Goal: Complete application form: Complete application form

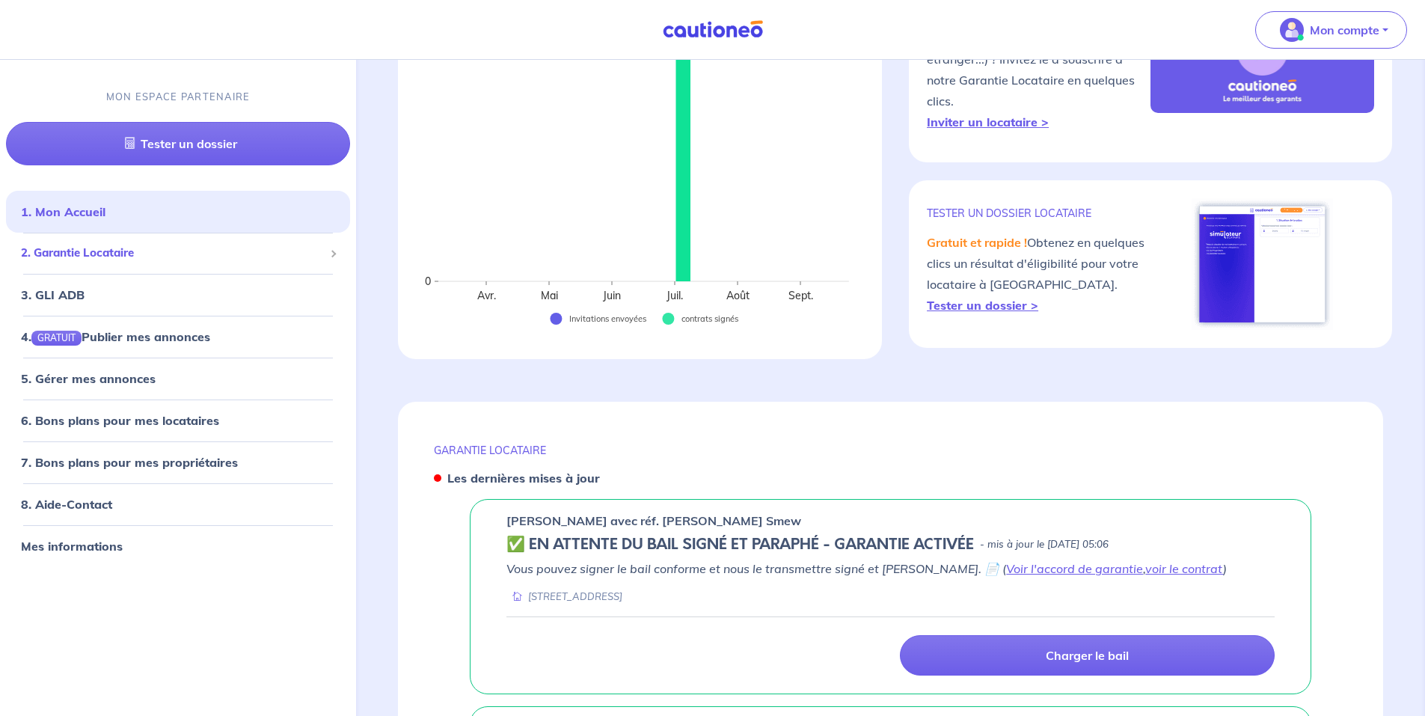
click at [147, 250] on span "2. Garantie Locataire" at bounding box center [172, 253] width 303 height 17
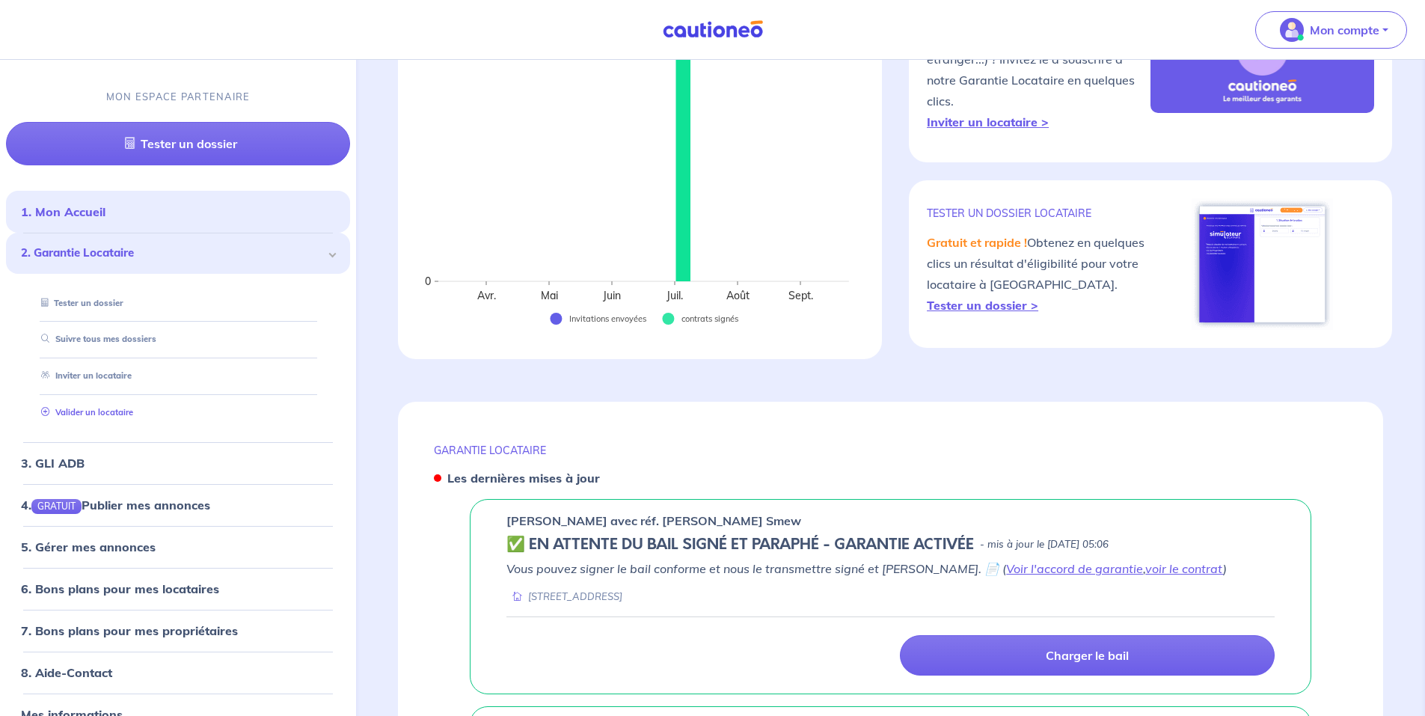
click at [113, 410] on link "Valider un locataire" at bounding box center [84, 412] width 98 height 10
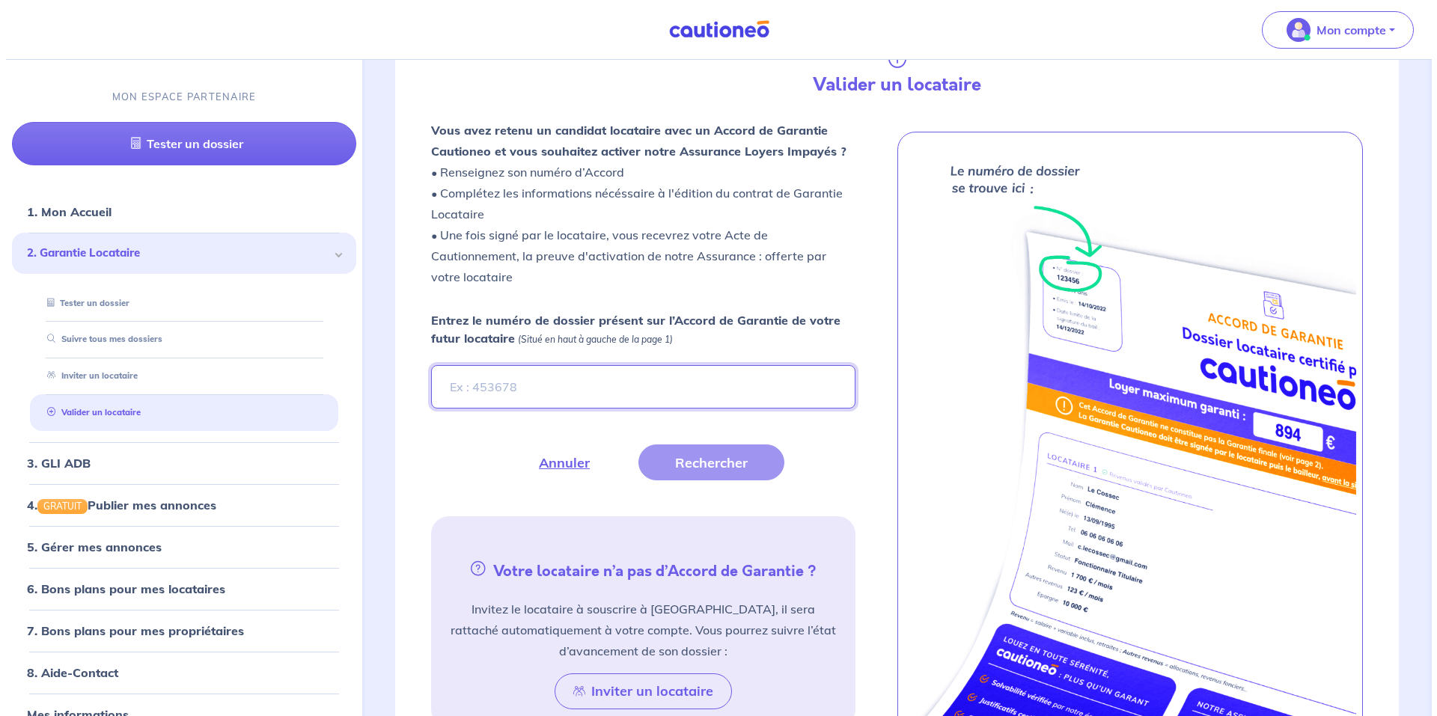
scroll to position [392, 0]
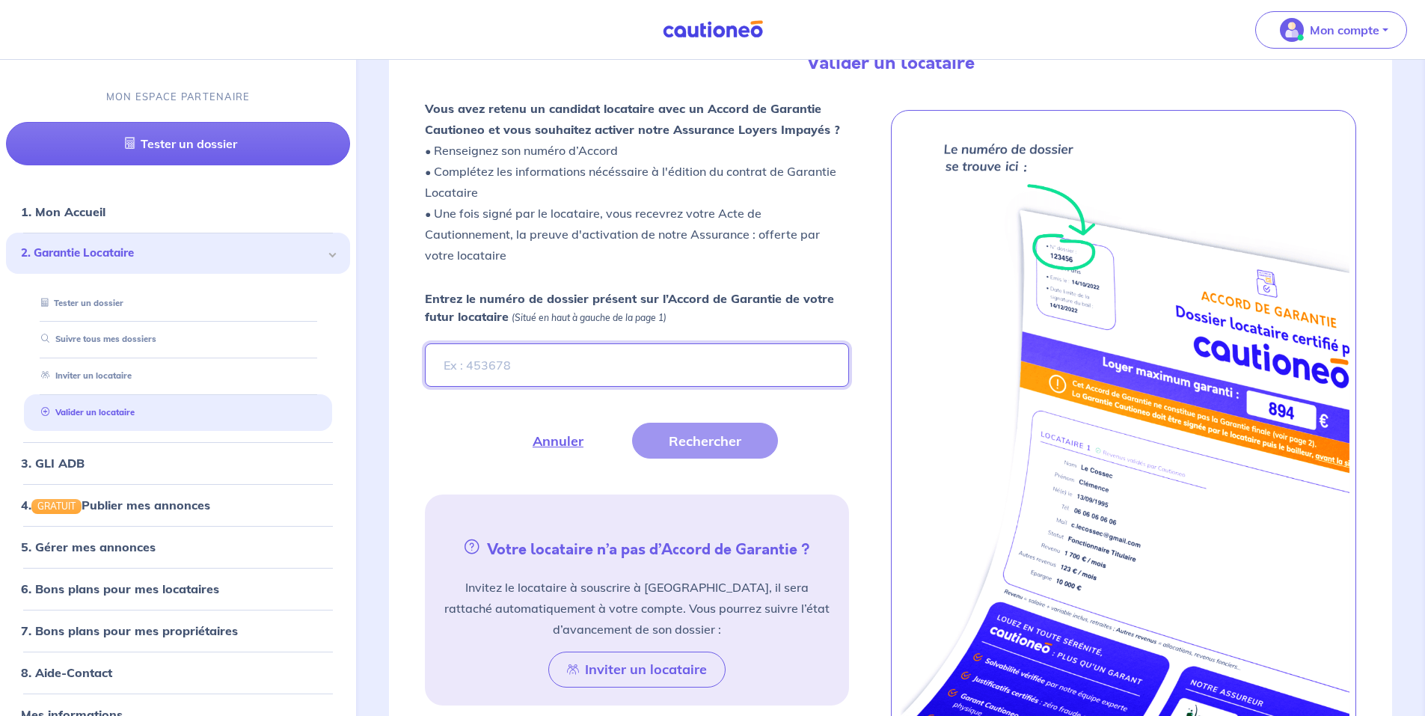
click at [625, 361] on input "Entrez le numéro de dossier présent sur l’Accord de Garantie de votre futur loc…" at bounding box center [637, 364] width 424 height 43
paste input "LQOGOu"
type input "LQOGOu"
click at [673, 438] on button "Rechercher" at bounding box center [705, 441] width 146 height 36
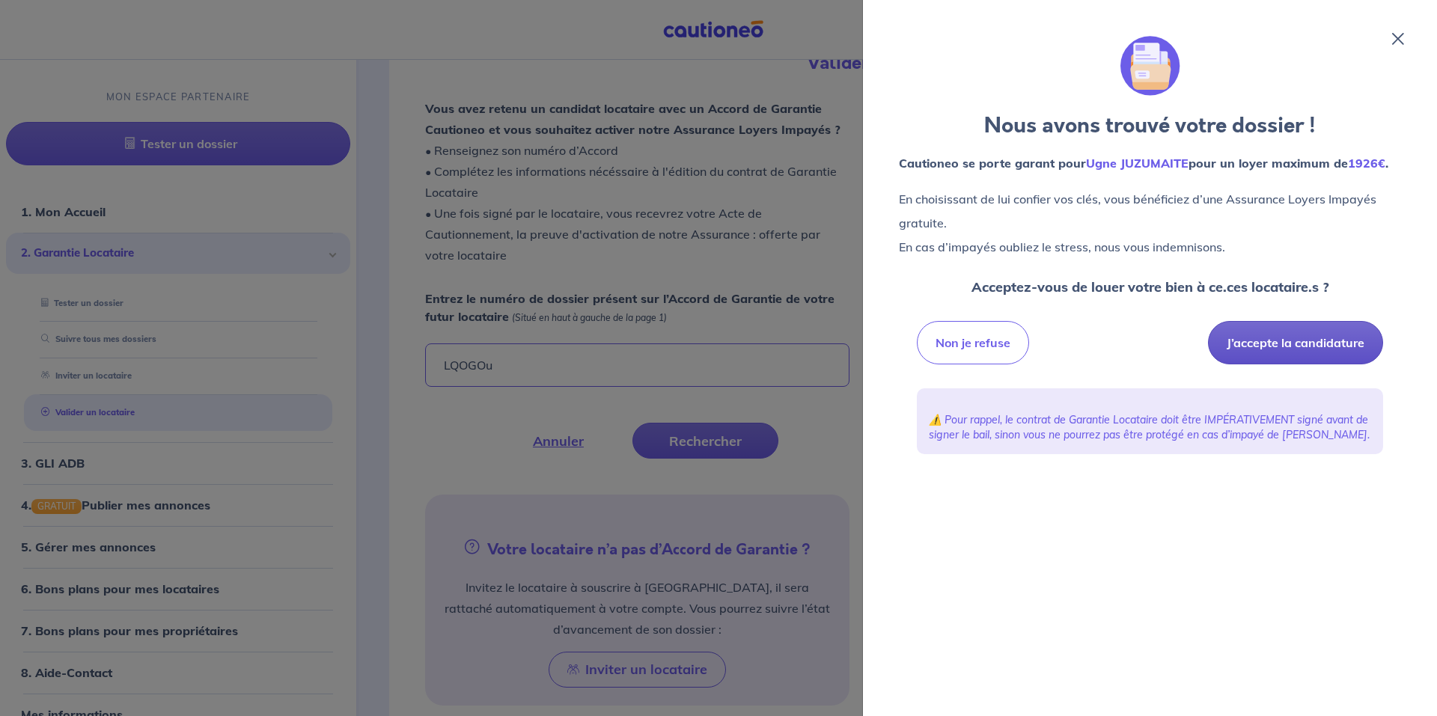
click at [1298, 343] on button "J’accepte la candidature" at bounding box center [1295, 342] width 175 height 43
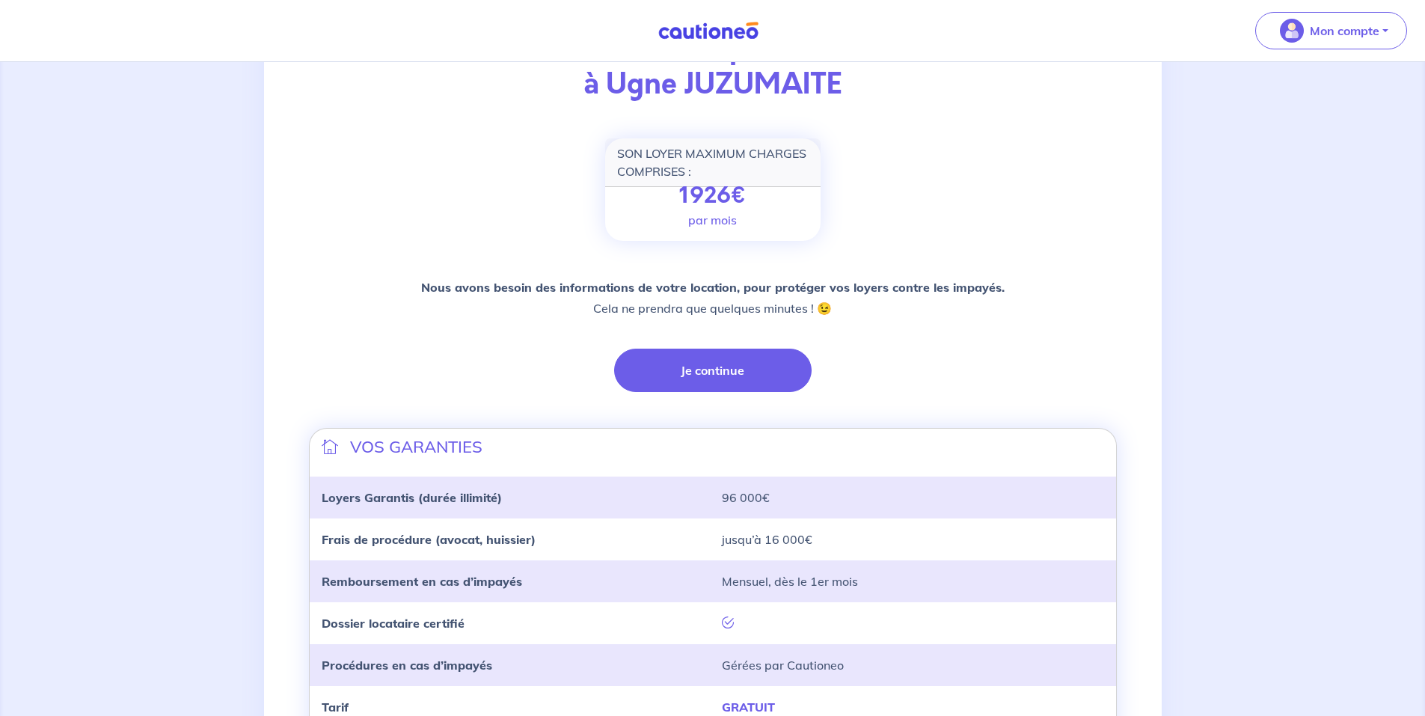
scroll to position [281, 0]
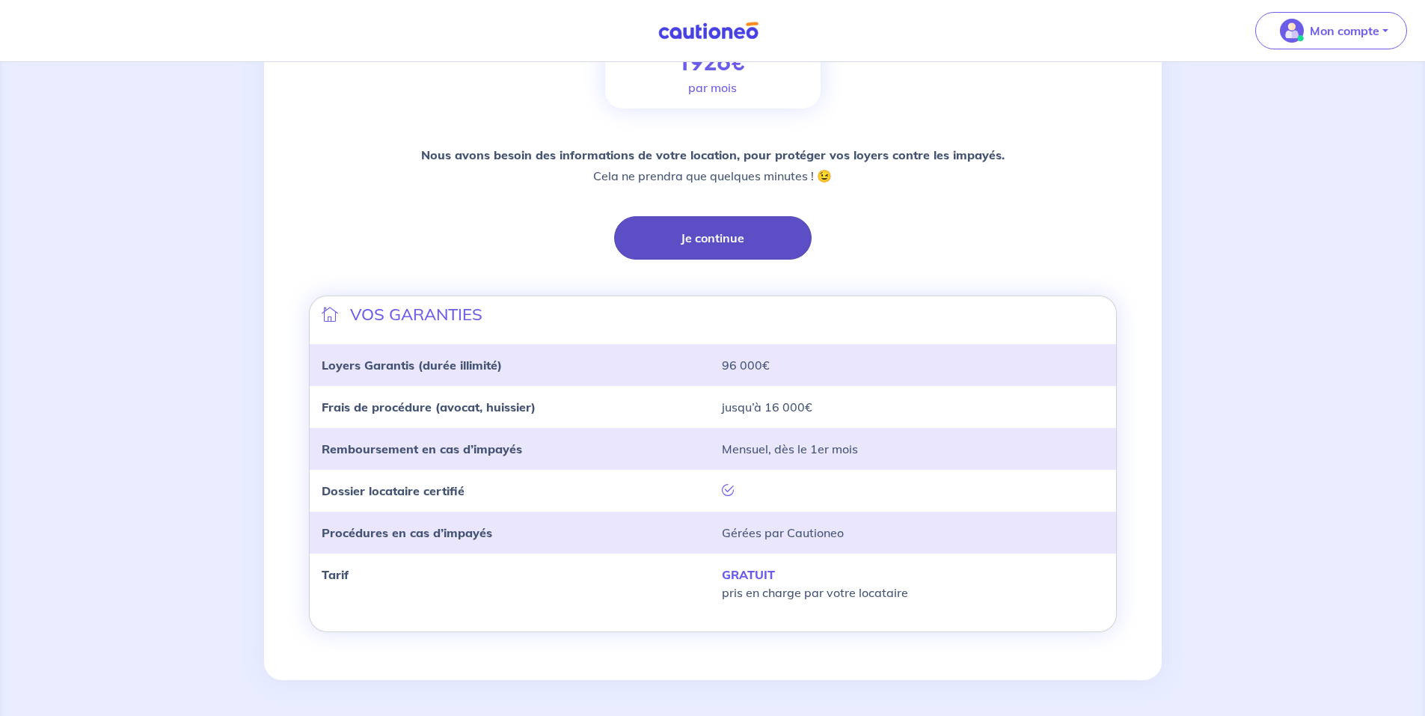
click at [732, 248] on button "Je continue" at bounding box center [713, 237] width 198 height 43
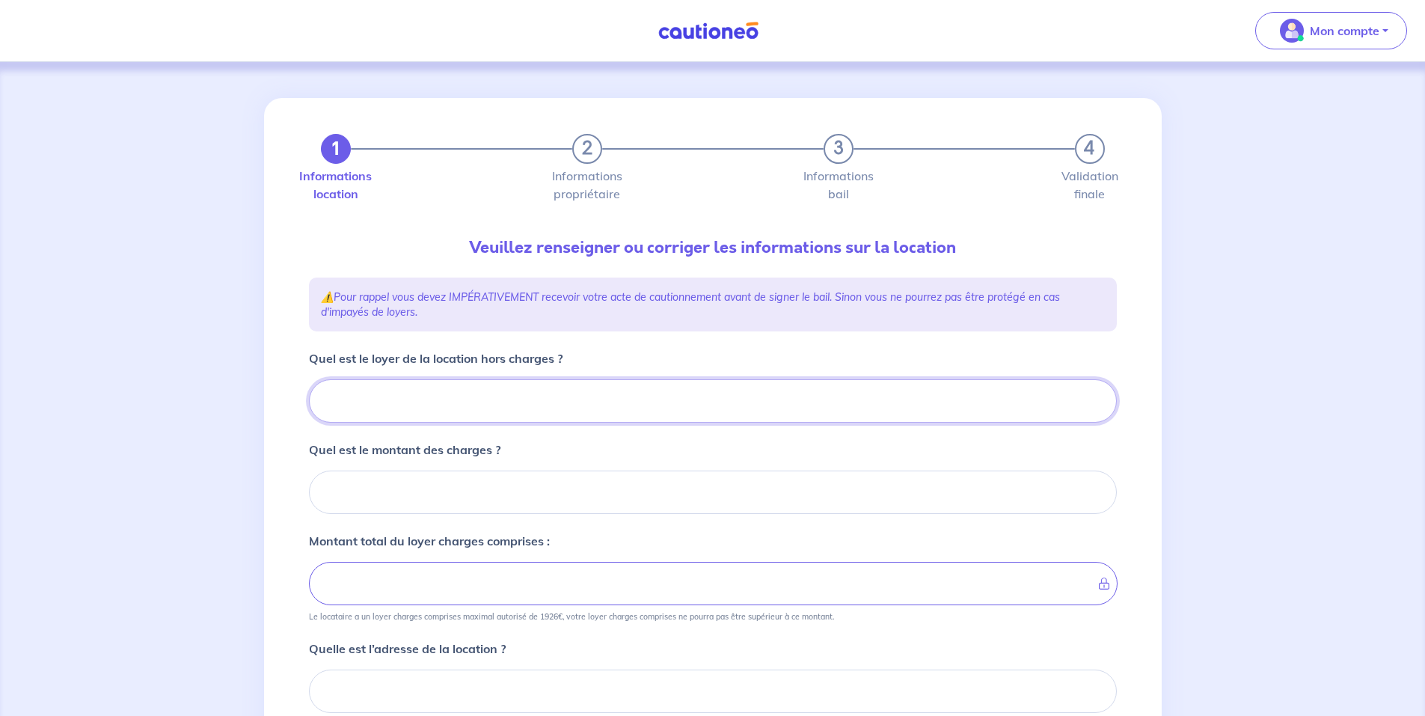
click at [499, 407] on input "Quel est le loyer de la location hors charges ?" at bounding box center [713, 400] width 808 height 43
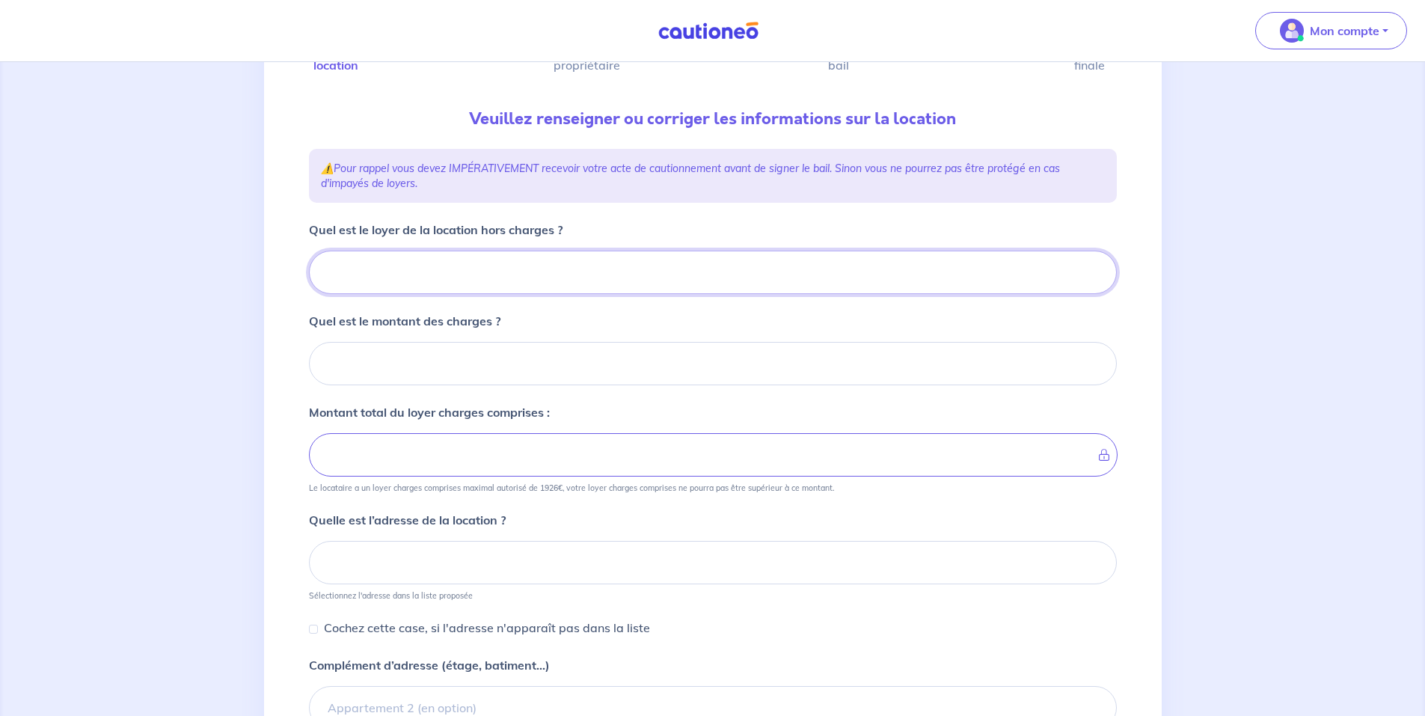
scroll to position [129, 0]
click at [393, 279] on input "Quel est le loyer de la location hors charges ?" at bounding box center [713, 271] width 808 height 43
type input "9"
type input "927"
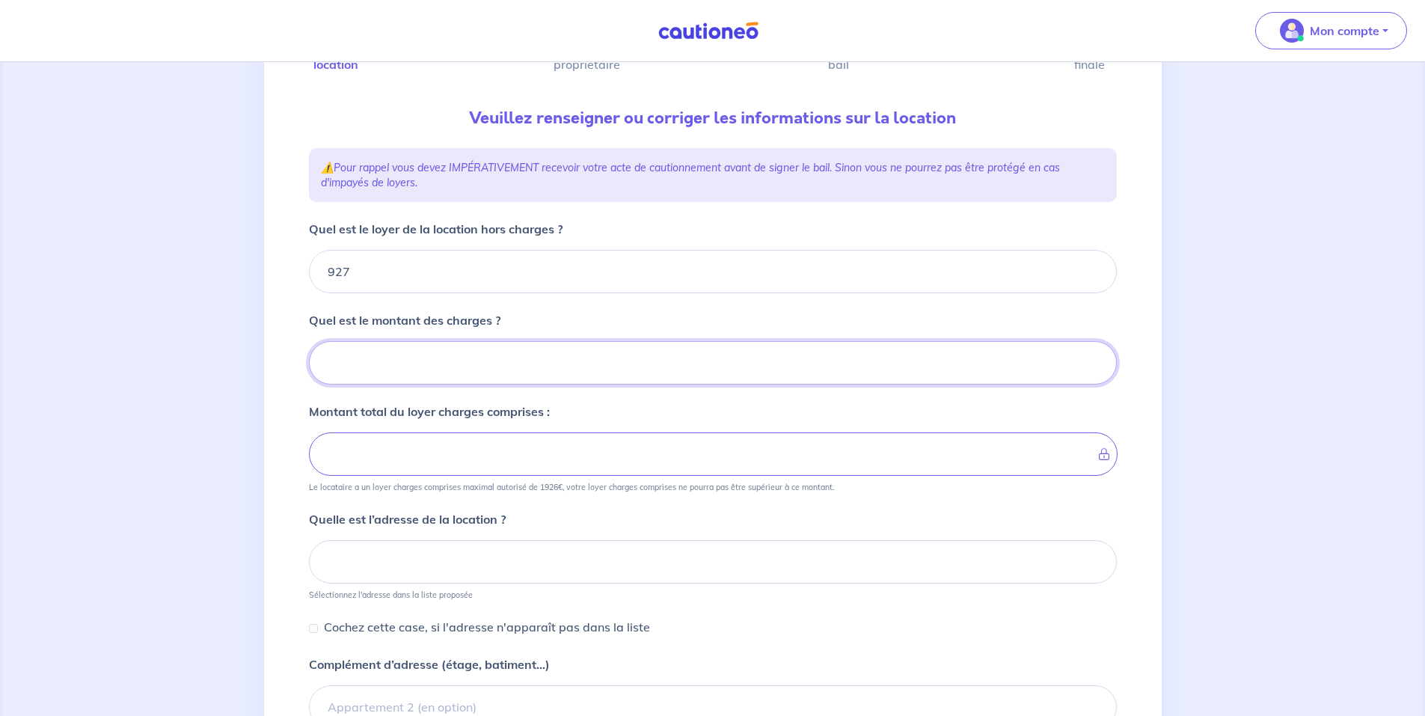
click at [399, 359] on input "Quel est le montant des charges ?" at bounding box center [713, 362] width 808 height 43
type input "55"
type input "982"
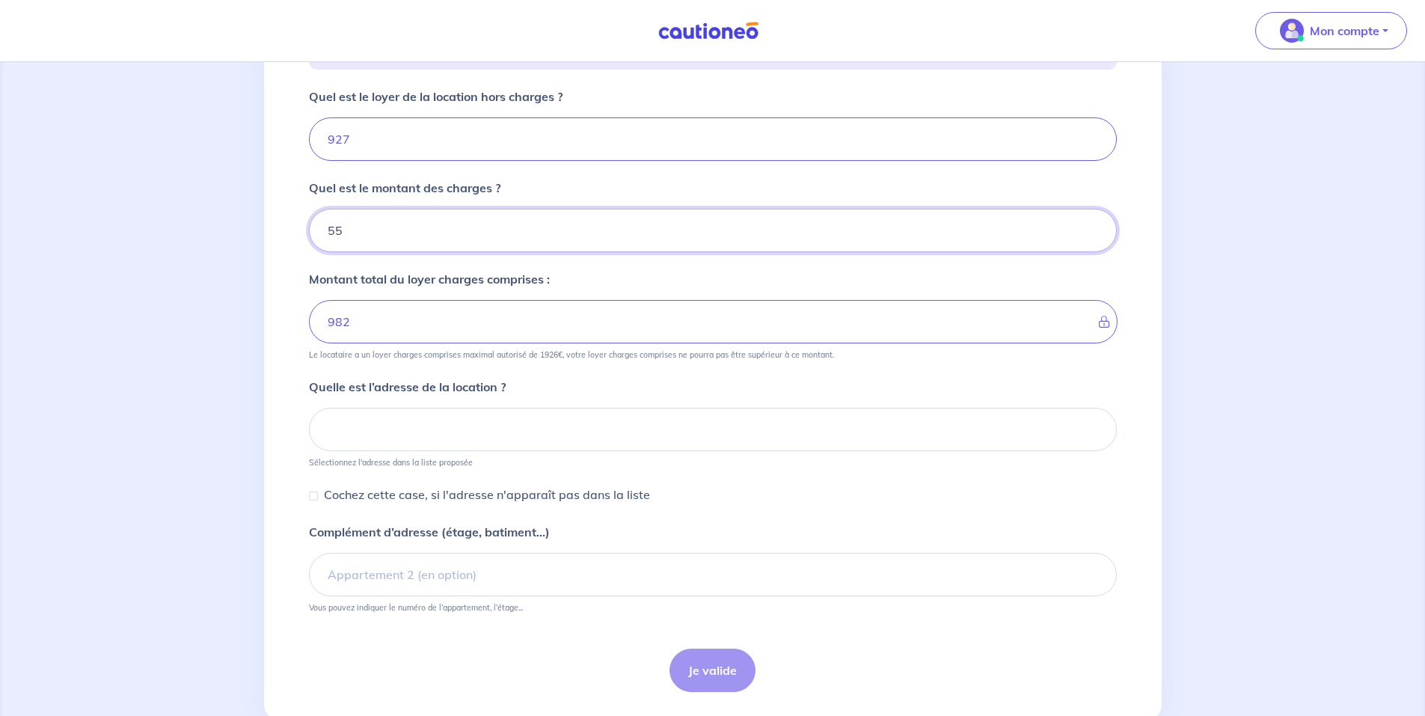
scroll to position [263, 0]
type input "55"
click at [458, 430] on input at bounding box center [713, 428] width 808 height 43
click at [433, 426] on input at bounding box center [713, 428] width 808 height 43
paste input "87 rue des Maraichers A22 75020 Paris"
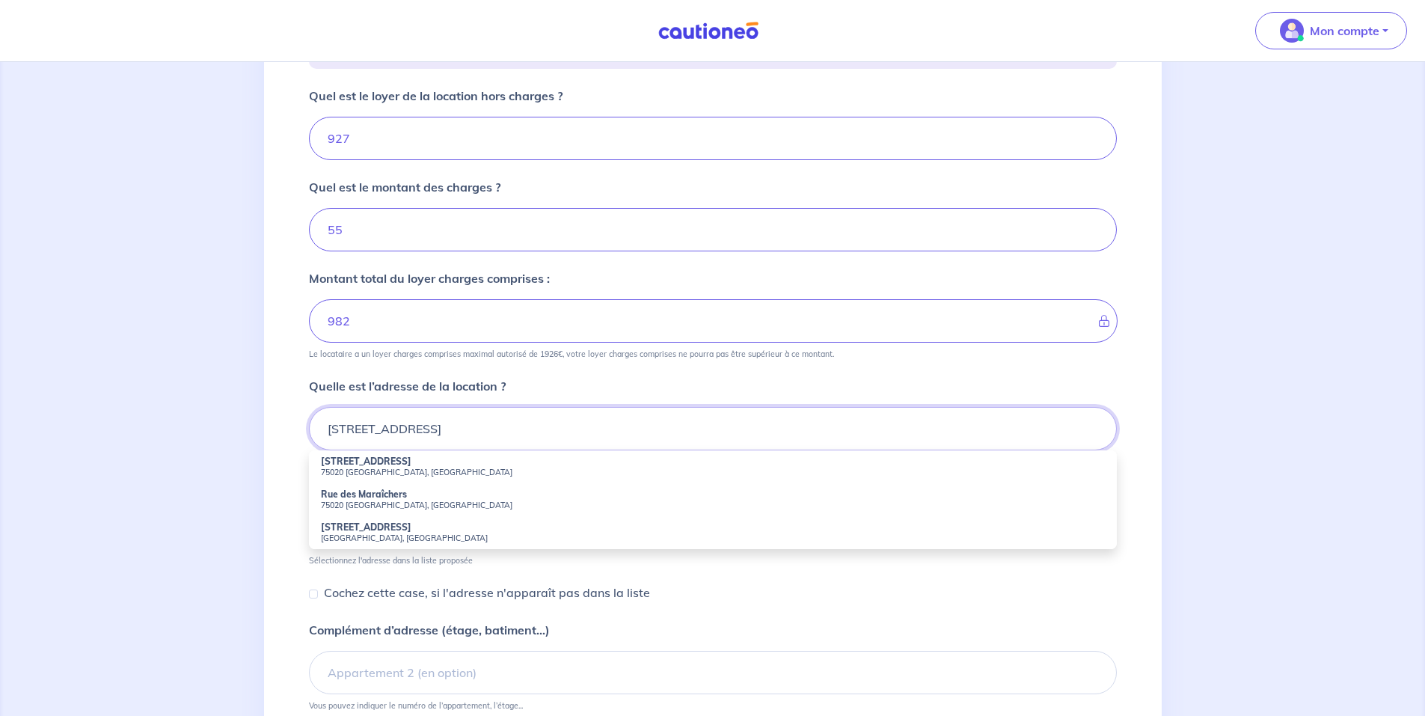
drag, startPoint x: 480, startPoint y: 431, endPoint x: 458, endPoint y: 429, distance: 21.8
click at [458, 429] on input "87 rue des Maraichers A22 75020 Paris" at bounding box center [713, 428] width 808 height 43
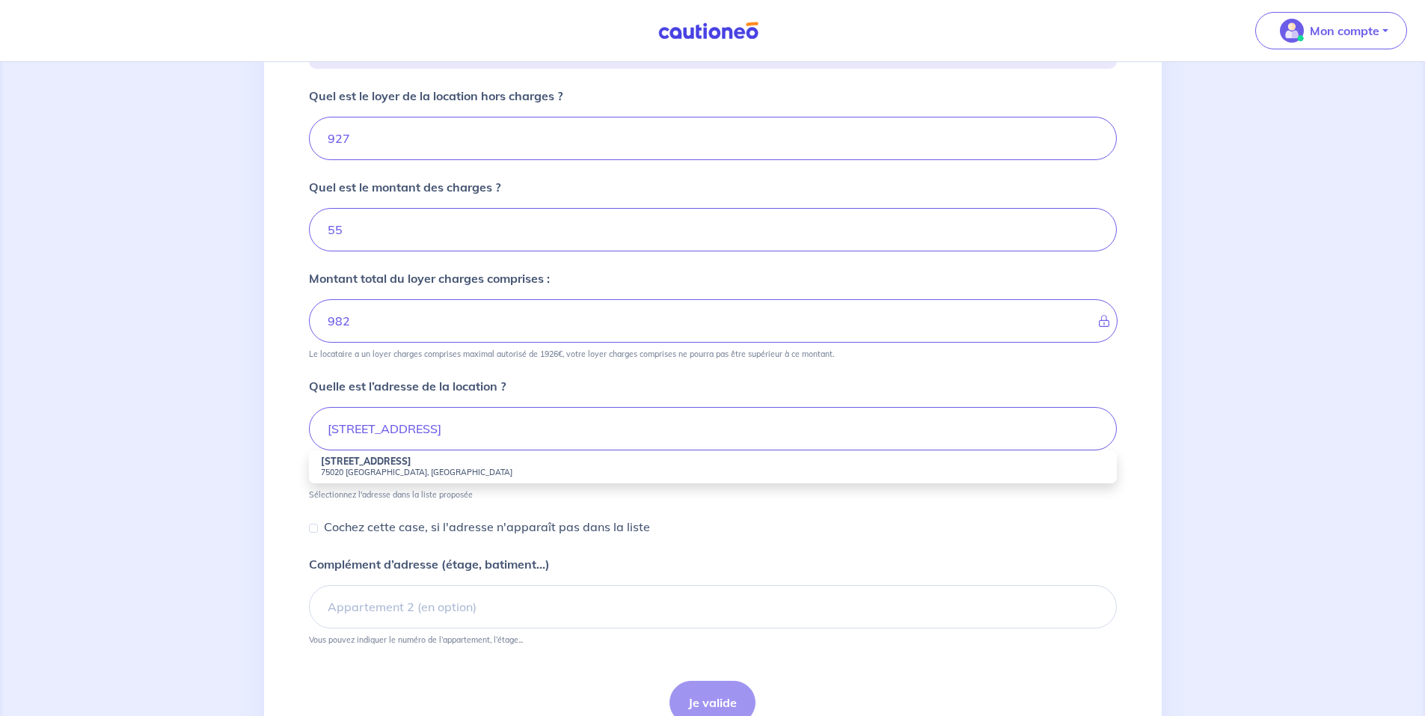
click at [427, 458] on li "87 Rue des Maraîchers 75020 Paris, France" at bounding box center [713, 466] width 808 height 33
type input "87 Rue des Maraîchers, 75020 Paris, France"
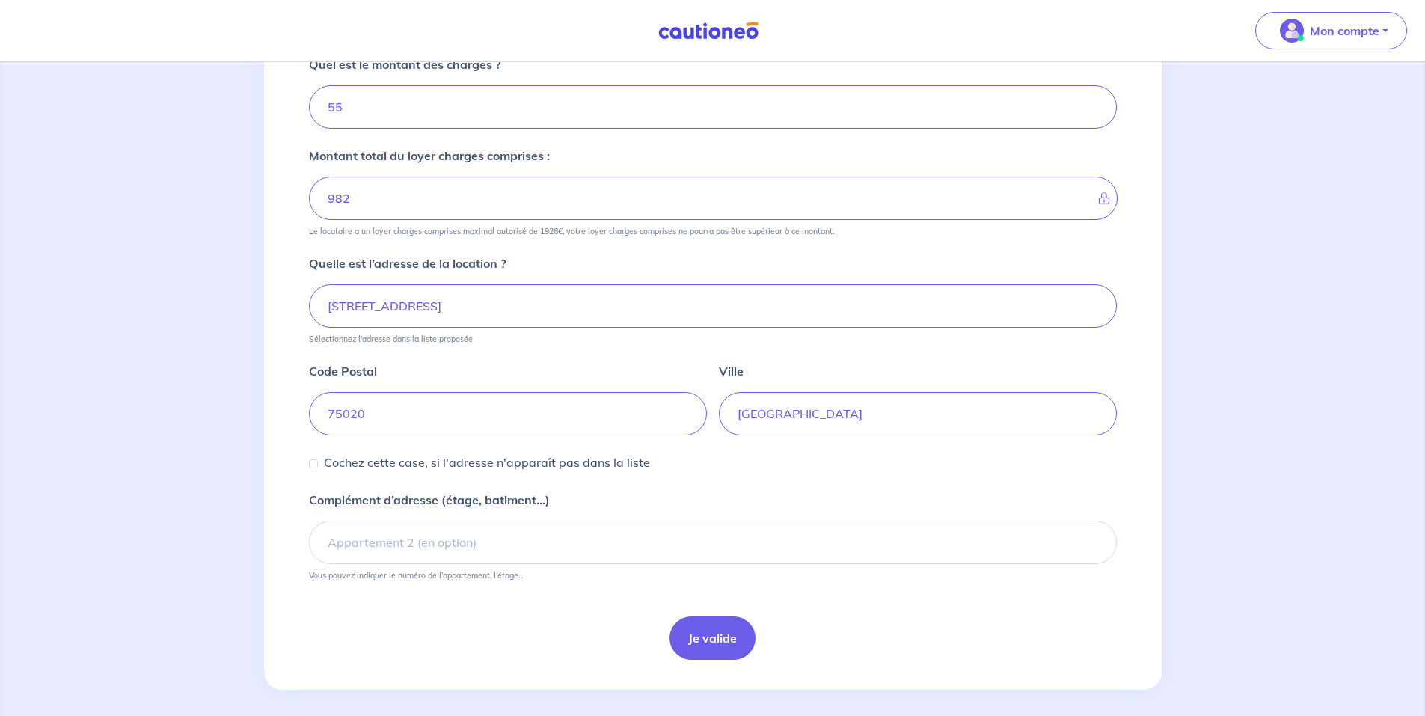
scroll to position [395, 0]
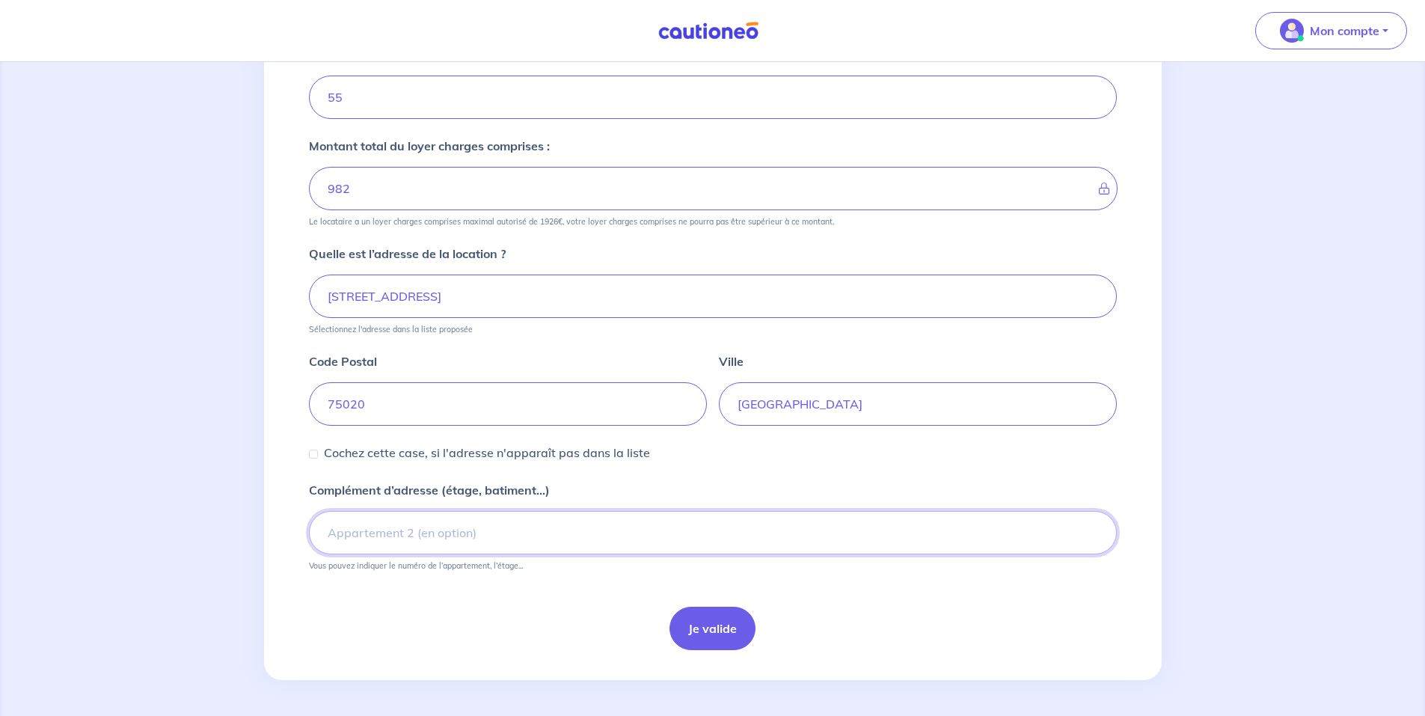
click at [530, 539] on input "Complément d’adresse (étage, batiment...)" at bounding box center [713, 532] width 808 height 43
type input "Appartement A22"
click at [715, 628] on button "Je valide" at bounding box center [713, 628] width 86 height 43
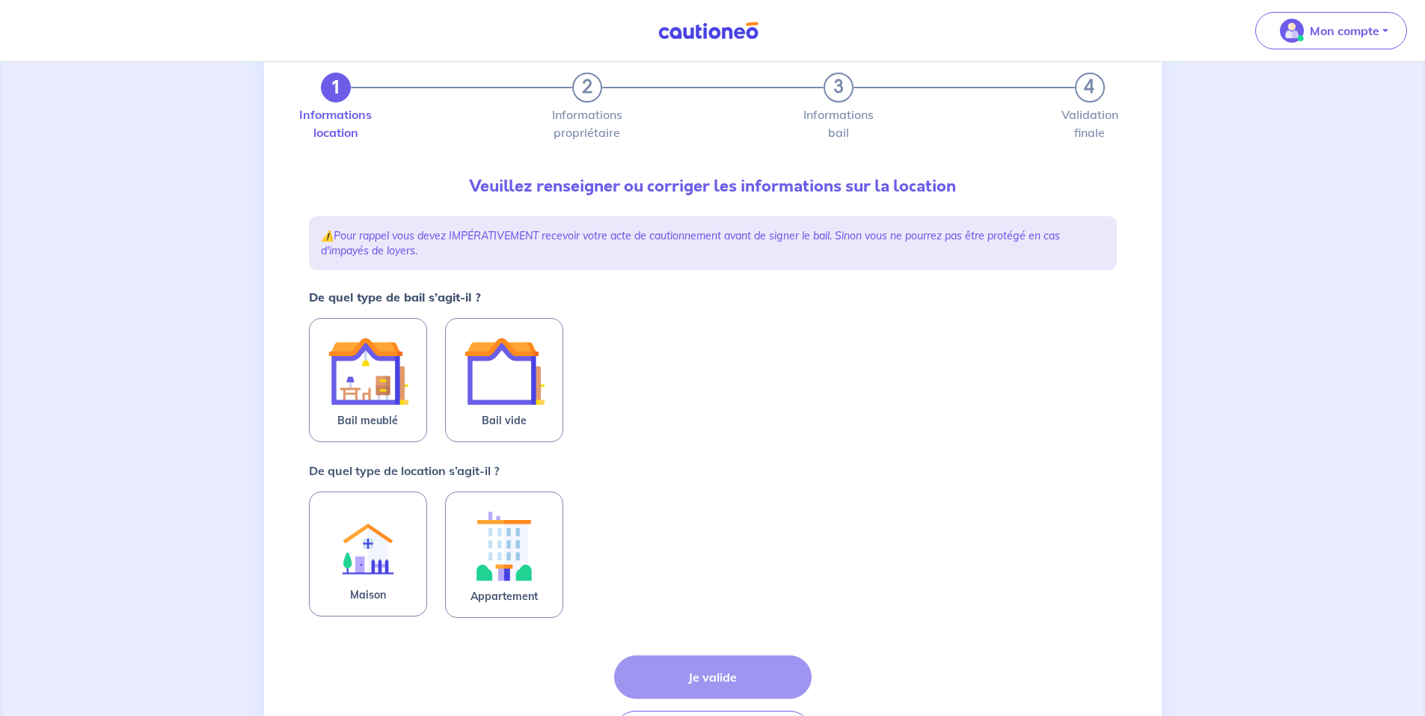
scroll to position [165, 0]
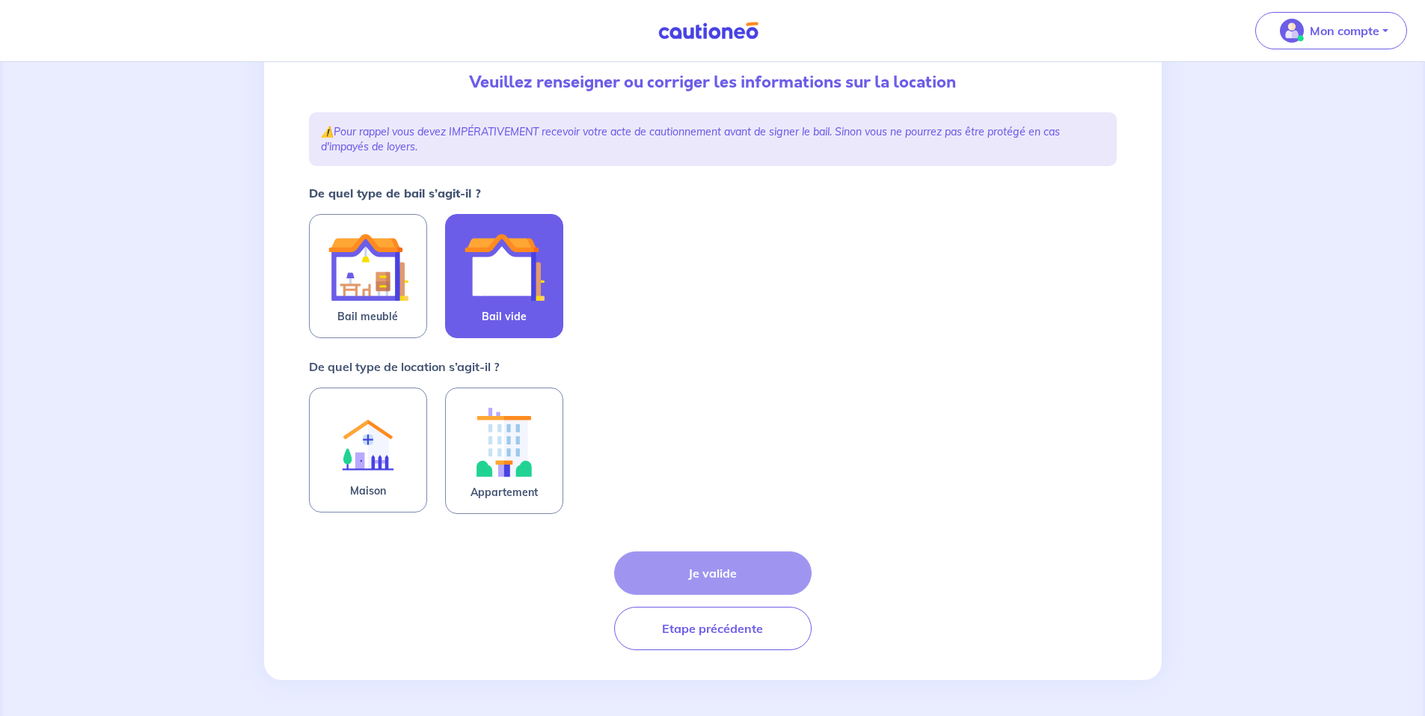
click at [507, 290] on img at bounding box center [504, 267] width 81 height 81
click at [0, 0] on input "Bail vide" at bounding box center [0, 0] width 0 height 0
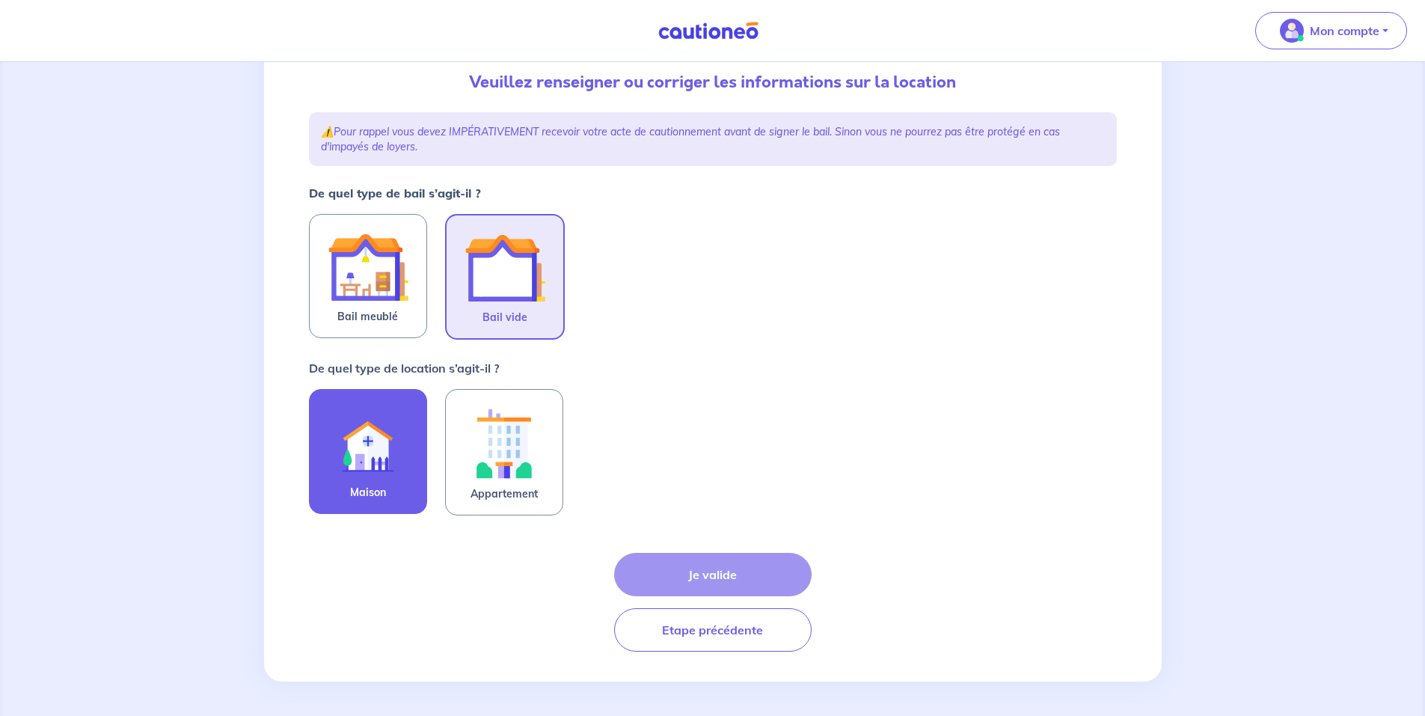
click at [391, 450] on img at bounding box center [368, 443] width 81 height 82
click at [0, 0] on input "Maison" at bounding box center [0, 0] width 0 height 0
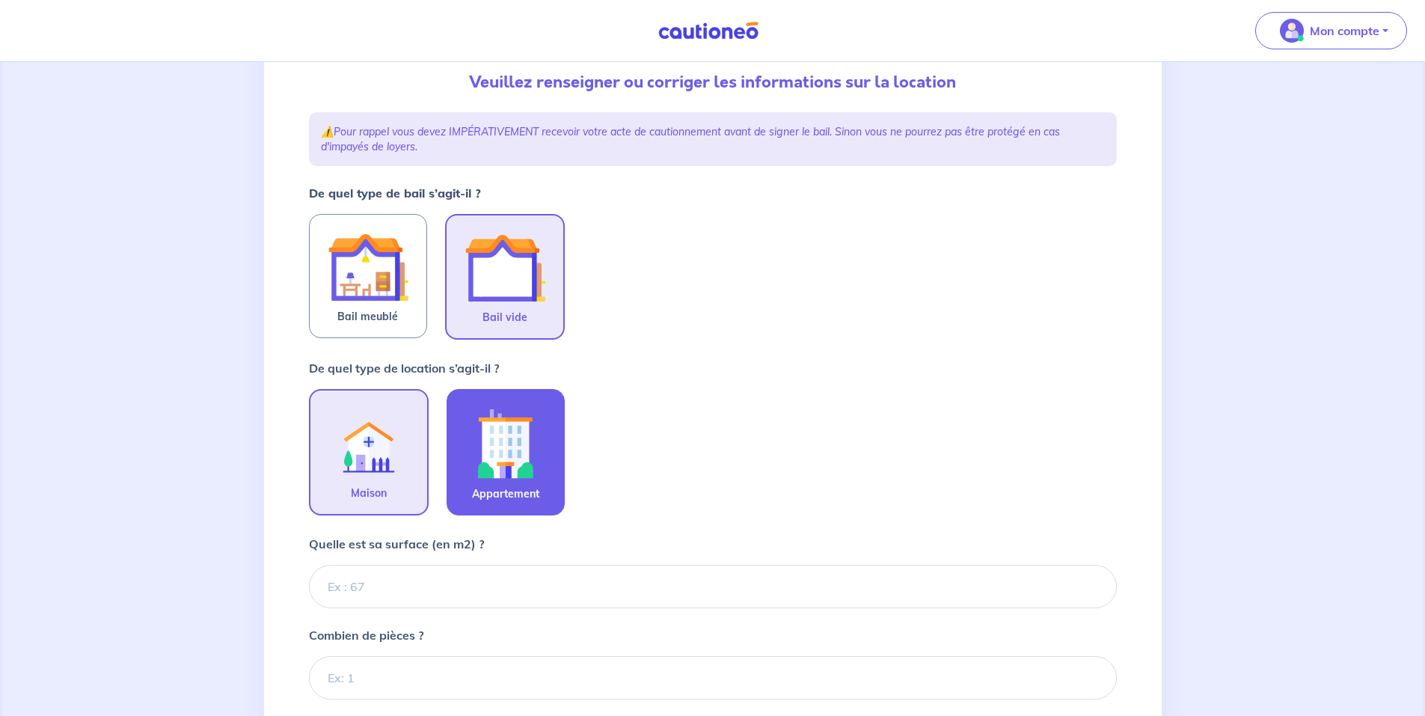
click at [489, 461] on img at bounding box center [505, 443] width 81 height 83
click at [0, 0] on input "Appartement" at bounding box center [0, 0] width 0 height 0
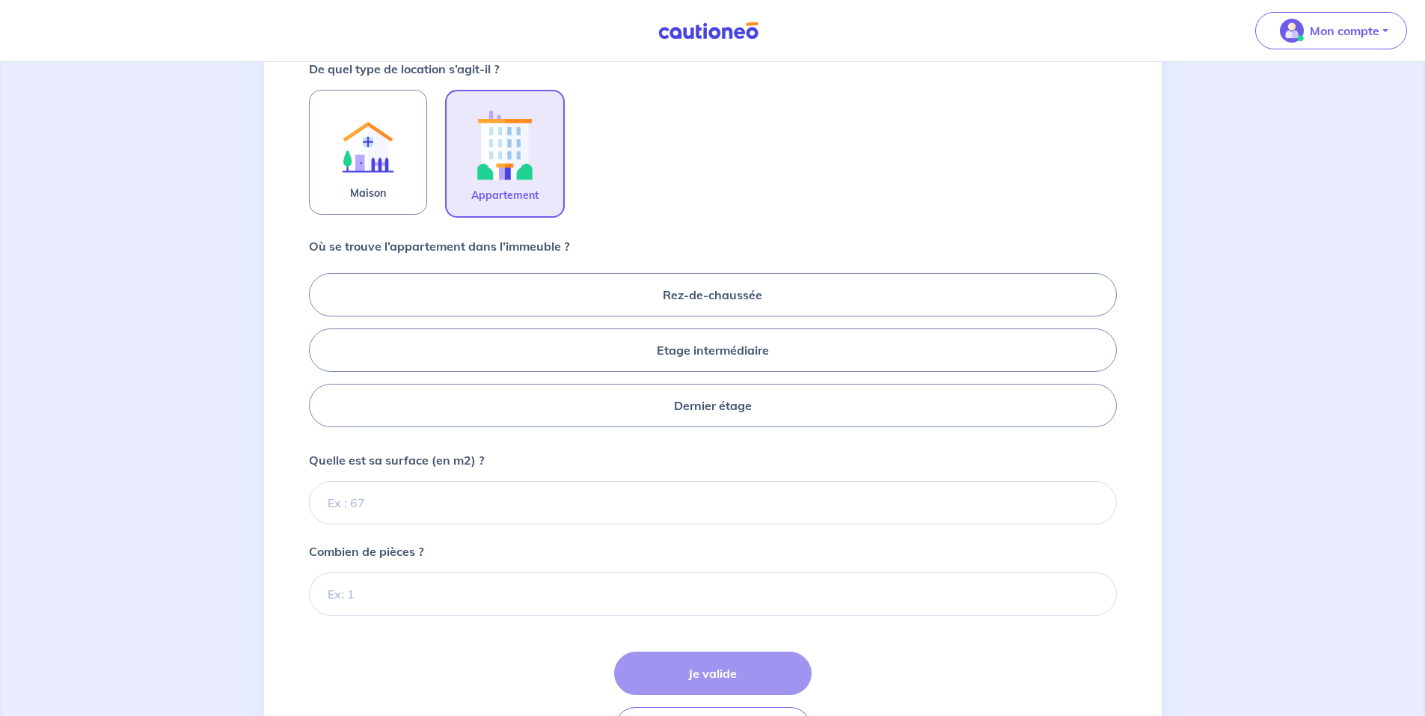
scroll to position [483, 0]
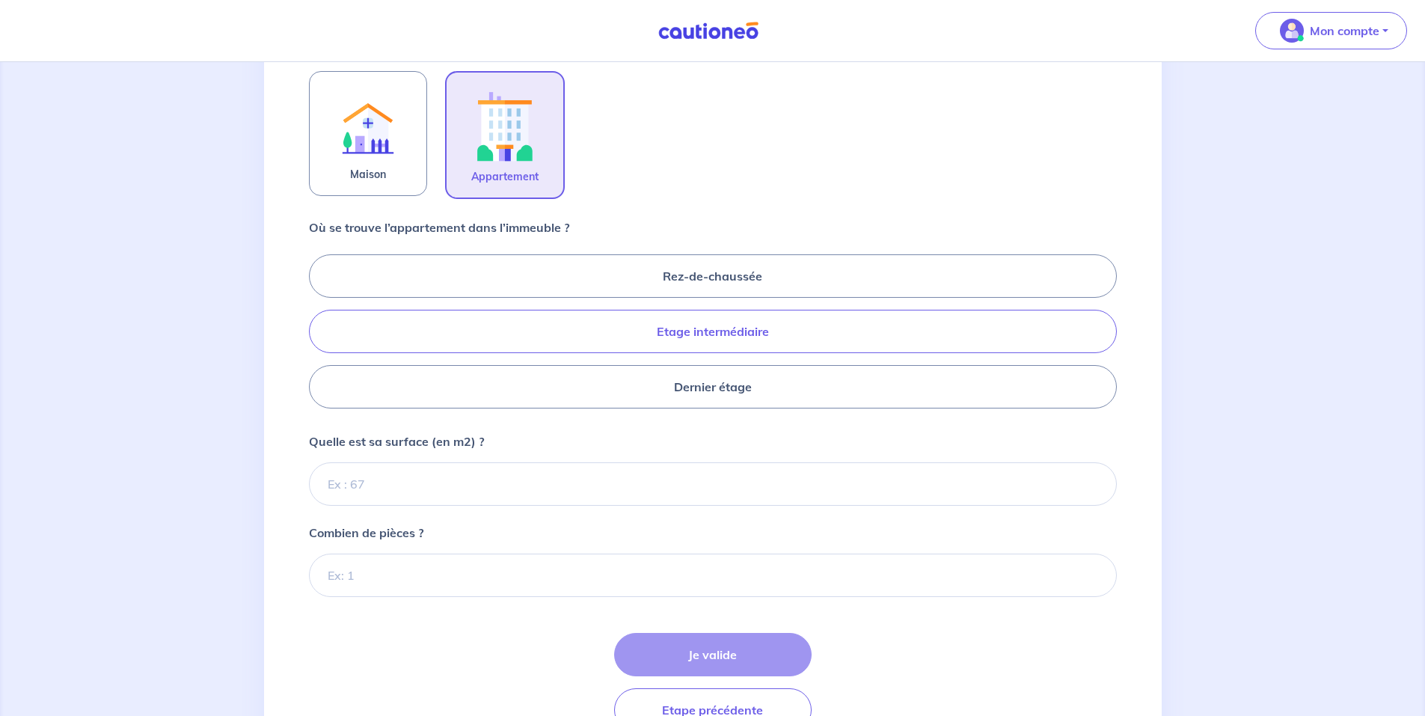
click at [667, 328] on label "Etage intermédiaire" at bounding box center [713, 331] width 808 height 43
click at [319, 328] on input "Etage intermédiaire" at bounding box center [314, 331] width 10 height 10
radio input "true"
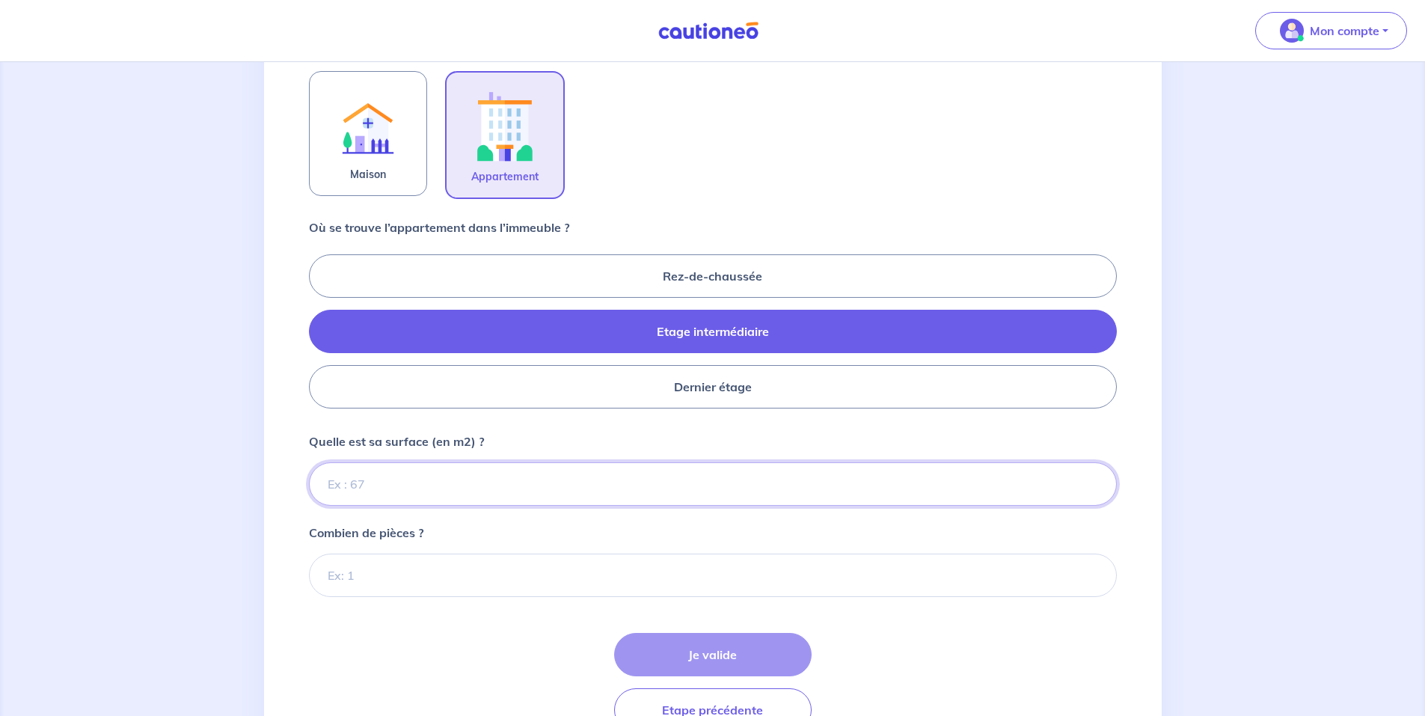
click at [514, 473] on input "Quelle est sa surface (en m2) ?" at bounding box center [713, 483] width 808 height 43
click at [530, 485] on input "Quelle est sa surface (en m2) ?" at bounding box center [713, 483] width 808 height 43
type input "21.35"
click at [315, 541] on p "Combien de pièces ?" at bounding box center [366, 533] width 114 height 18
click at [315, 554] on input "Combien de pièces ?" at bounding box center [713, 575] width 808 height 43
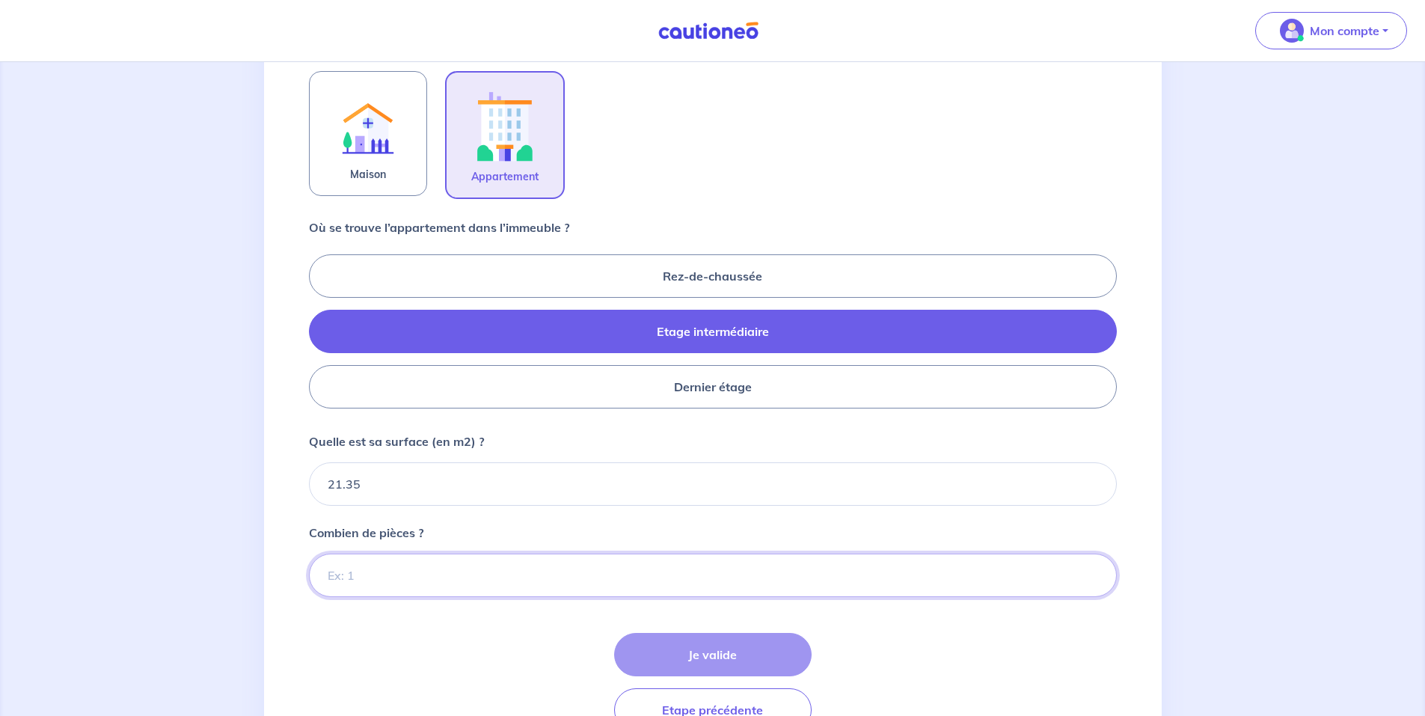
click at [358, 570] on input "Combien de pièces ?" at bounding box center [713, 575] width 808 height 43
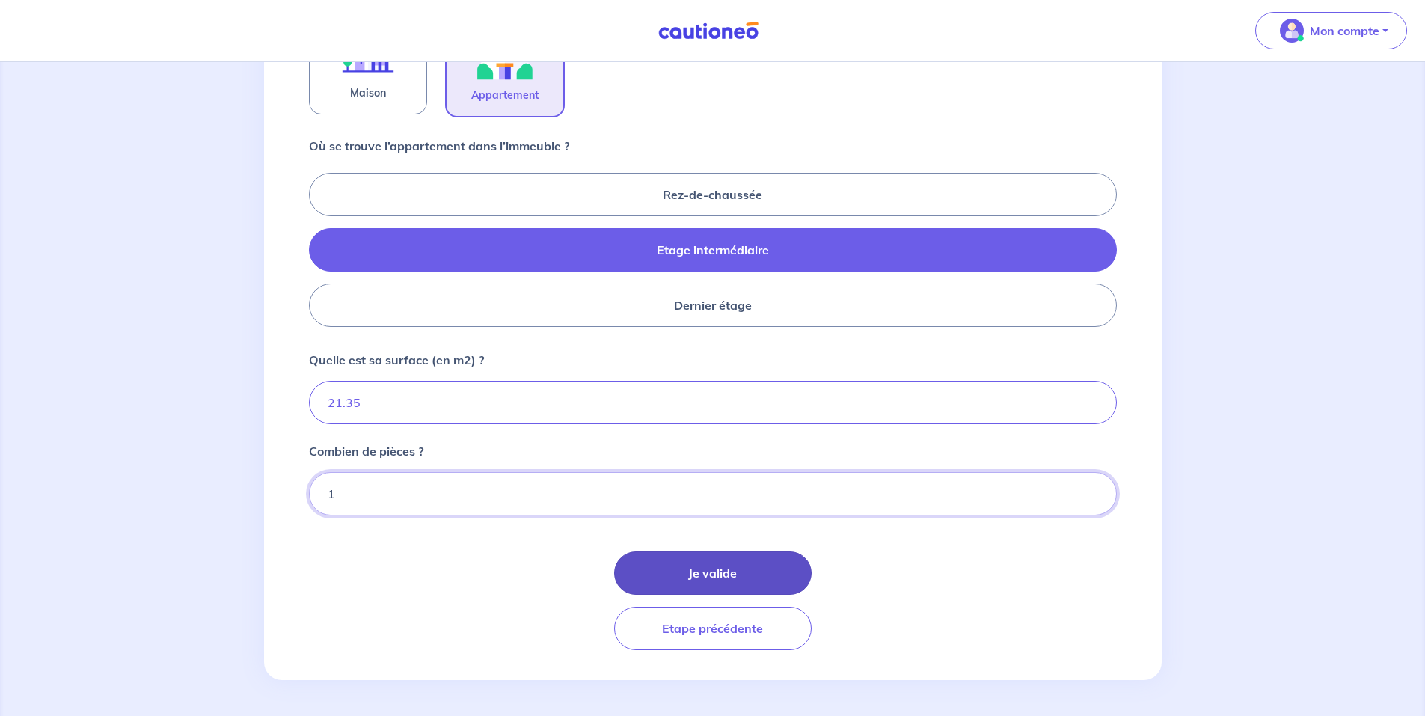
type input "1"
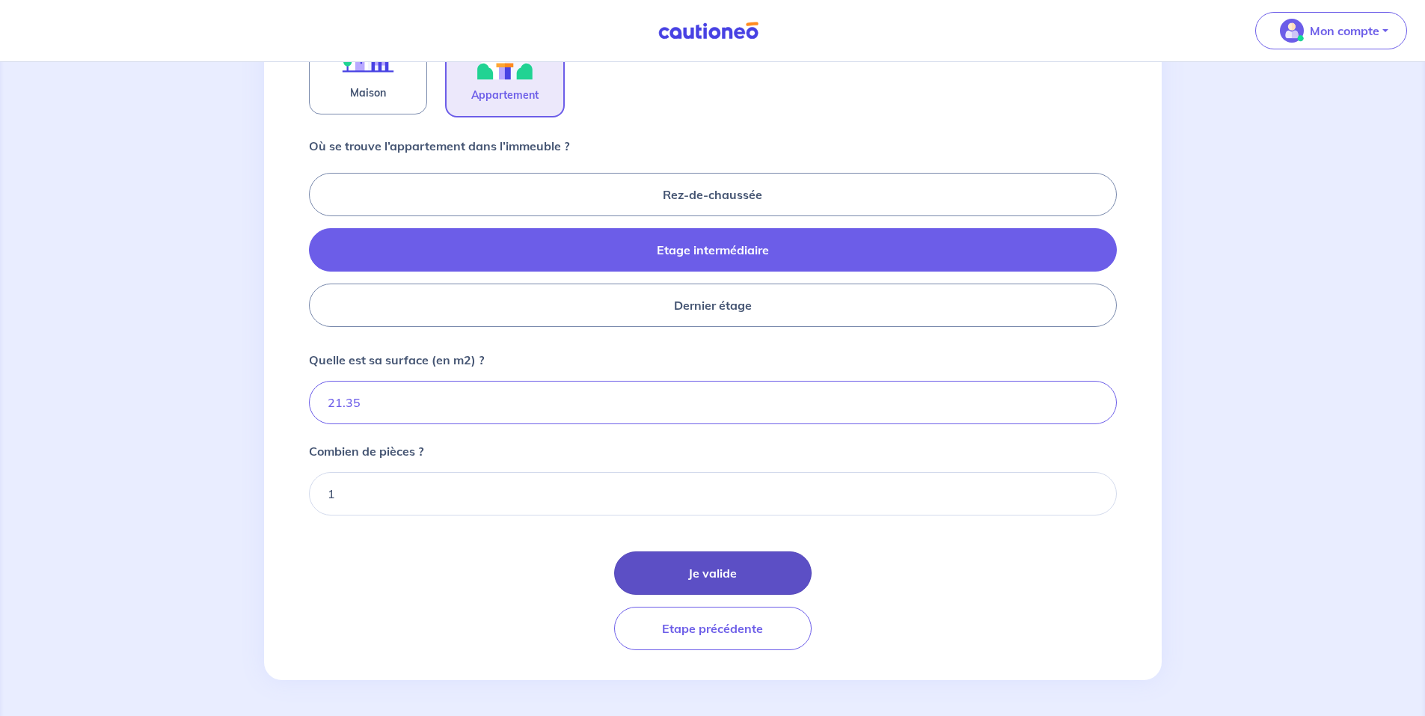
click at [757, 559] on button "Je valide" at bounding box center [713, 572] width 198 height 43
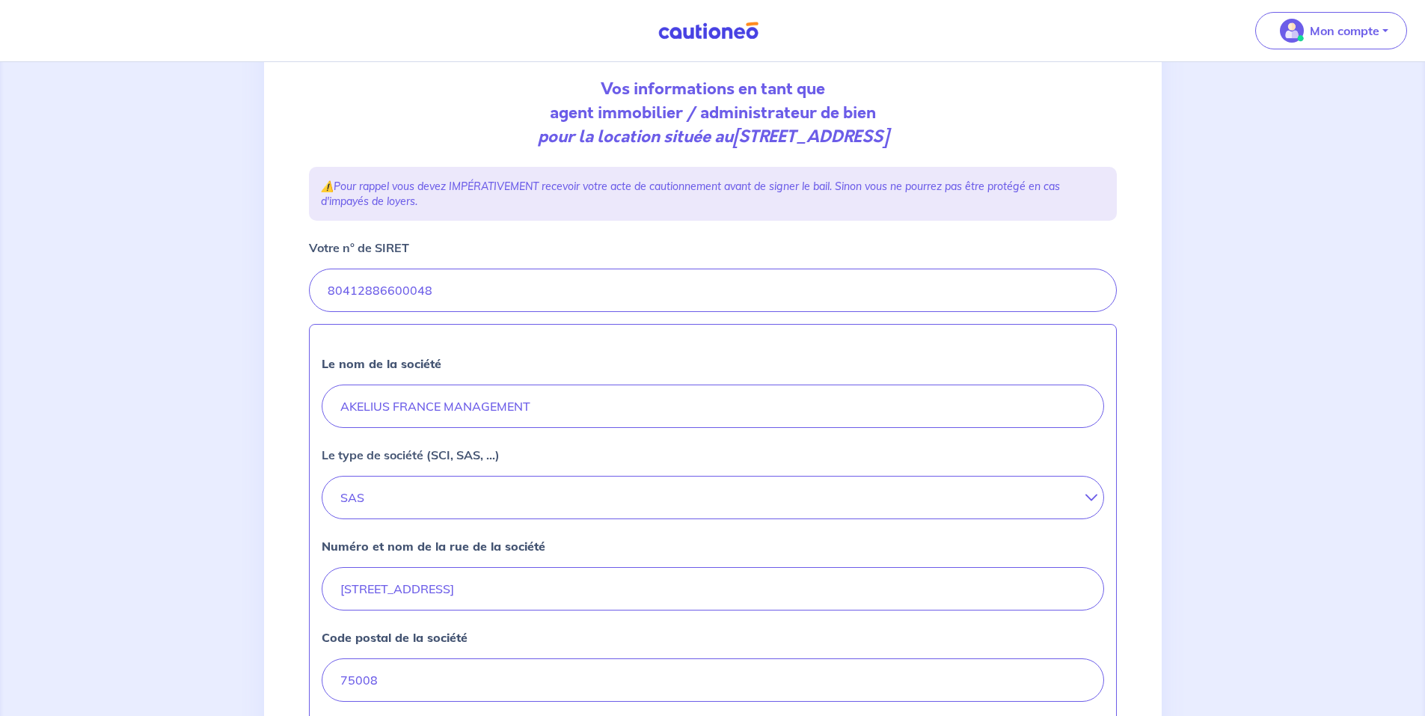
scroll to position [505, 0]
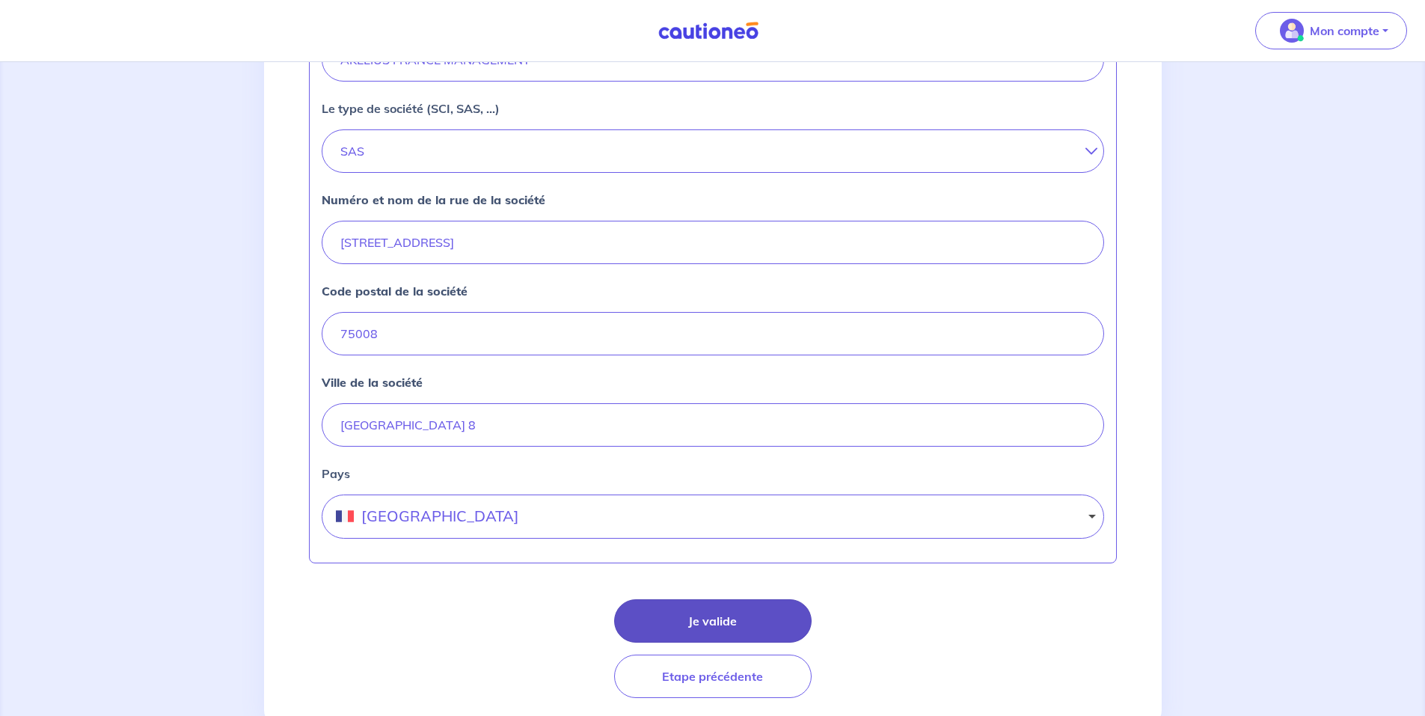
click at [724, 615] on button "Je valide" at bounding box center [713, 620] width 198 height 43
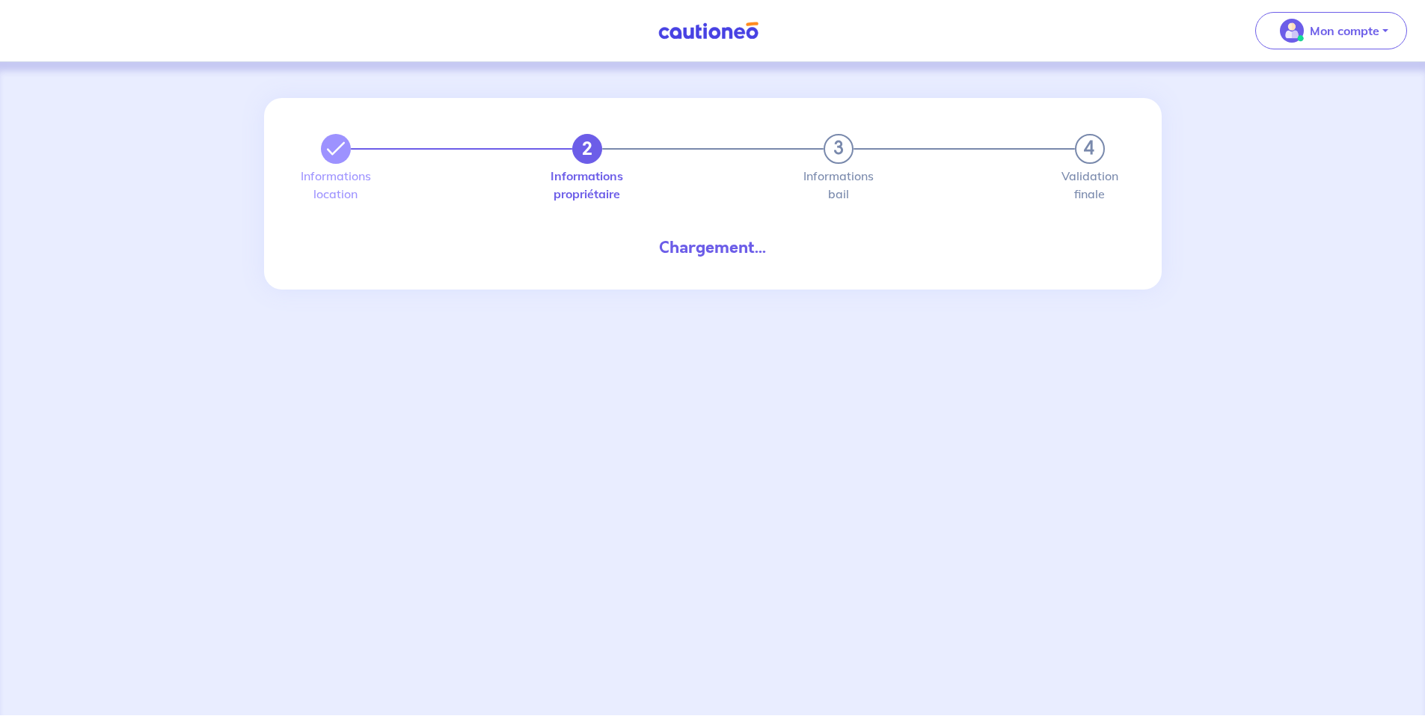
select select "FR"
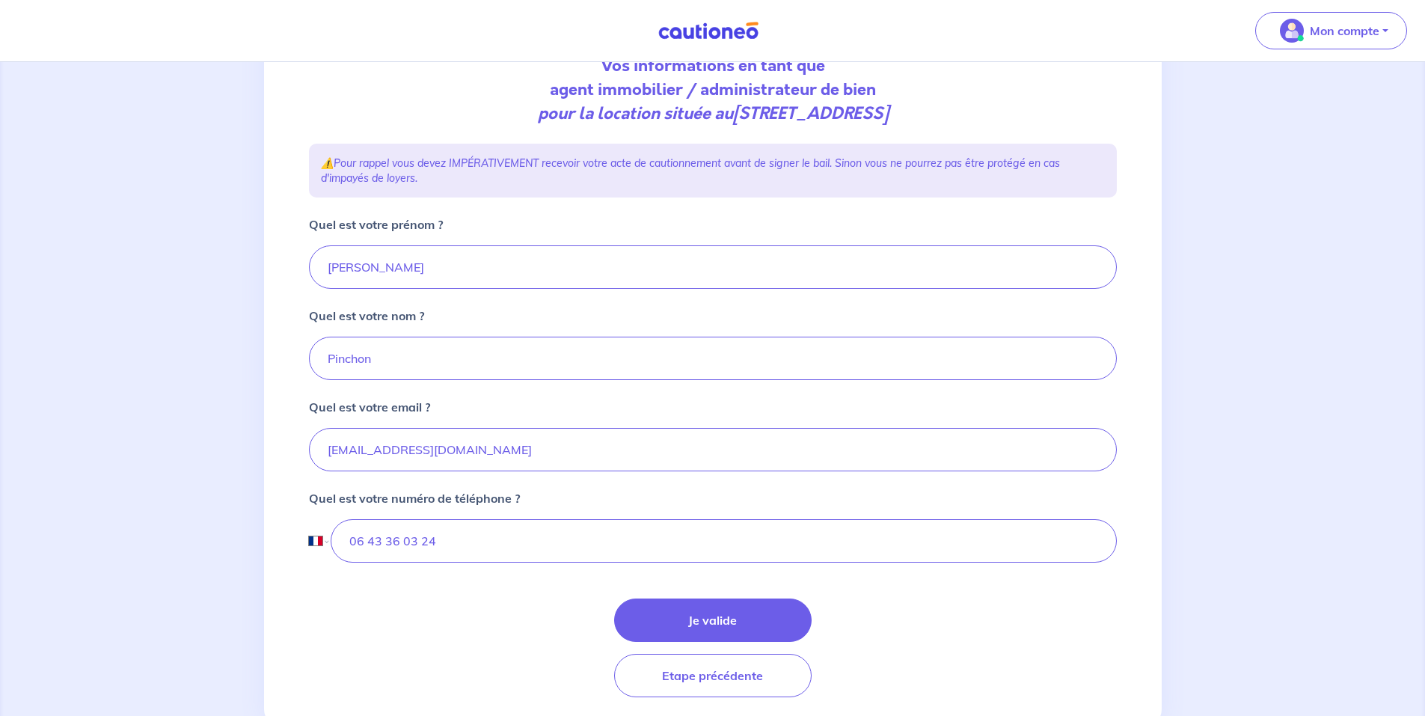
scroll to position [183, 0]
drag, startPoint x: 403, startPoint y: 265, endPoint x: 283, endPoint y: 269, distance: 119.8
click at [283, 269] on div "2 3 4 Informations location Informations propriétaire Informations bail Validat…" at bounding box center [713, 320] width 898 height 811
type input "Fayçal"
drag, startPoint x: 376, startPoint y: 367, endPoint x: 272, endPoint y: 349, distance: 105.7
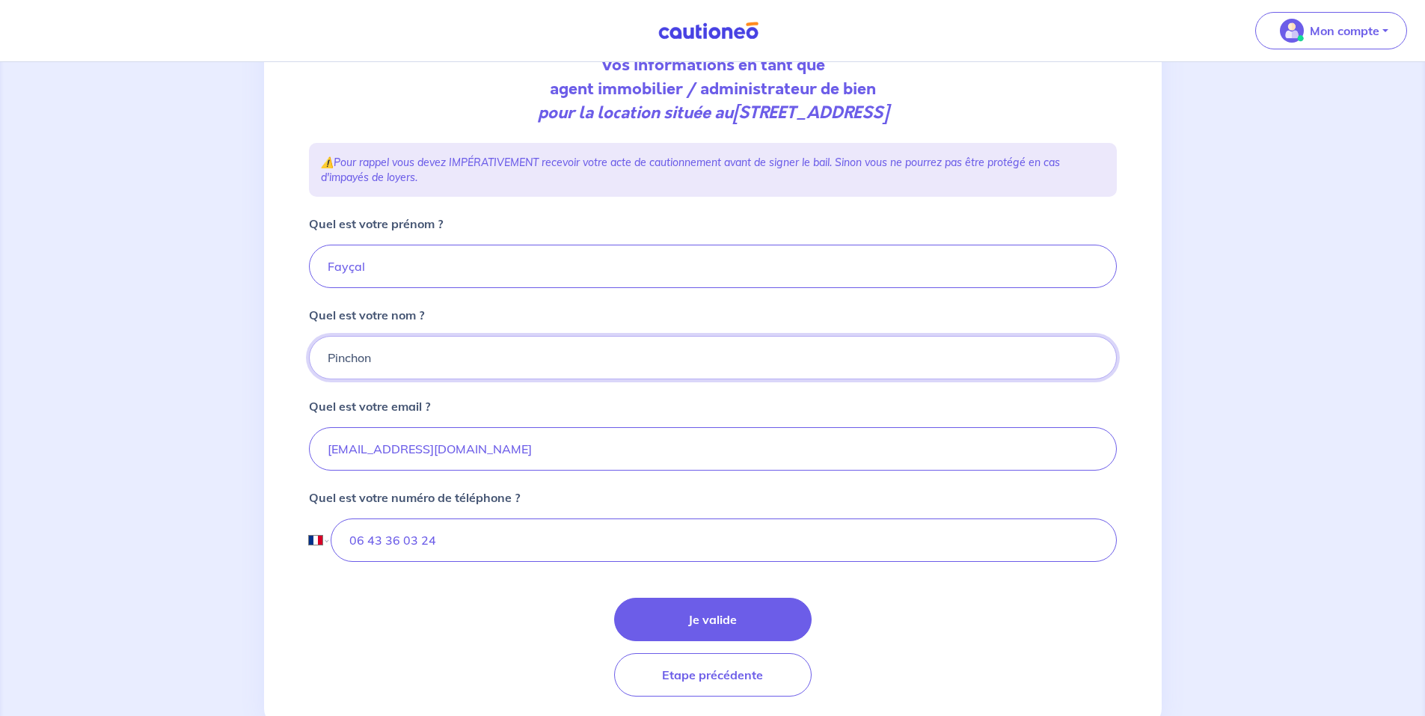
click at [272, 349] on div "2 3 4 Informations location Informations propriétaire Informations bail Validat…" at bounding box center [713, 320] width 898 height 811
type input "DAOUDI"
click at [543, 406] on div "Quel est votre email ? lm.france@akelius.com" at bounding box center [713, 433] width 808 height 73
drag, startPoint x: 463, startPoint y: 546, endPoint x: 356, endPoint y: 538, distance: 107.3
click at [356, 538] on input "06 43 36 03 24" at bounding box center [724, 540] width 786 height 43
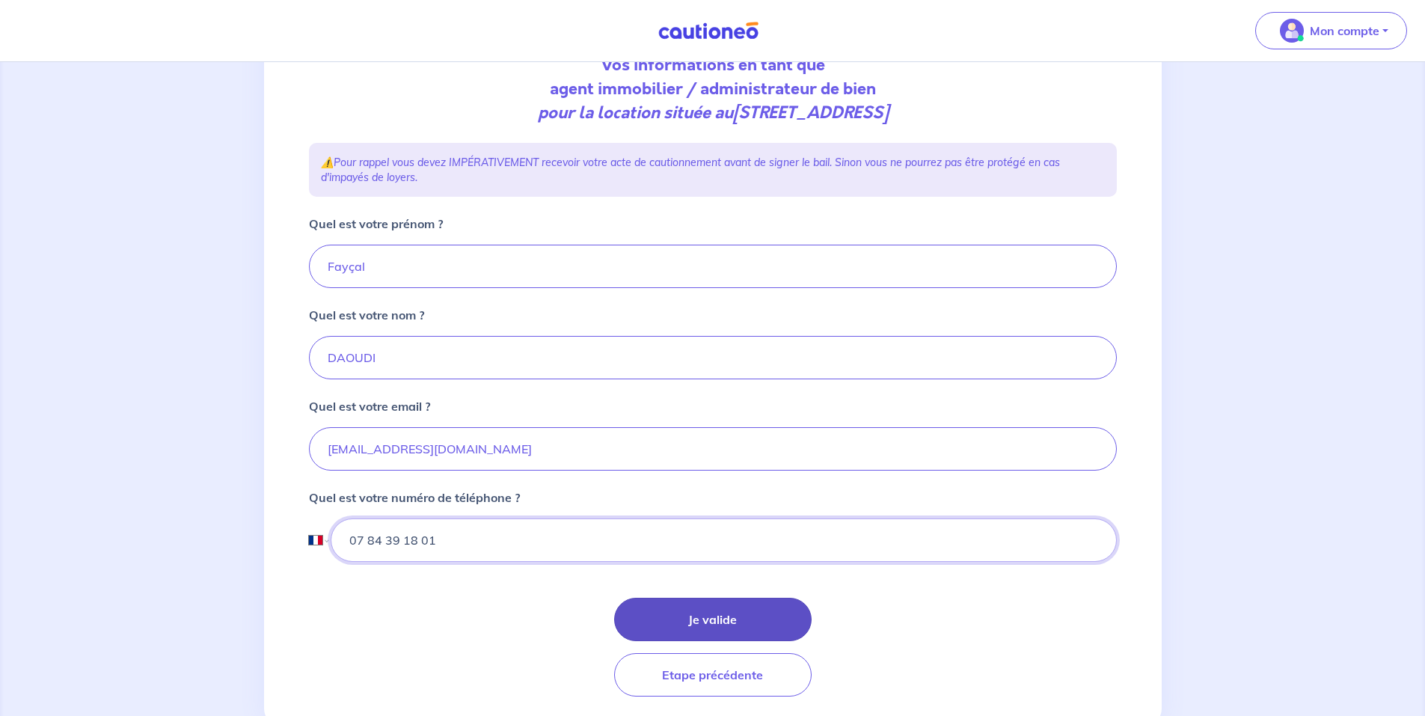
type input "07 84 39 18 01"
click at [703, 627] on button "Je valide" at bounding box center [713, 619] width 198 height 43
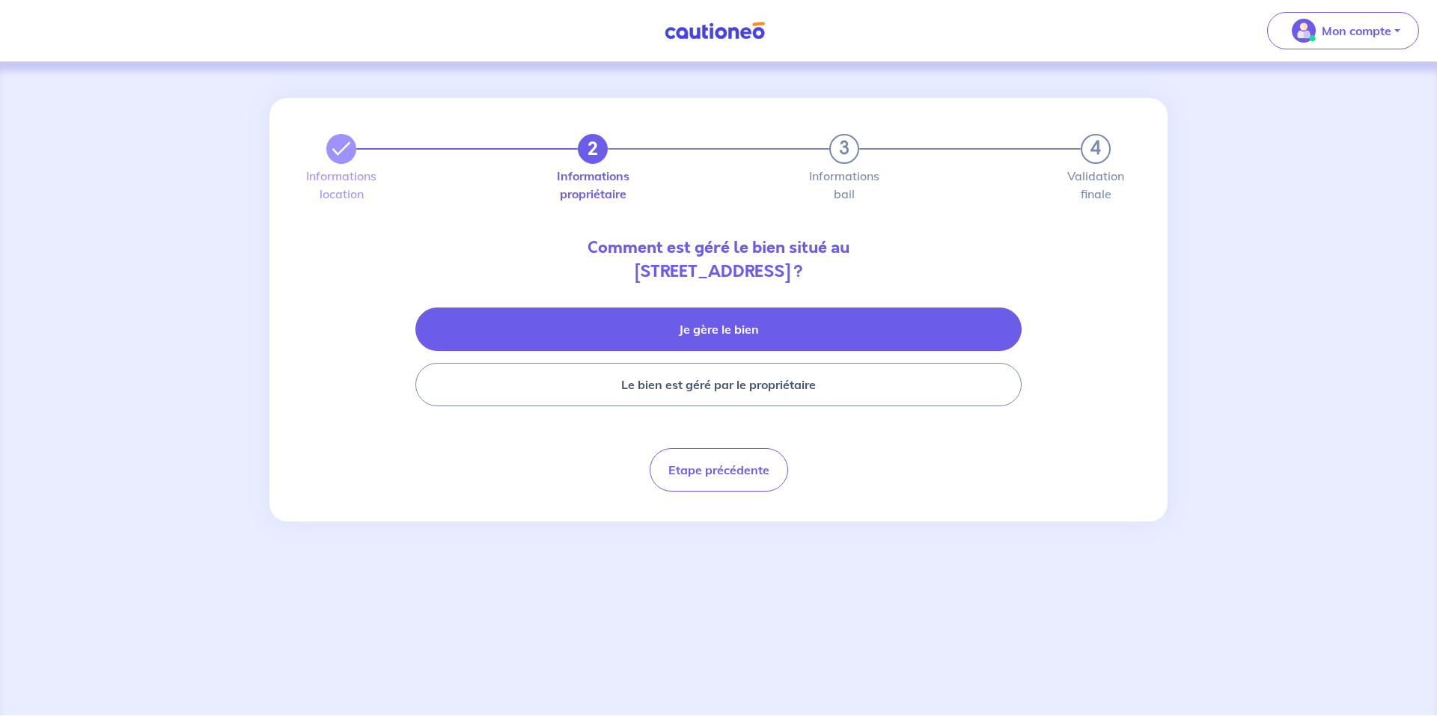
click at [722, 326] on button "Je gère le bien" at bounding box center [718, 329] width 606 height 43
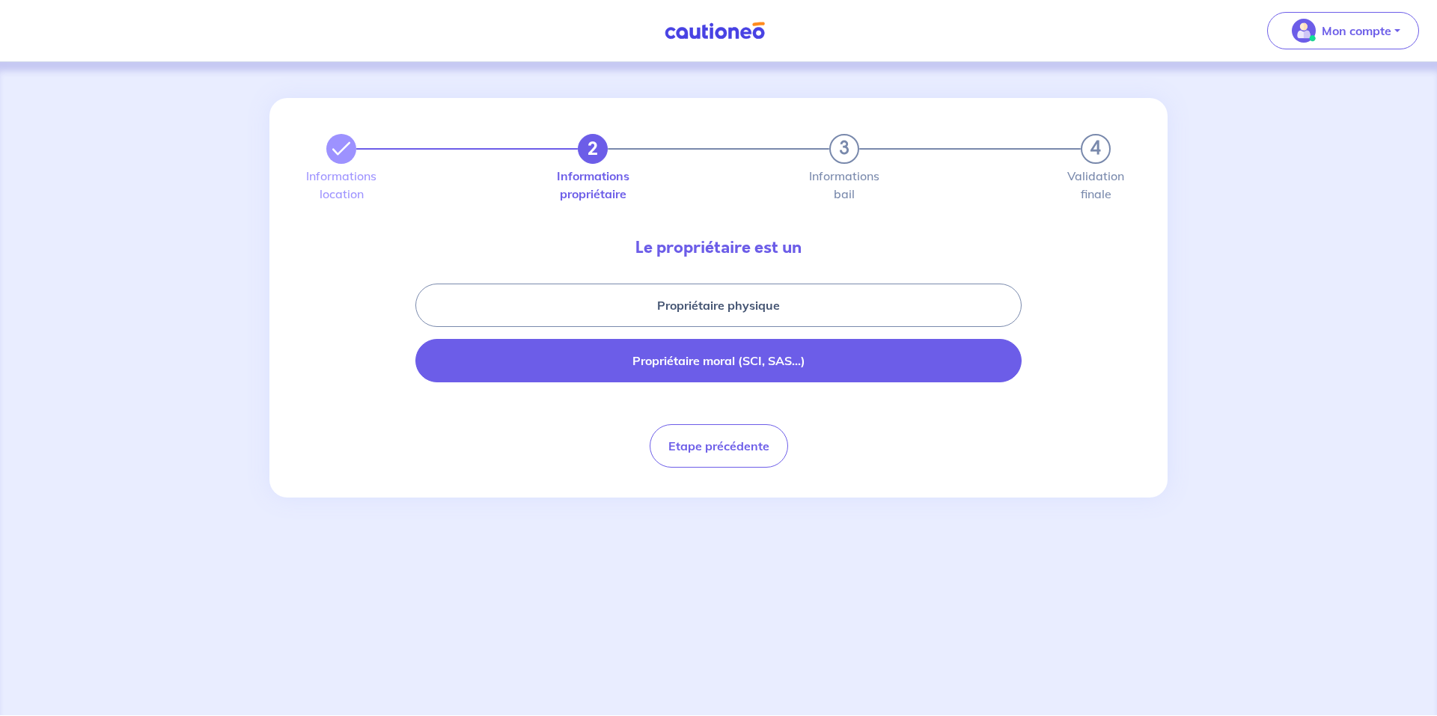
click at [682, 356] on button "Propriétaire moral (SCI, SAS...)" at bounding box center [718, 360] width 606 height 43
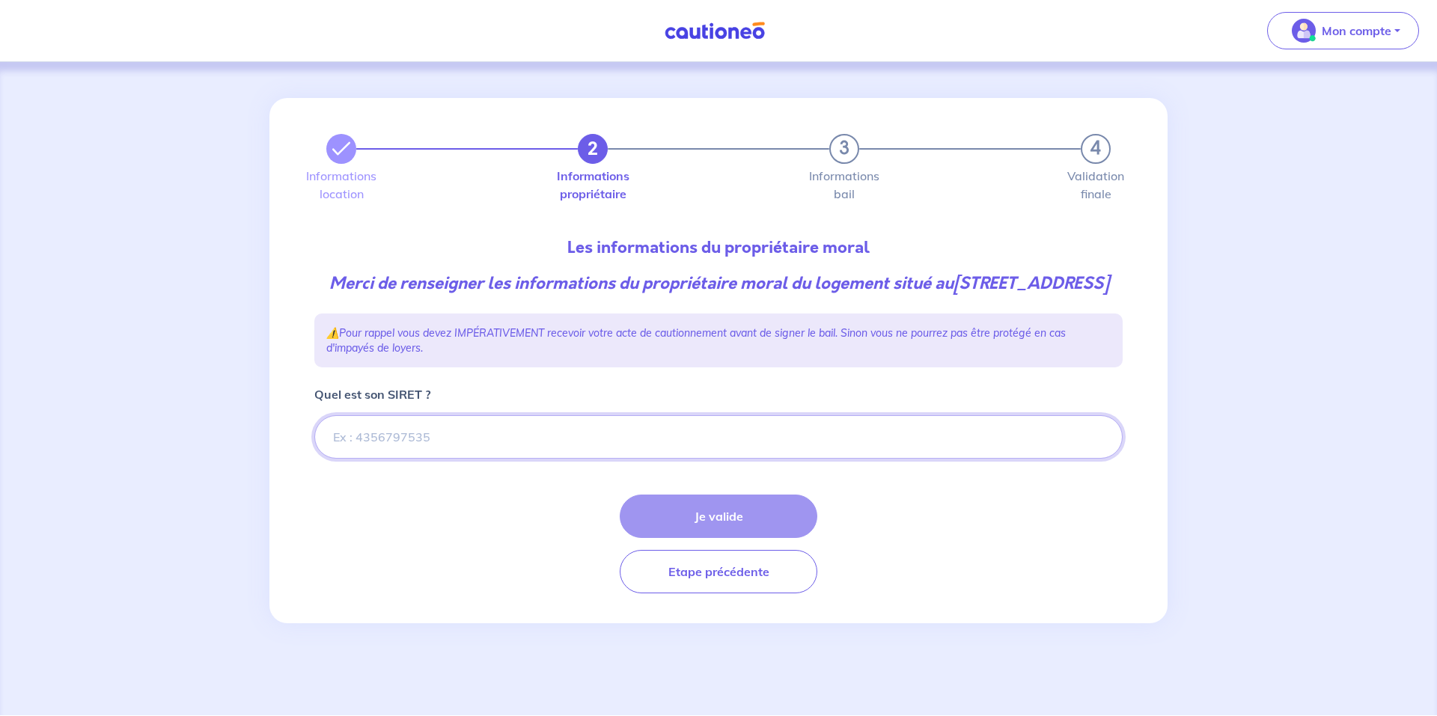
click at [511, 456] on input "Quel est son SIRET ?" at bounding box center [718, 436] width 808 height 43
click at [882, 459] on input "Quel est son SIRET ?" at bounding box center [718, 436] width 808 height 43
click at [452, 459] on input "Quel est son SIRET ?" at bounding box center [718, 436] width 808 height 43
paste input "823 817 994"
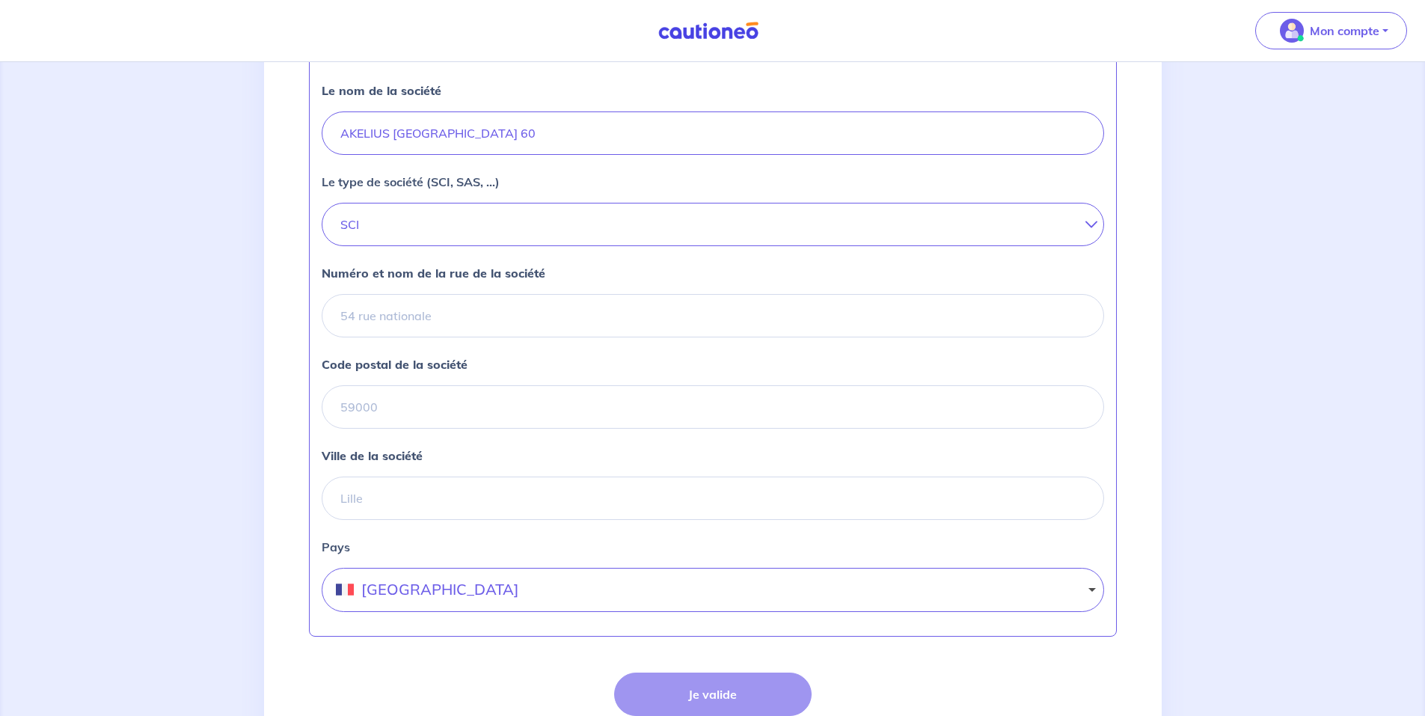
scroll to position [421, 0]
type input "823 817 994"
click at [530, 337] on input "Numéro et nom de la rue de la société" at bounding box center [713, 314] width 783 height 43
type input "37 RUE DU ROCHER"
type input "75008"
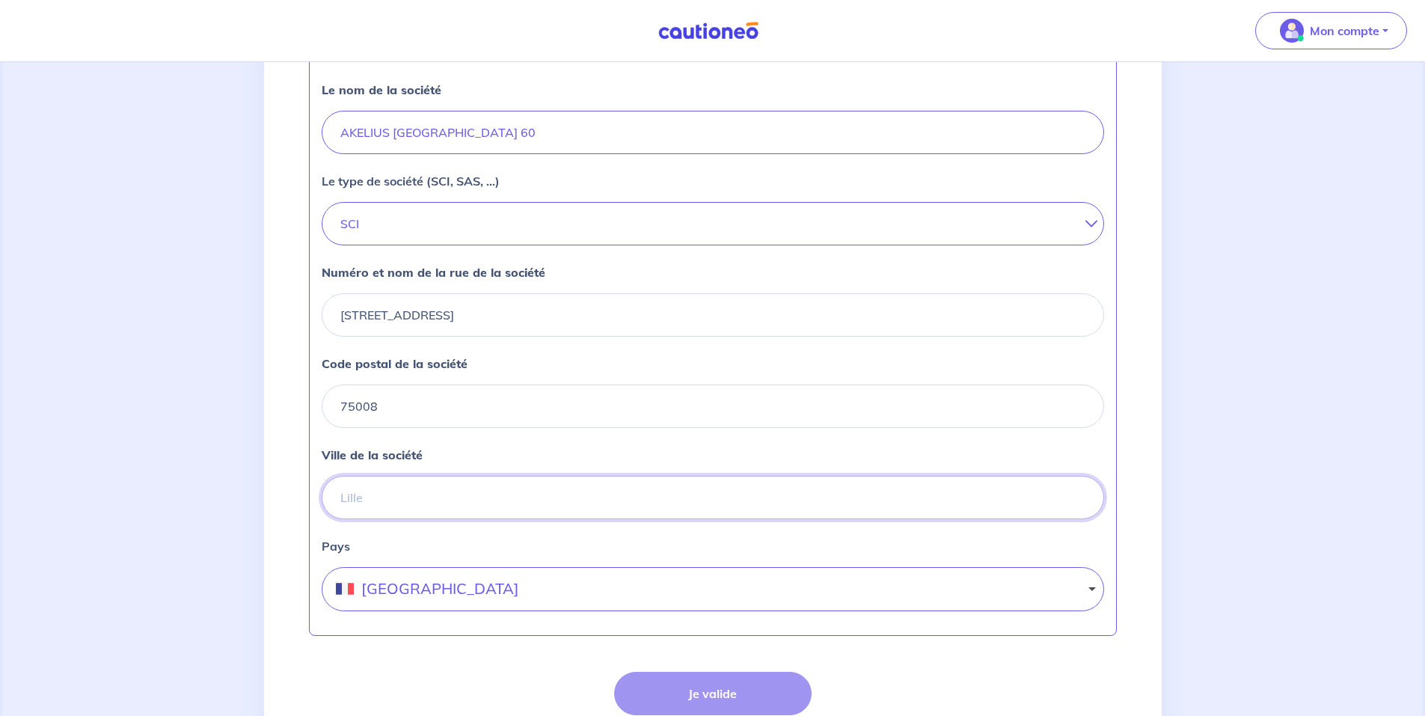
type input "PARIS 8"
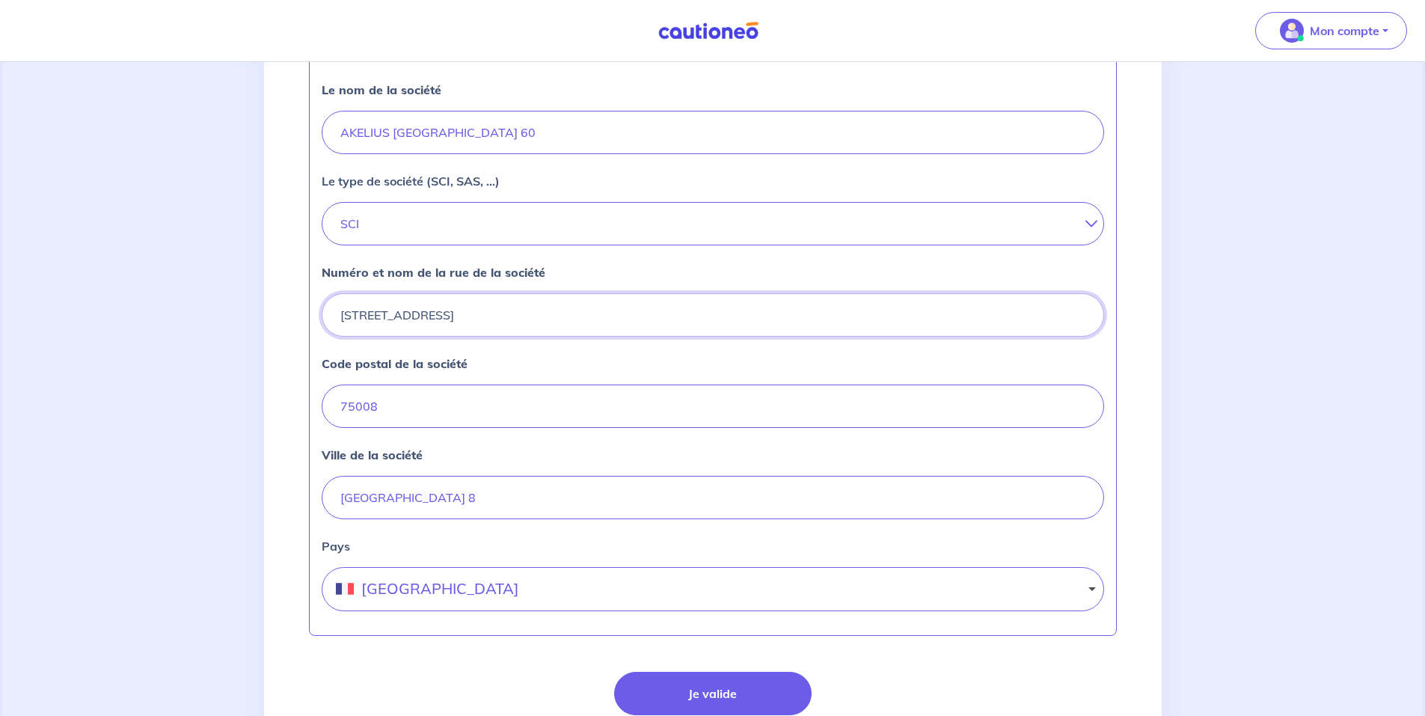
scroll to position [565, 0]
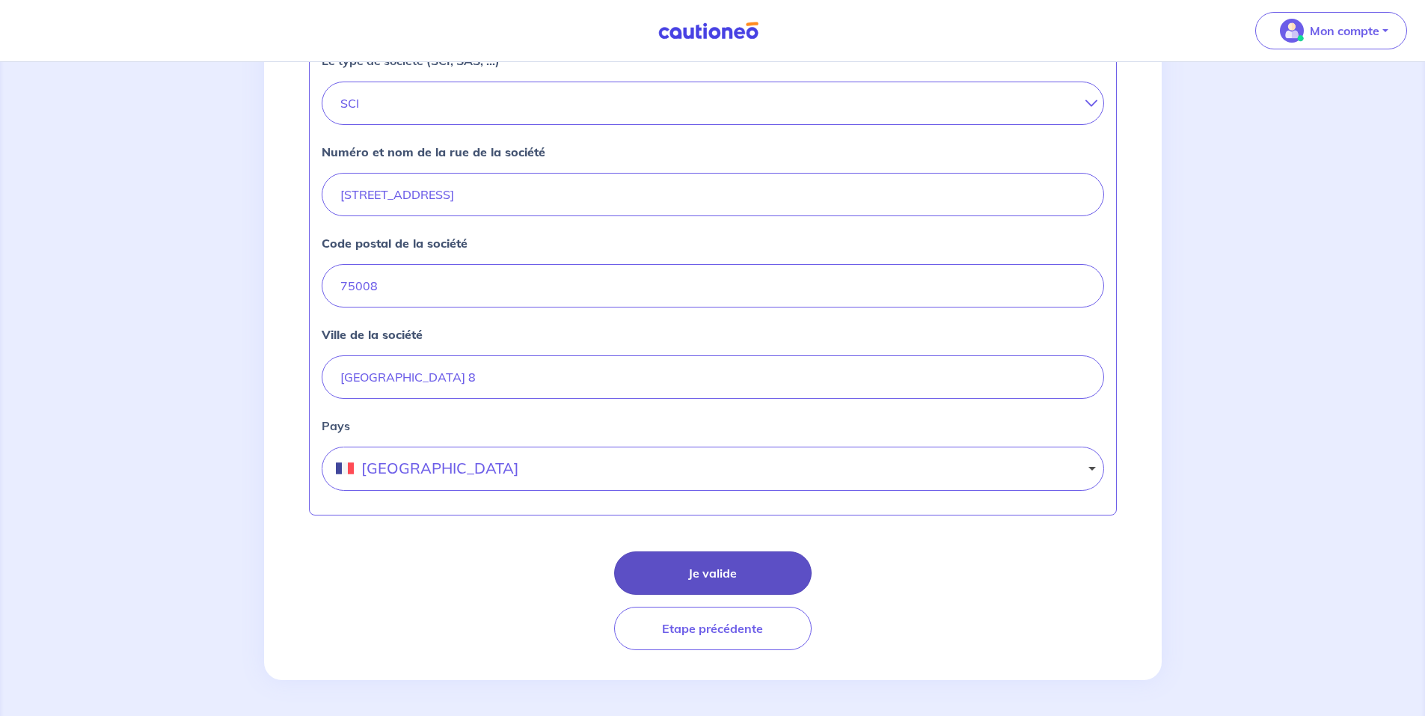
click at [727, 557] on button "Je valide" at bounding box center [713, 572] width 198 height 43
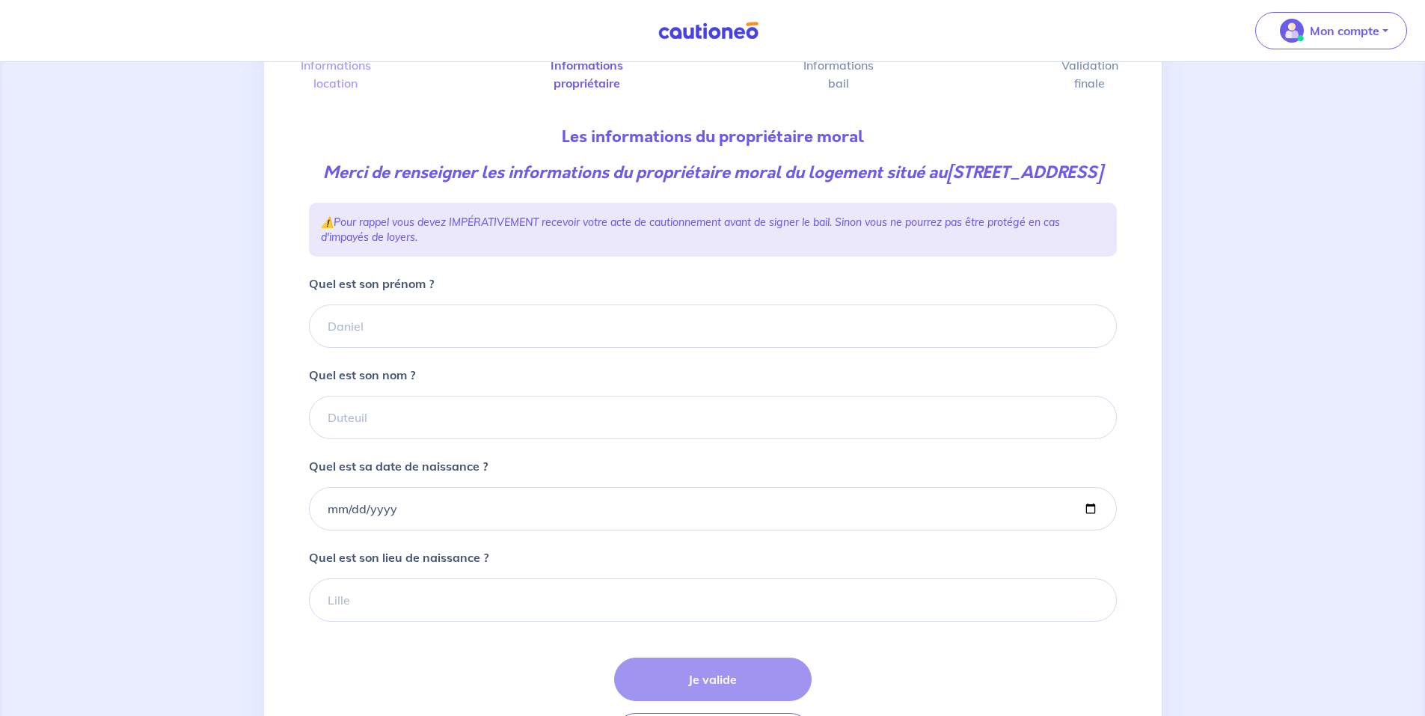
scroll to position [110, 0]
click at [428, 349] on input "Quel est son prénom ?" at bounding box center [713, 326] width 808 height 43
click at [489, 309] on div "Quel est son prénom ?" at bounding box center [713, 311] width 808 height 73
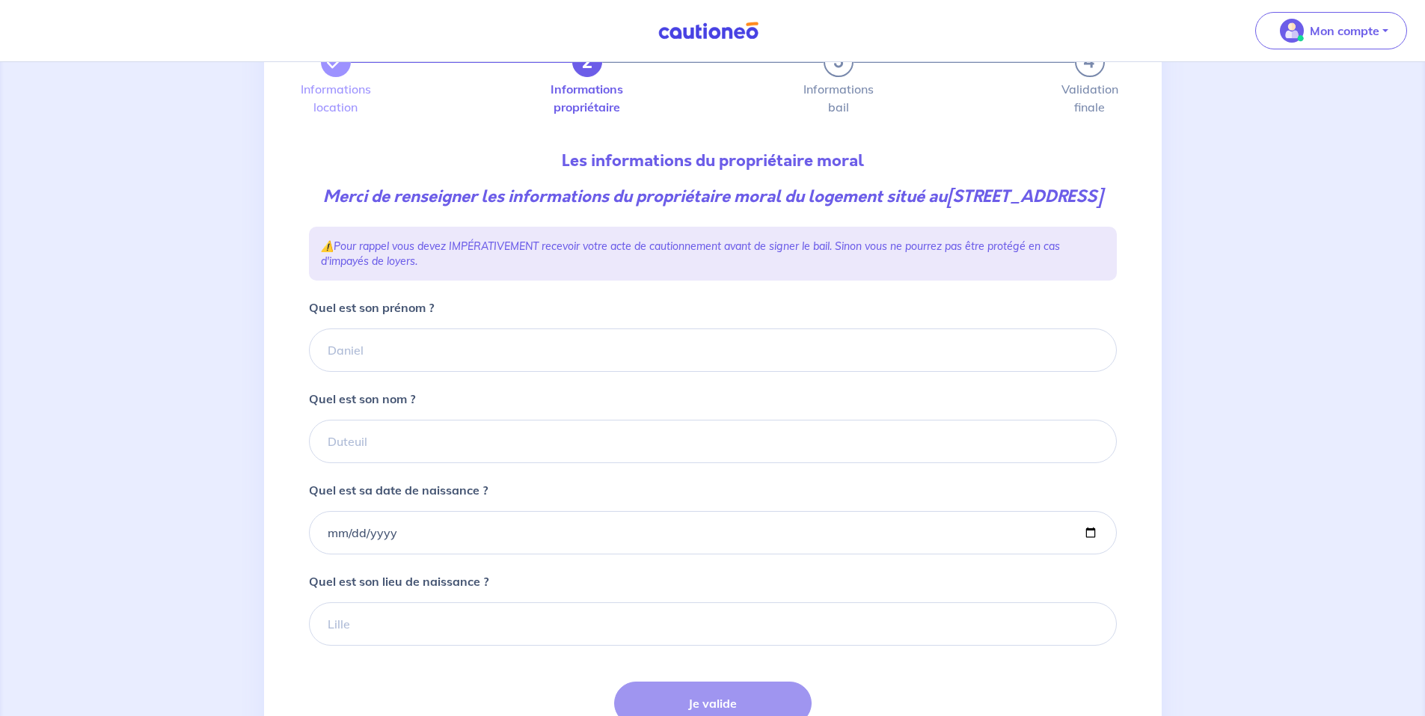
scroll to position [86, 0]
click at [355, 77] on div "2 3 4" at bounding box center [713, 63] width 784 height 30
click at [345, 74] on button "button" at bounding box center [336, 63] width 30 height 30
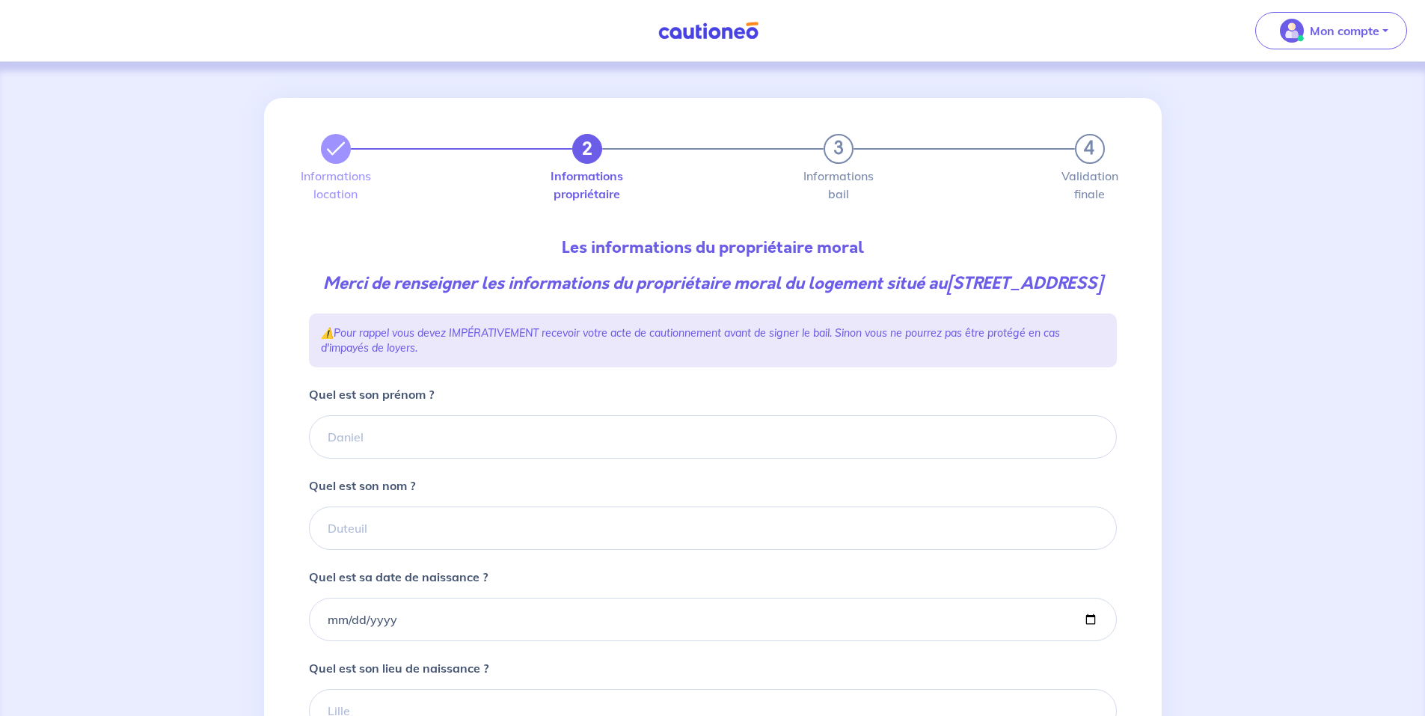
click at [326, 162] on div "2 3 4" at bounding box center [713, 149] width 784 height 30
click at [333, 153] on icon "button" at bounding box center [336, 149] width 18 height 18
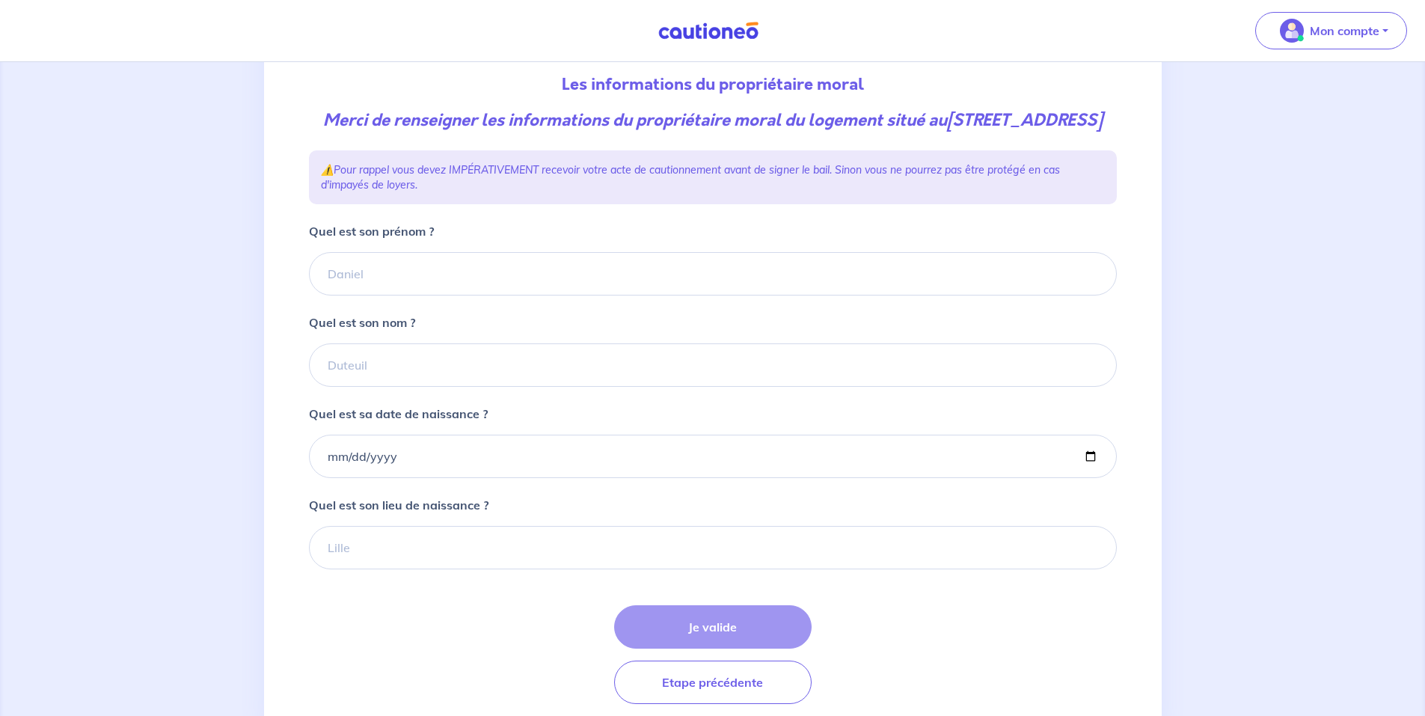
scroll to position [241, 0]
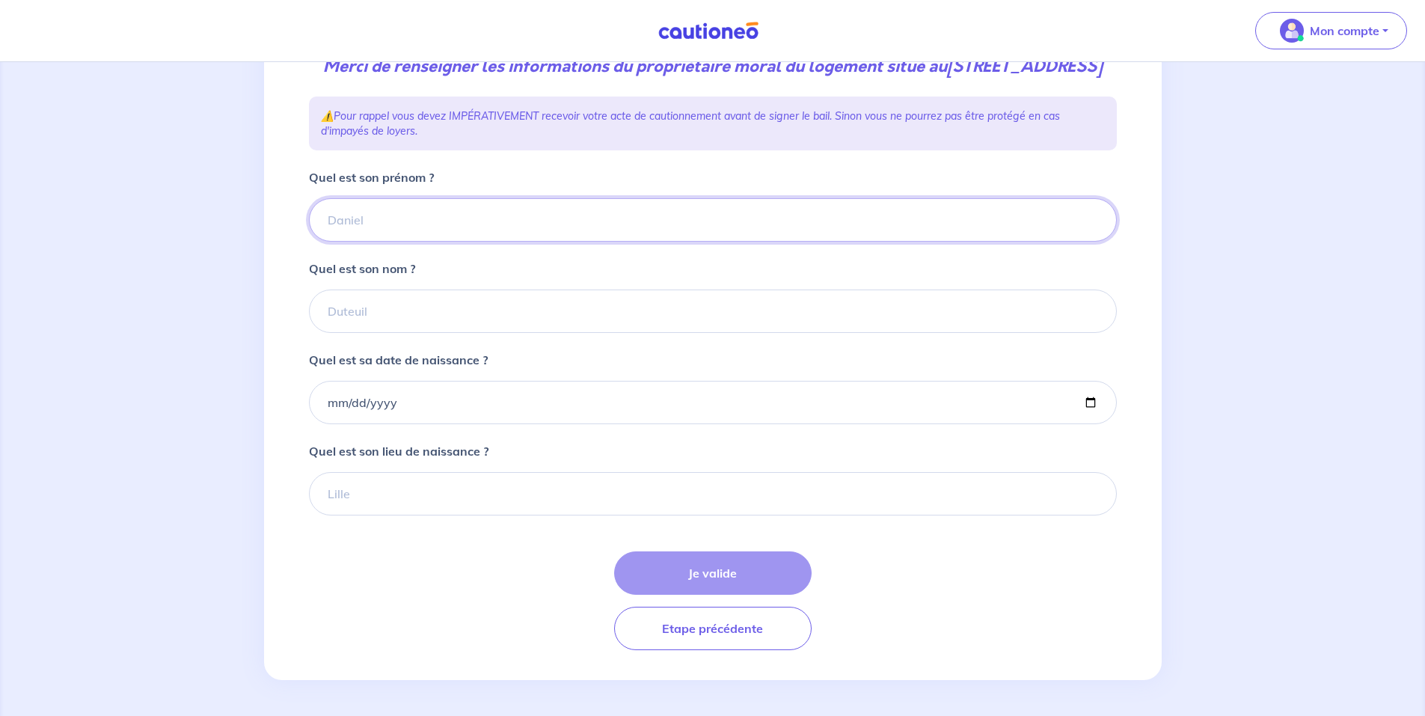
click at [418, 213] on input "Quel est son prénom ?" at bounding box center [713, 219] width 808 height 43
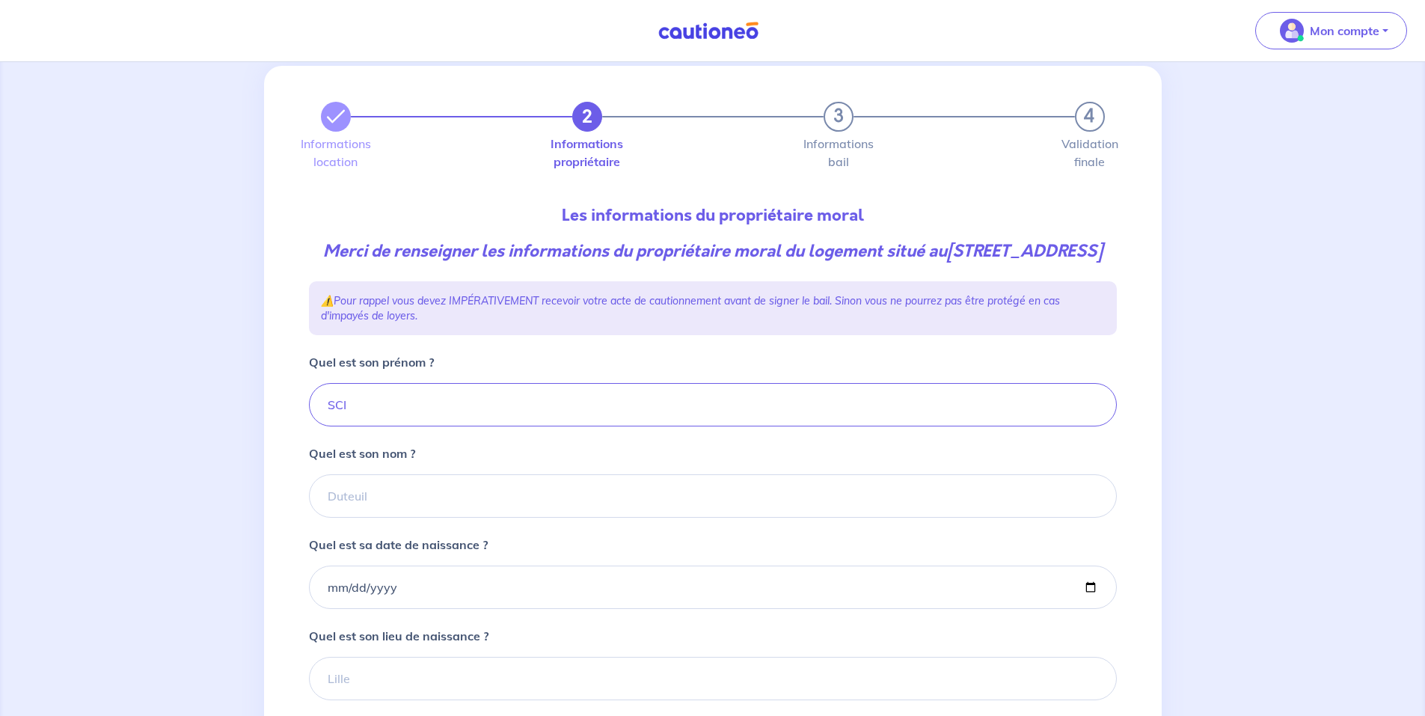
scroll to position [33, 0]
click at [413, 418] on input "SCI" at bounding box center [713, 403] width 808 height 43
type input "SCI AKELIUS PARIS"
drag, startPoint x: 462, startPoint y: 436, endPoint x: 308, endPoint y: 425, distance: 153.8
click at [309, 425] on div "SCI AKELIUS PARIS" at bounding box center [713, 403] width 808 height 43
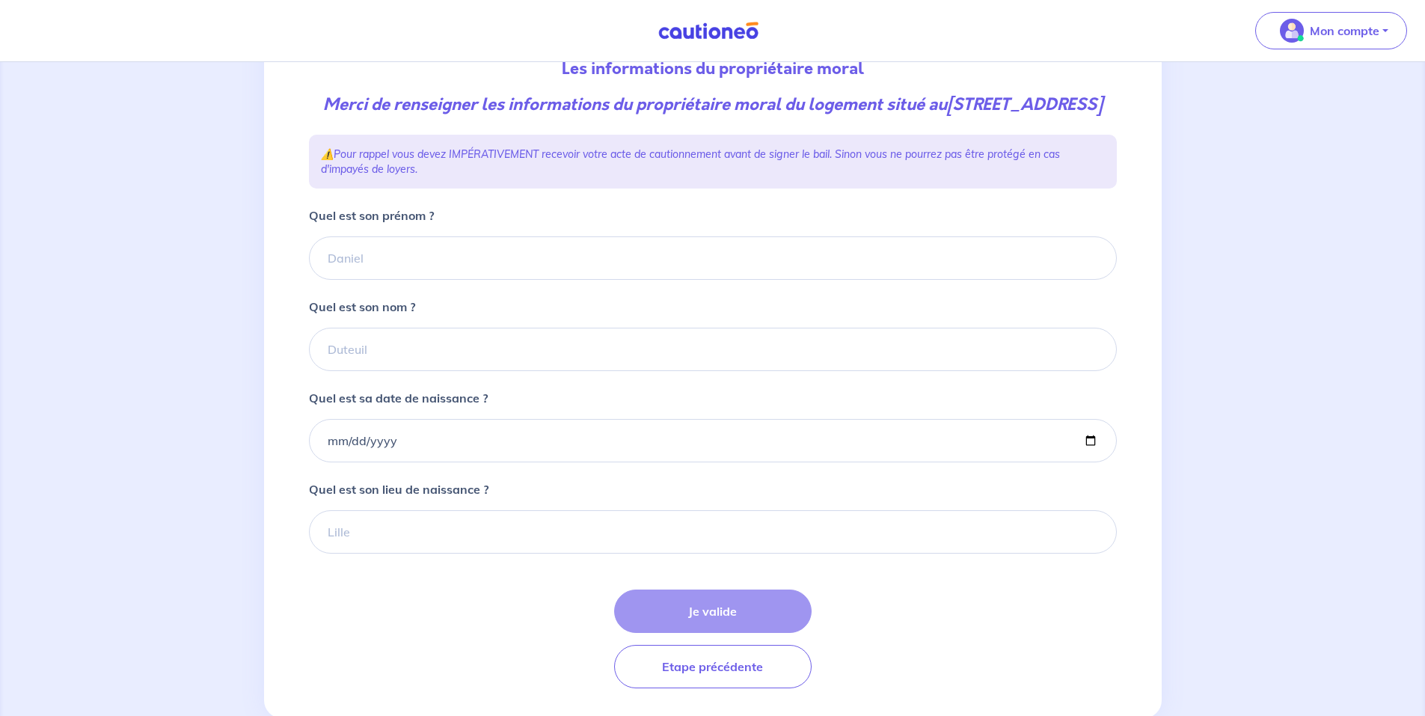
scroll to position [234, 0]
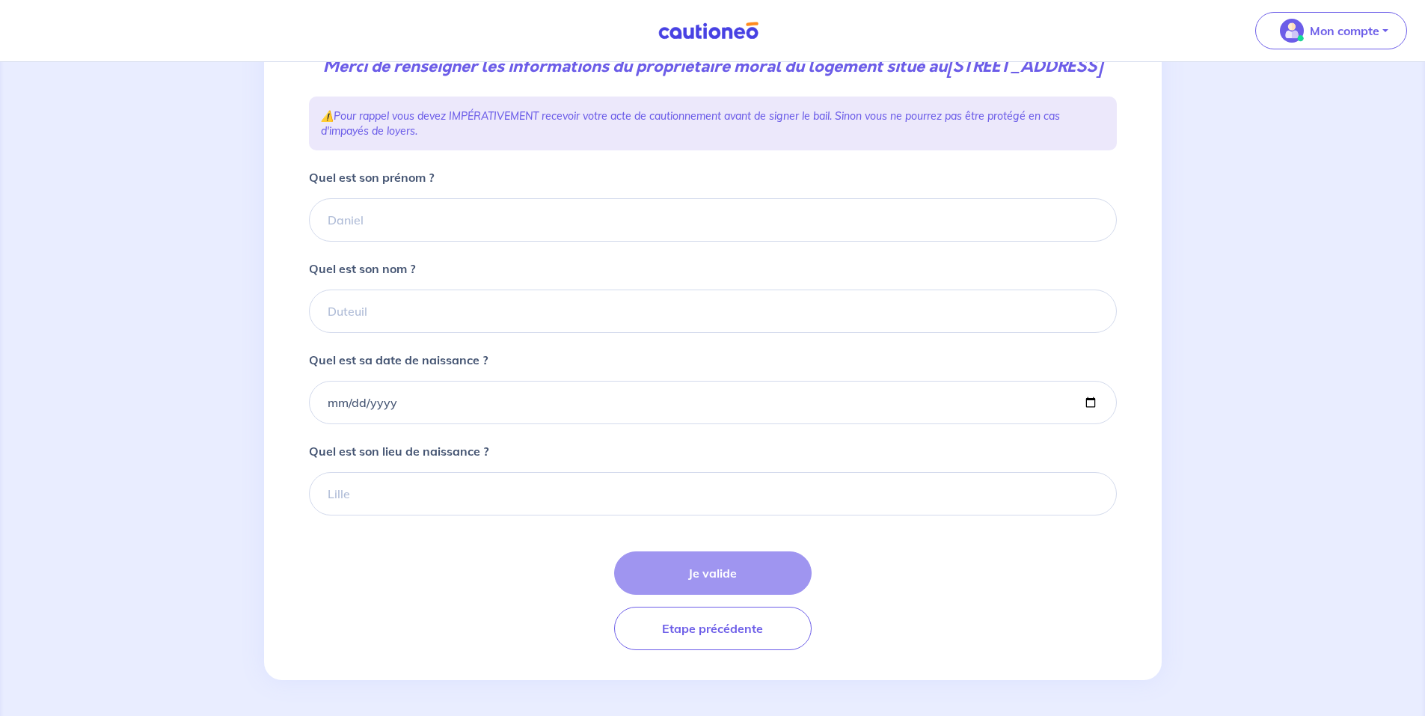
click at [715, 585] on div "Je valide Etape précédente" at bounding box center [713, 600] width 808 height 99
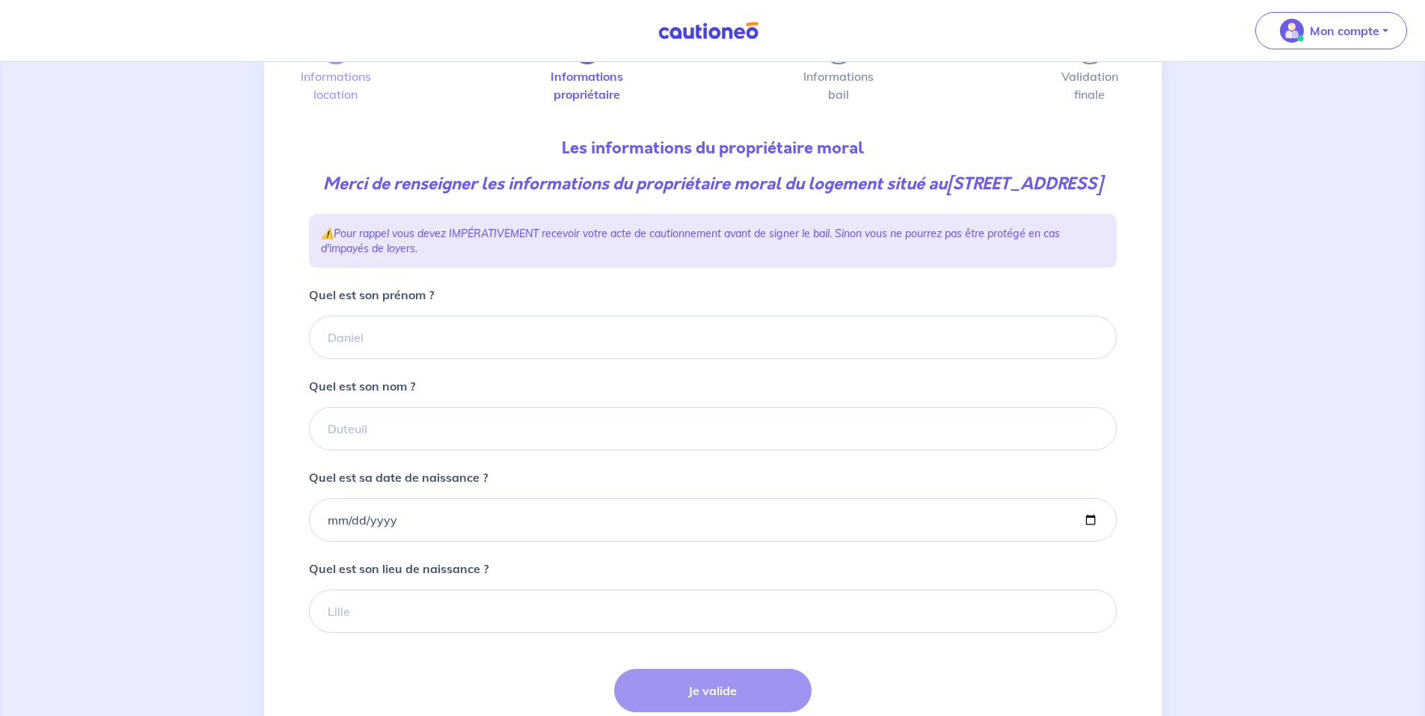
scroll to position [99, 0]
click at [412, 360] on input "Quel est son prénom ?" at bounding box center [713, 338] width 808 height 43
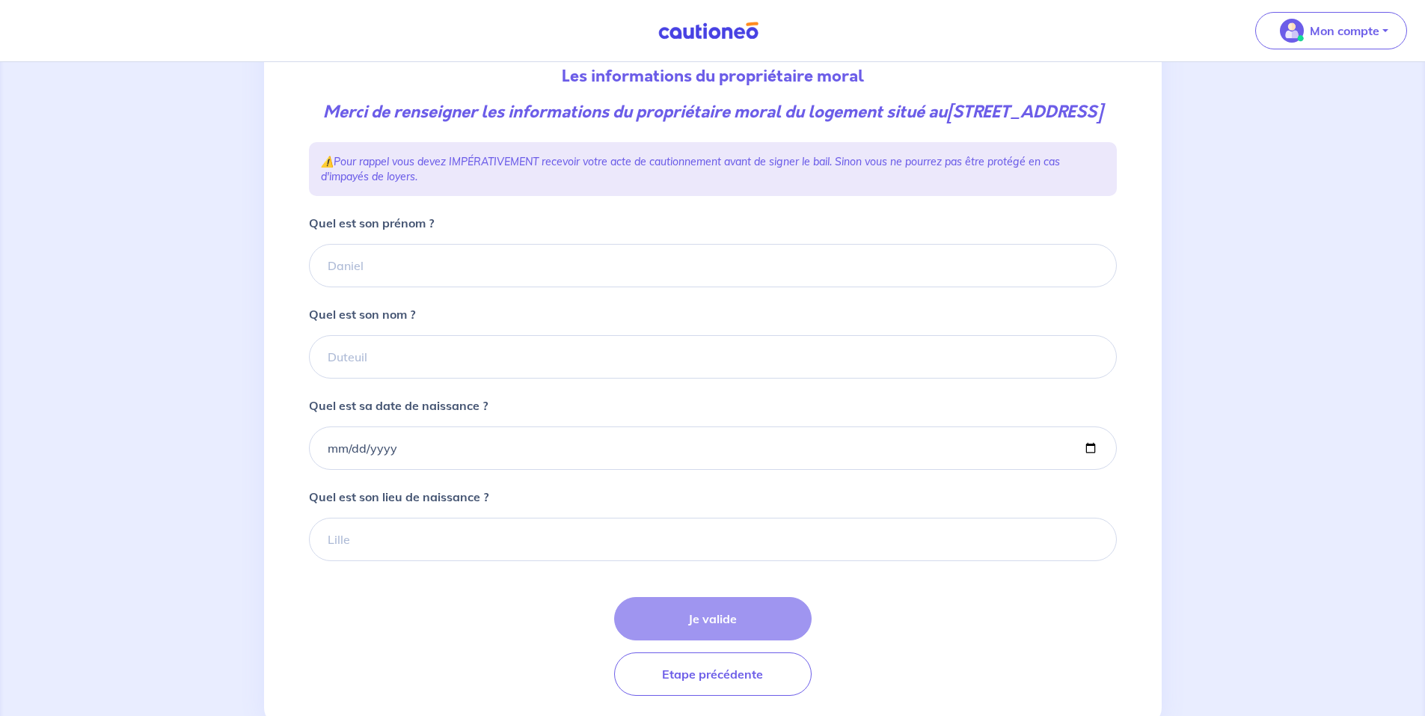
scroll to position [174, 0]
click at [340, 285] on input "Quel est son prénom ?" at bounding box center [713, 263] width 808 height 43
type input "Fayçal"
click at [361, 376] on input "Quel est son nom ?" at bounding box center [713, 354] width 808 height 43
type input "DAOUDI"
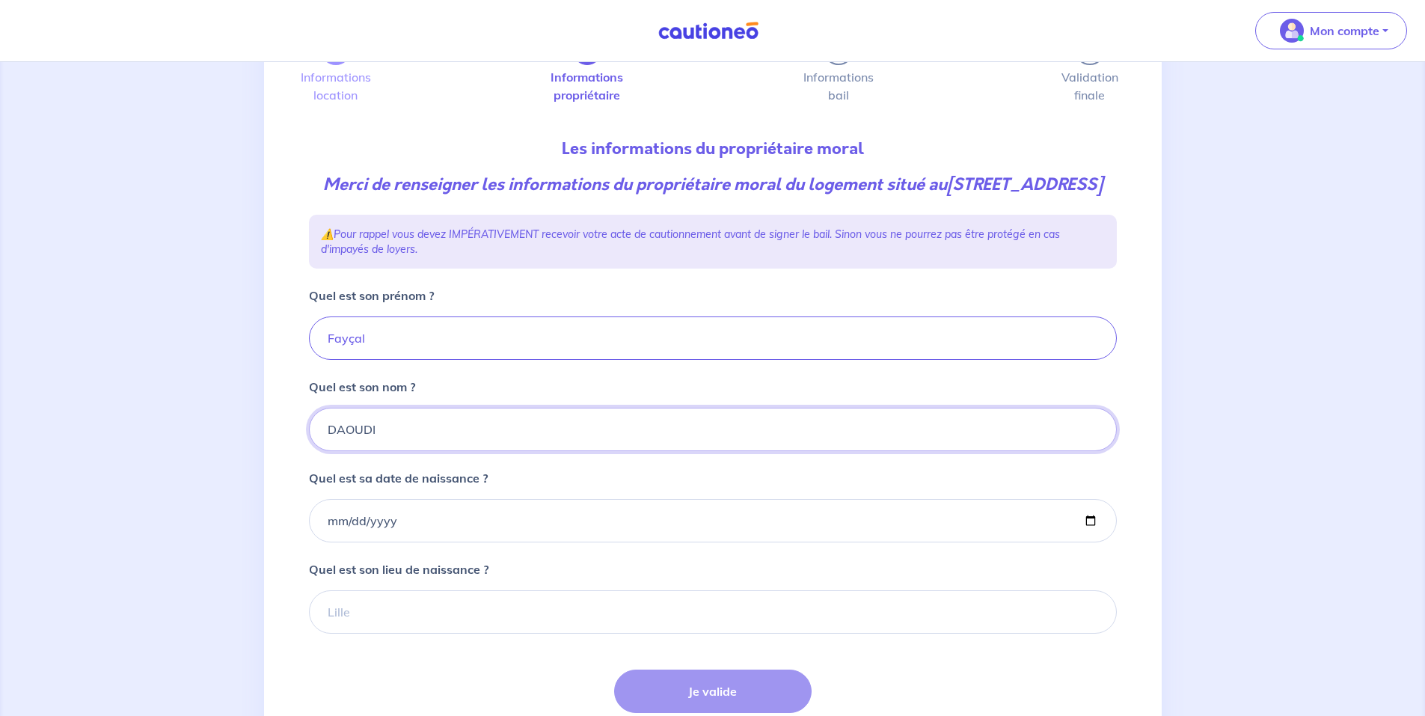
scroll to position [98, 0]
drag, startPoint x: 415, startPoint y: 453, endPoint x: 294, endPoint y: 436, distance: 121.7
click at [294, 436] on div "2 3 4 Informations location Informations propriétaire Informations bail Validat…" at bounding box center [713, 399] width 898 height 799
drag, startPoint x: 395, startPoint y: 369, endPoint x: 298, endPoint y: 355, distance: 98.3
click at [298, 355] on div "2 3 4 Informations location Informations propriétaire Informations bail Validat…" at bounding box center [713, 399] width 898 height 799
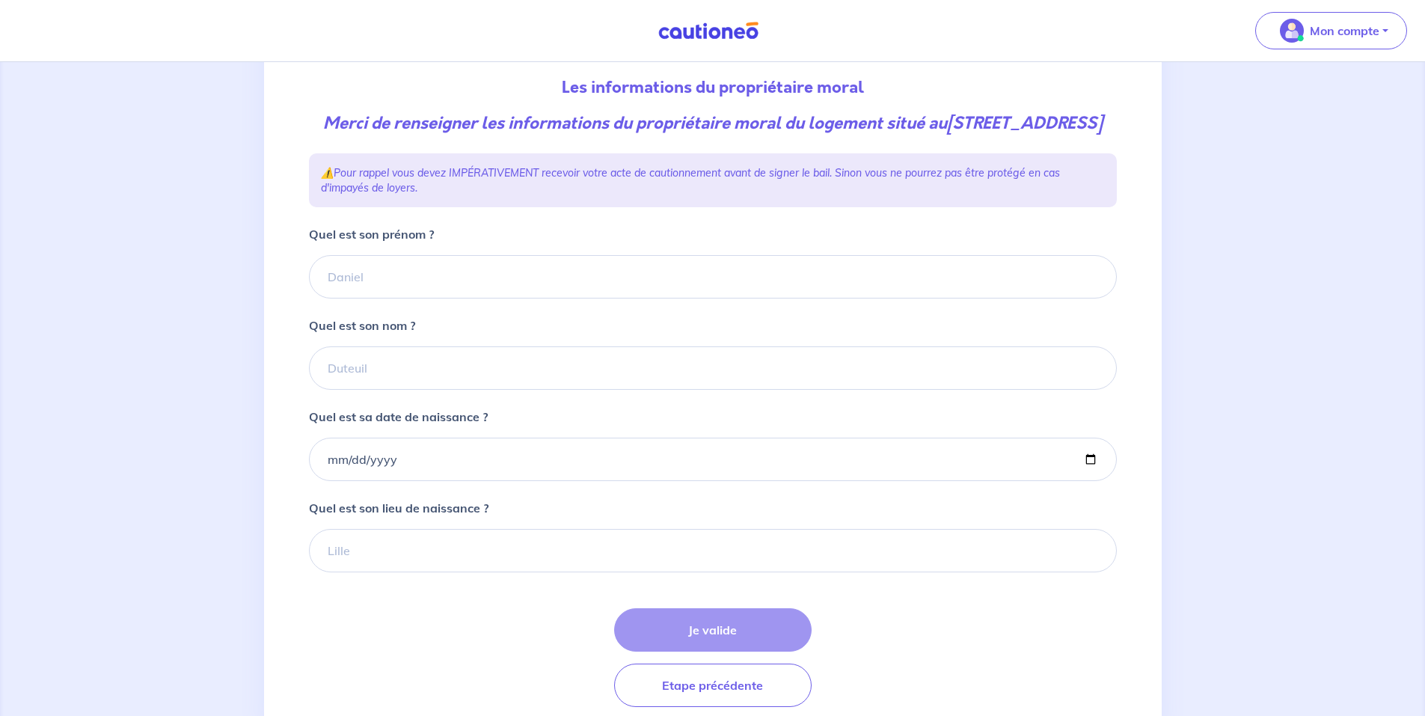
scroll to position [164, 0]
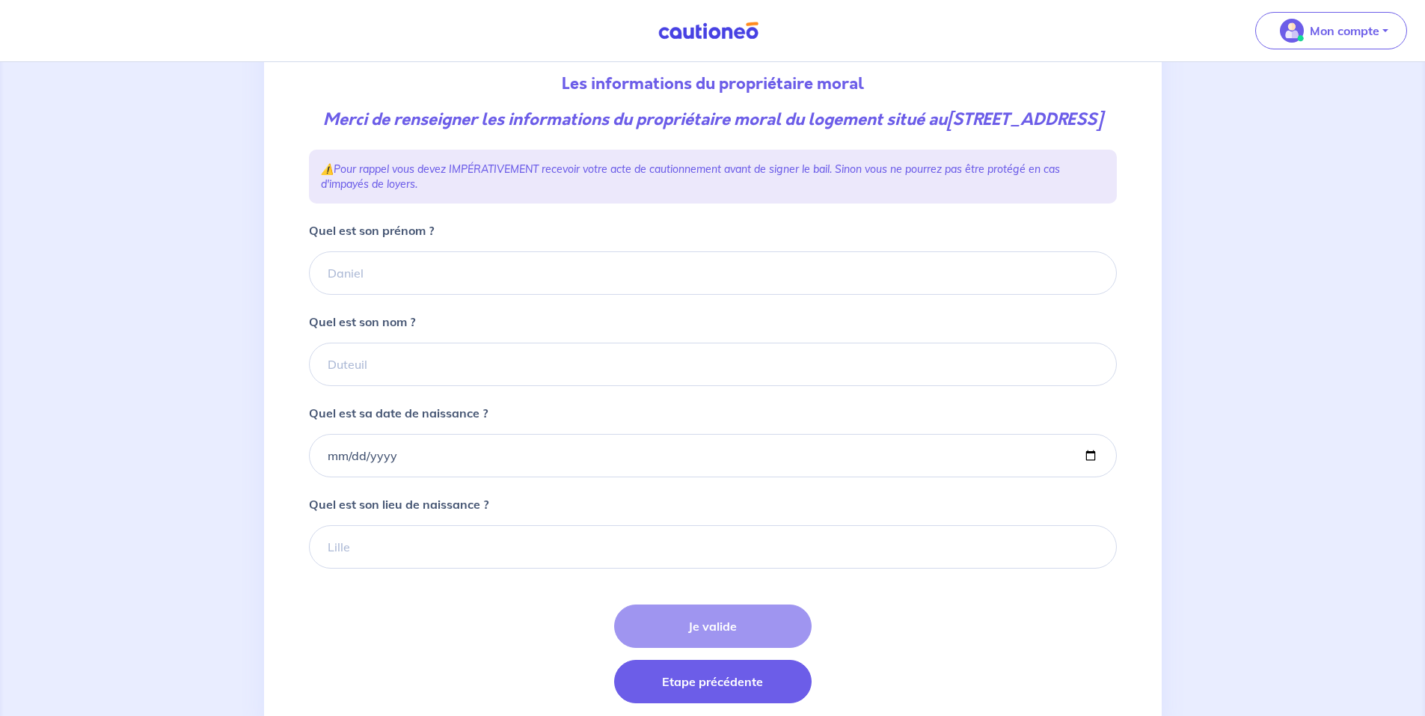
click at [701, 691] on button "Etape précédente" at bounding box center [713, 681] width 198 height 43
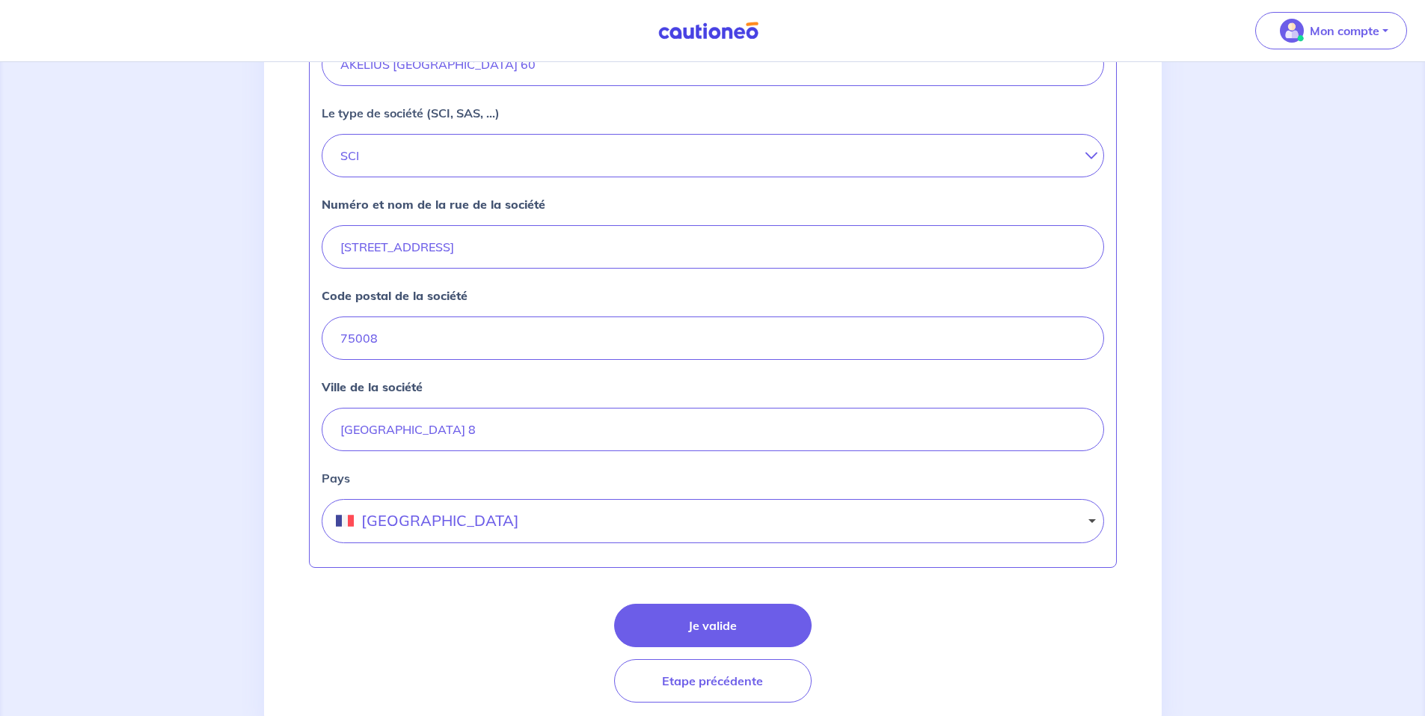
scroll to position [533, 0]
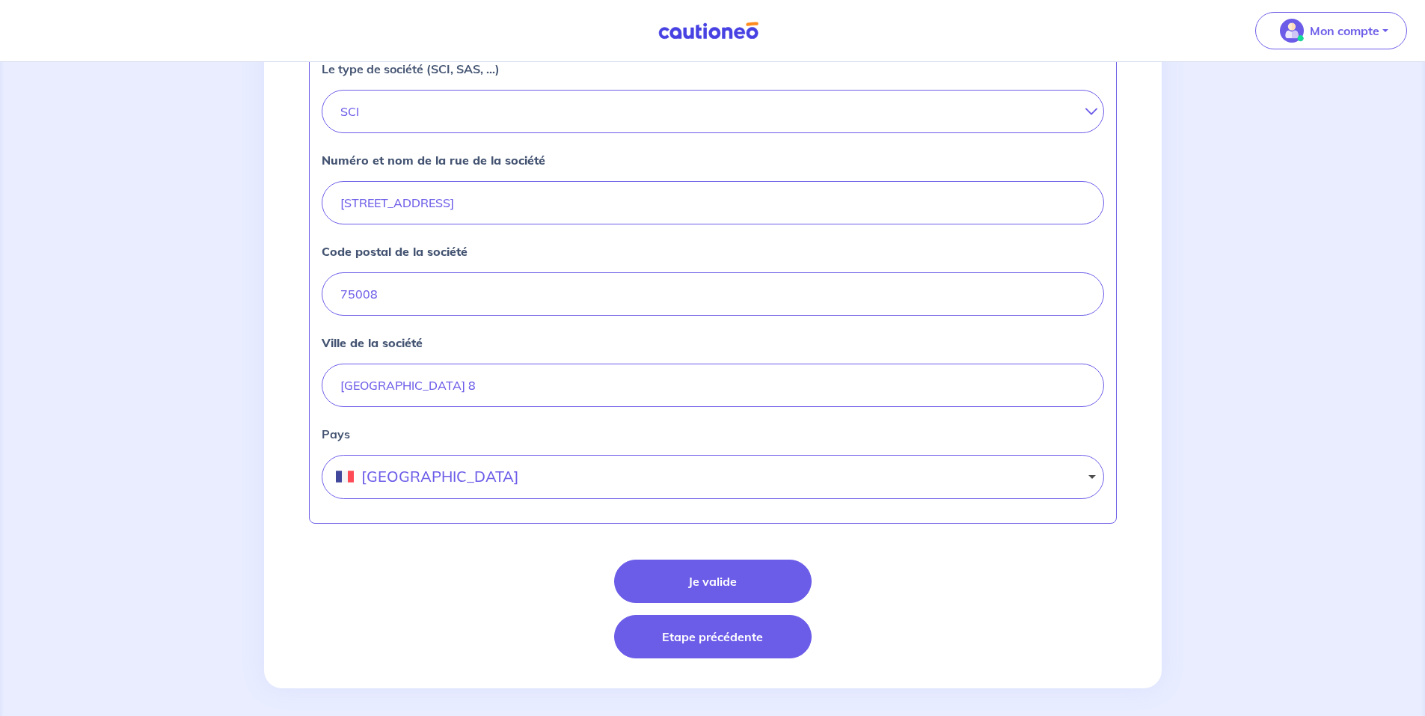
click at [688, 655] on button "Etape précédente" at bounding box center [713, 636] width 198 height 43
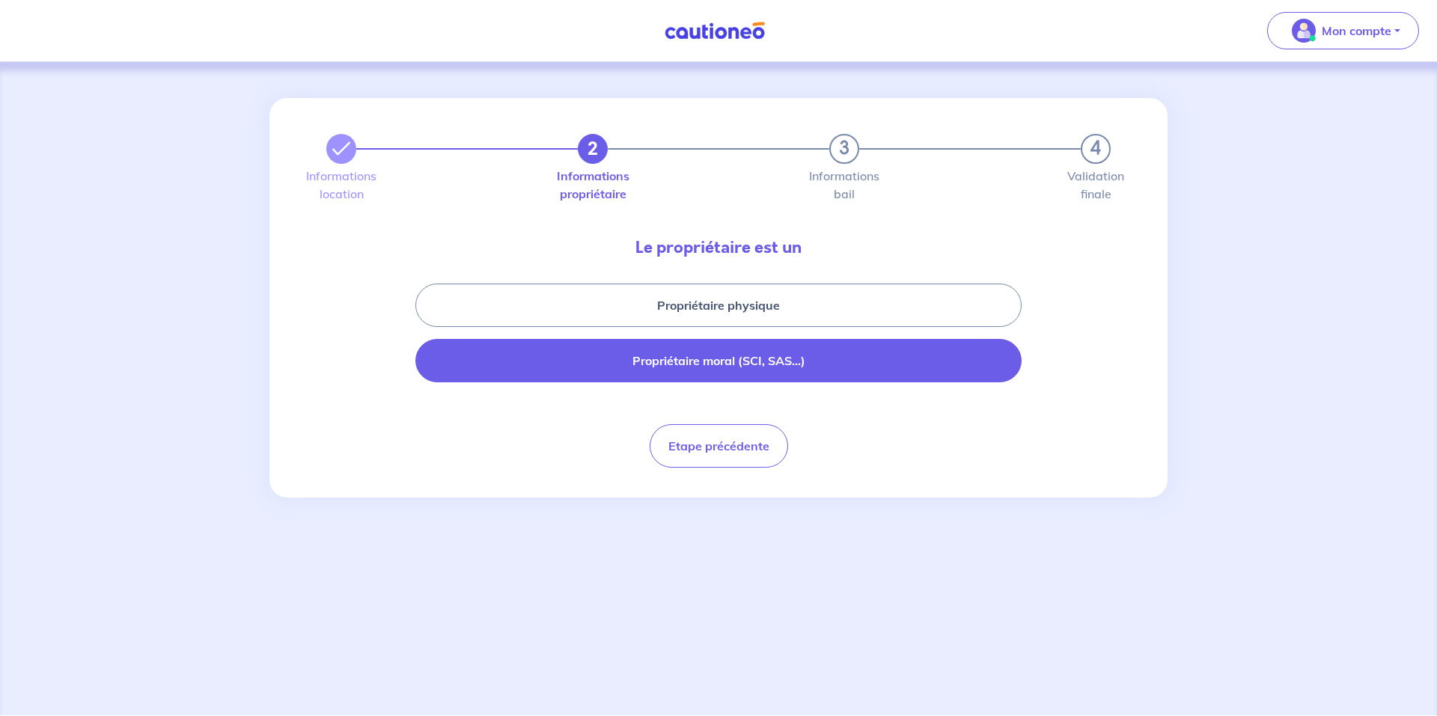
click at [700, 364] on button "Propriétaire moral (SCI, SAS...)" at bounding box center [718, 360] width 606 height 43
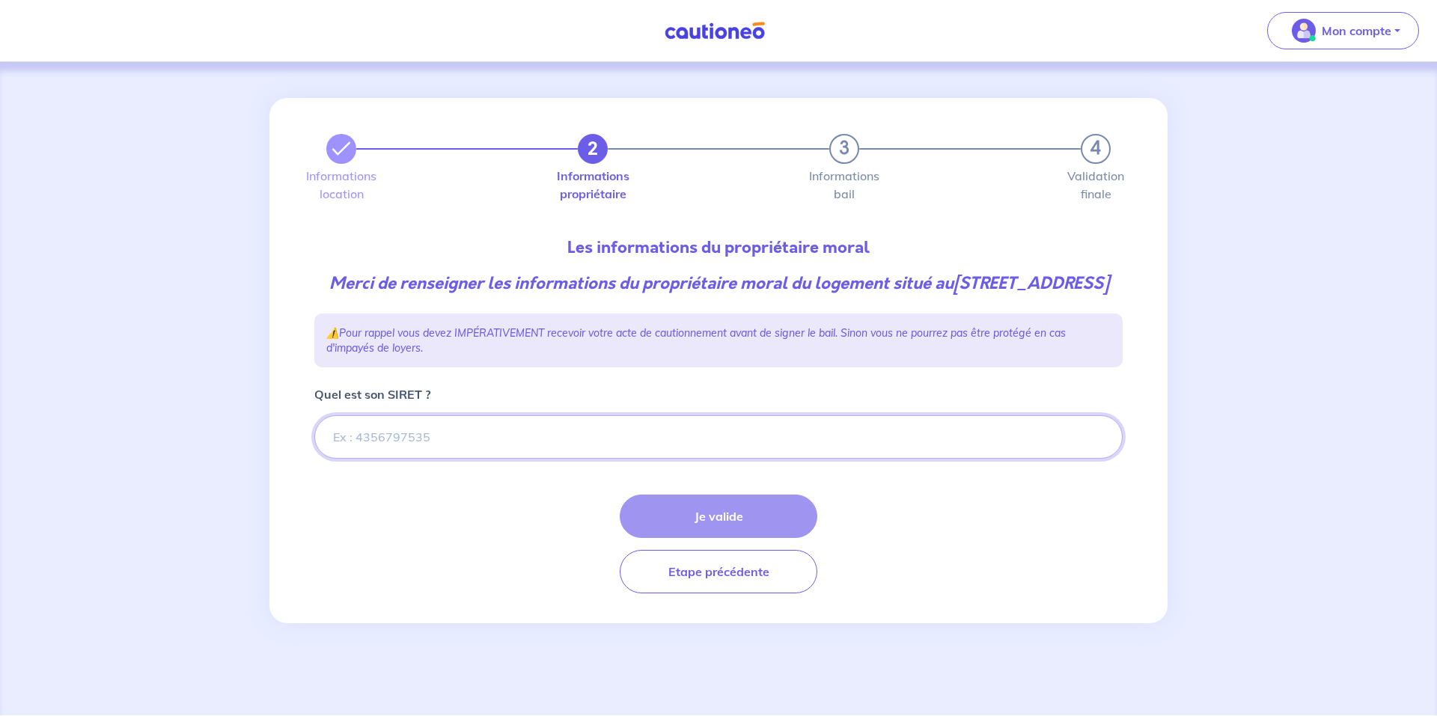
click at [691, 447] on input "Quel est son SIRET ?" at bounding box center [718, 436] width 808 height 43
click at [415, 459] on input "Quel est son SIRET ?" at bounding box center [718, 436] width 808 height 43
paste input "823 817 994 00036"
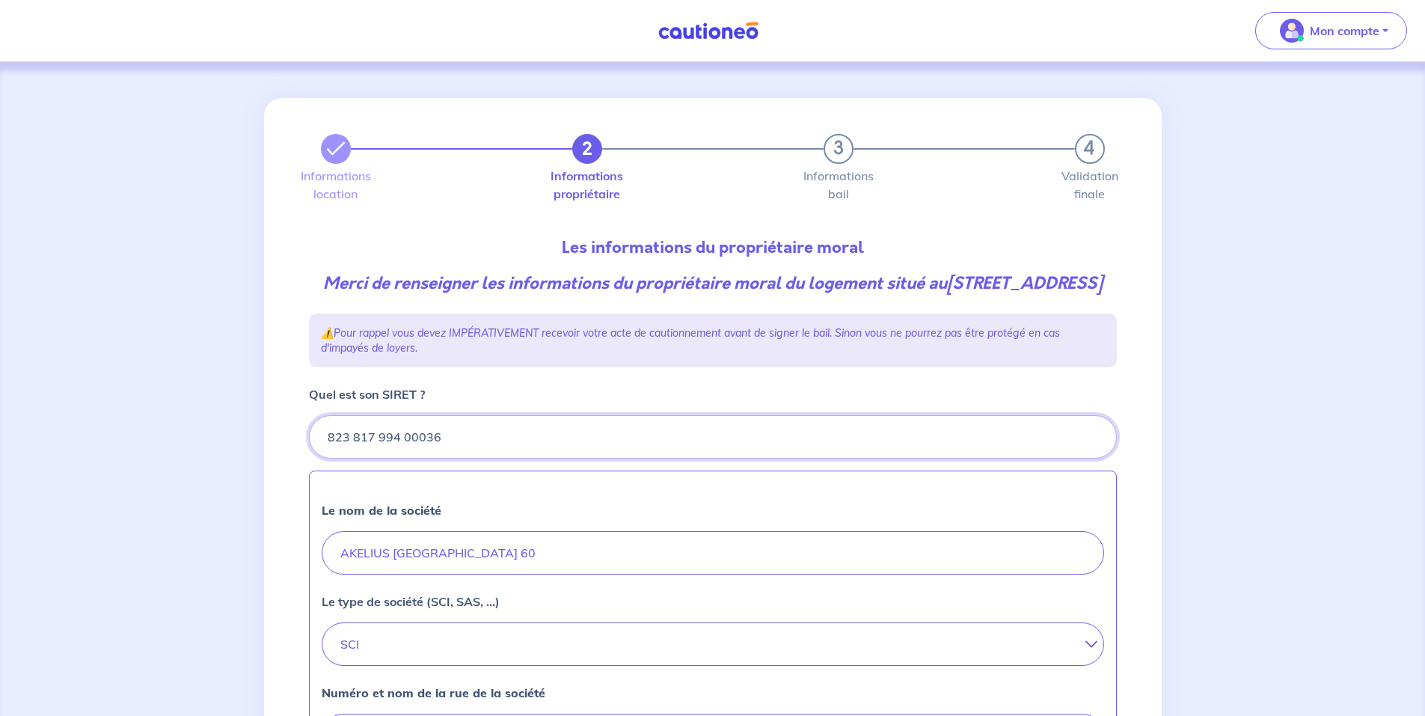
type input "823 817 994 00036"
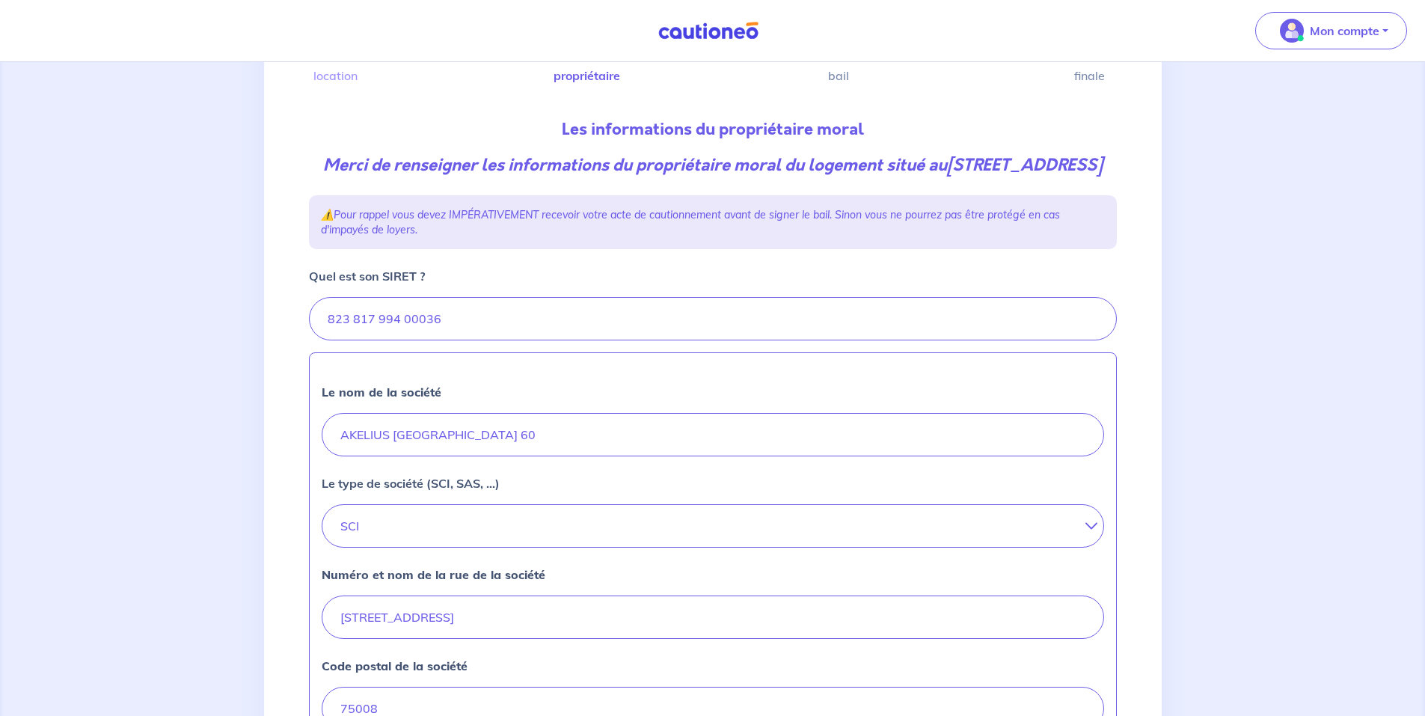
scroll to position [119, 0]
click at [351, 340] on input "Quel est son SIRET ?" at bounding box center [713, 317] width 808 height 43
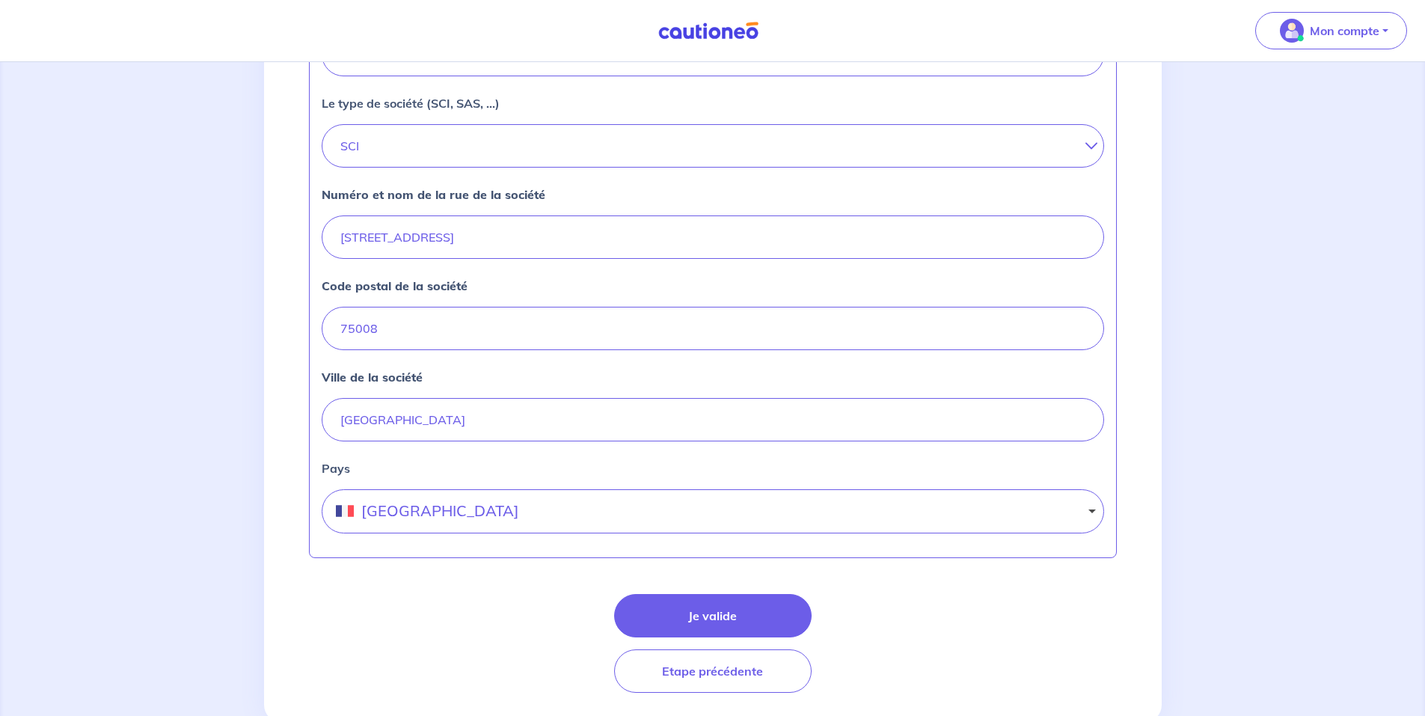
scroll to position [499, 0]
click at [700, 629] on button "Je valide" at bounding box center [713, 614] width 198 height 43
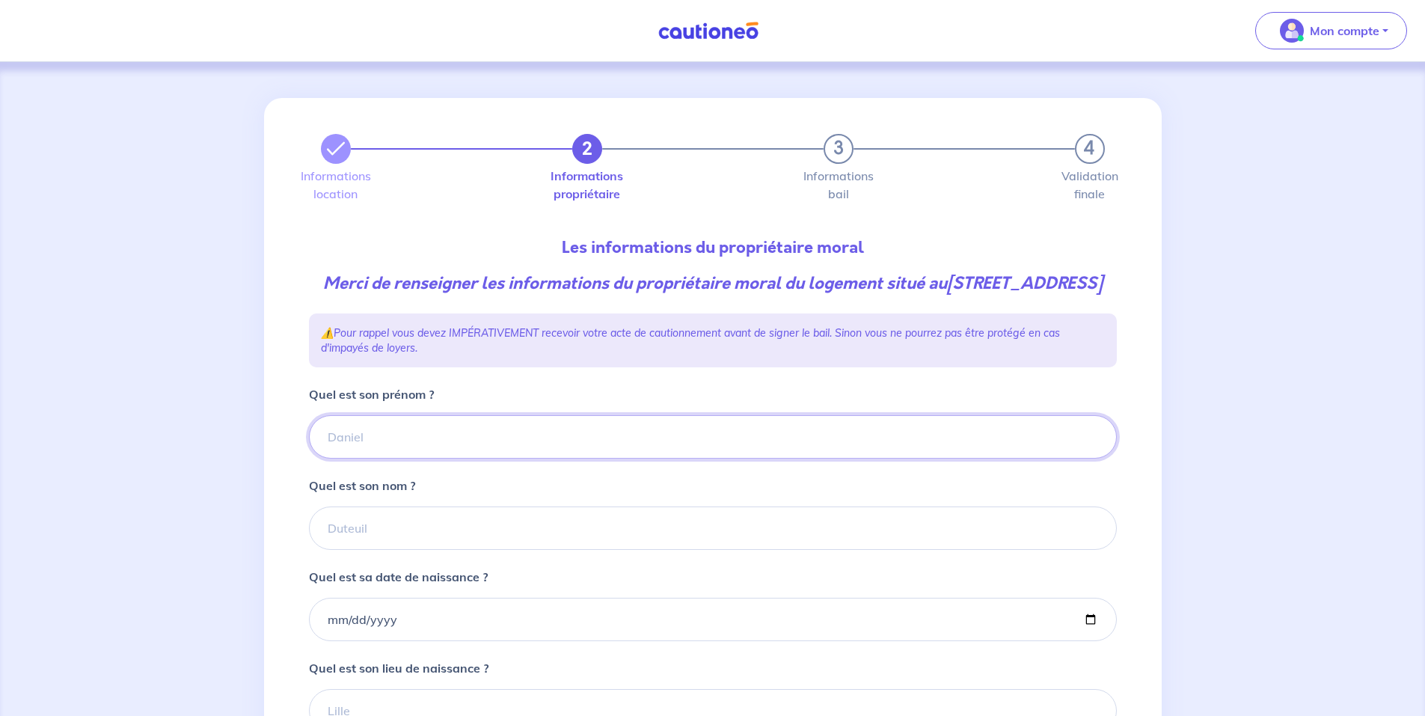
click at [373, 459] on input "Quel est son prénom ?" at bounding box center [713, 436] width 808 height 43
type input "Sandrine"
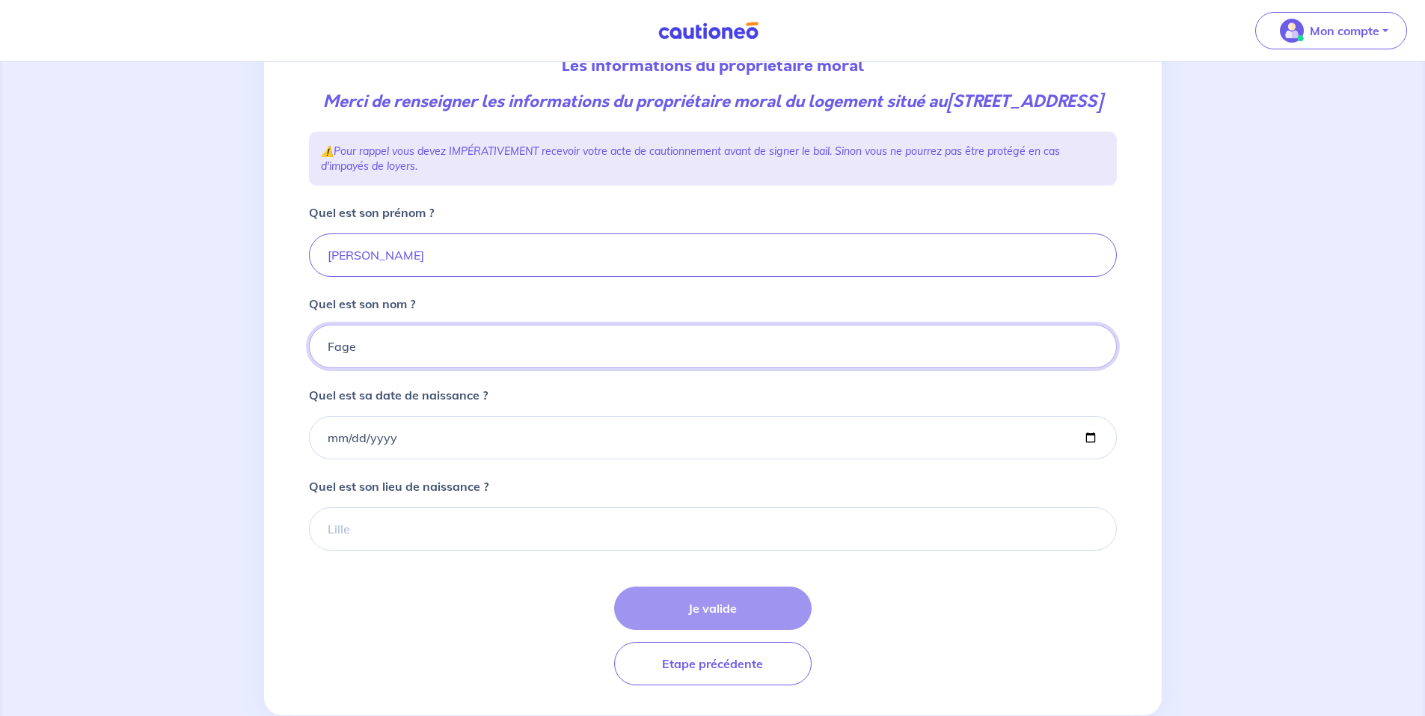
scroll to position [183, 0]
type input "Fage"
click at [448, 459] on input "Quel est sa date de naissance ?" at bounding box center [713, 436] width 808 height 43
click at [335, 456] on input "Quel est sa date de naissance ?" at bounding box center [713, 436] width 808 height 43
click at [330, 459] on input "Quel est sa date de naissance ?" at bounding box center [713, 436] width 808 height 43
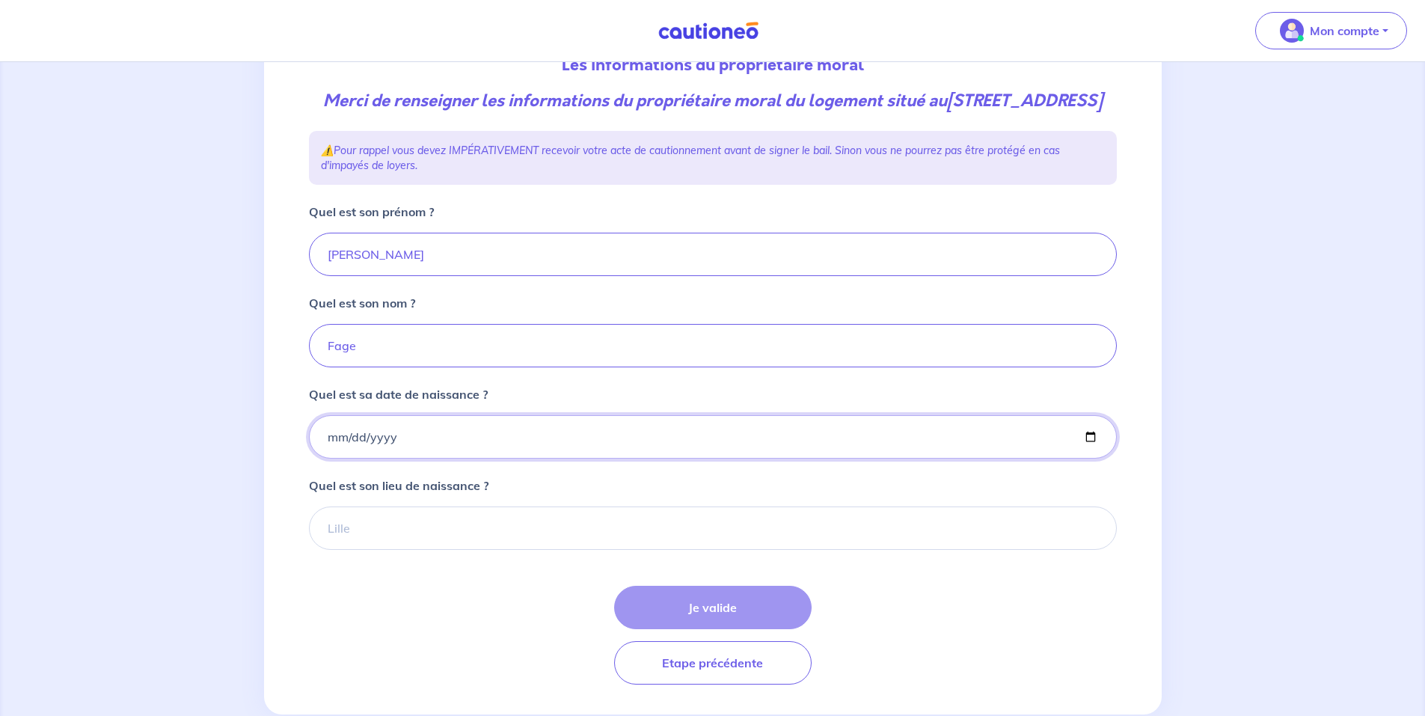
click at [385, 453] on input "Quel est sa date de naissance ?" at bounding box center [713, 436] width 808 height 43
click at [1093, 458] on input "Quel est sa date de naissance ?" at bounding box center [713, 436] width 808 height 43
type input "1980-10-19"
click at [486, 550] on input "Quel est son lieu de naissance ?" at bounding box center [713, 528] width 808 height 43
click at [742, 632] on div "Je valide Etape précédente" at bounding box center [713, 635] width 808 height 99
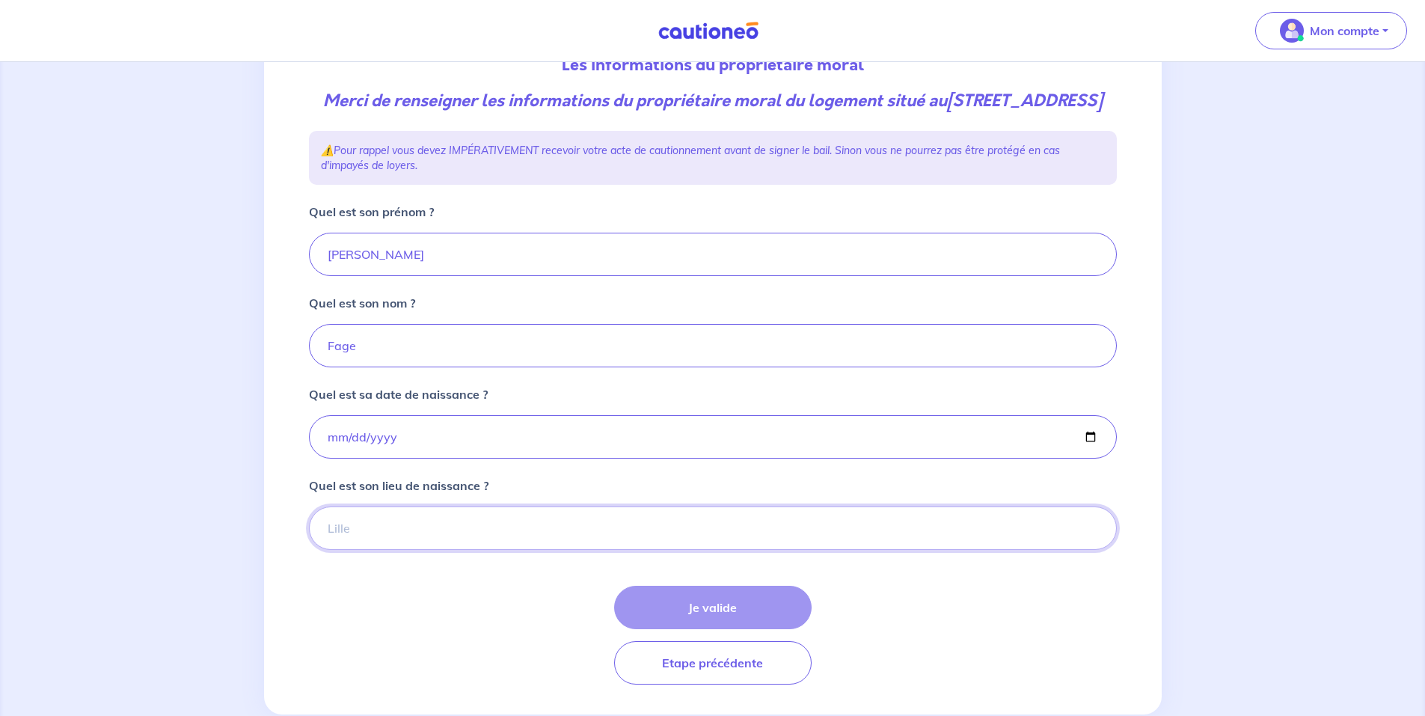
click at [606, 550] on input "Quel est son lieu de naissance ?" at bounding box center [713, 528] width 808 height 43
type input "Paris"
click at [746, 626] on button "Je valide" at bounding box center [713, 607] width 198 height 43
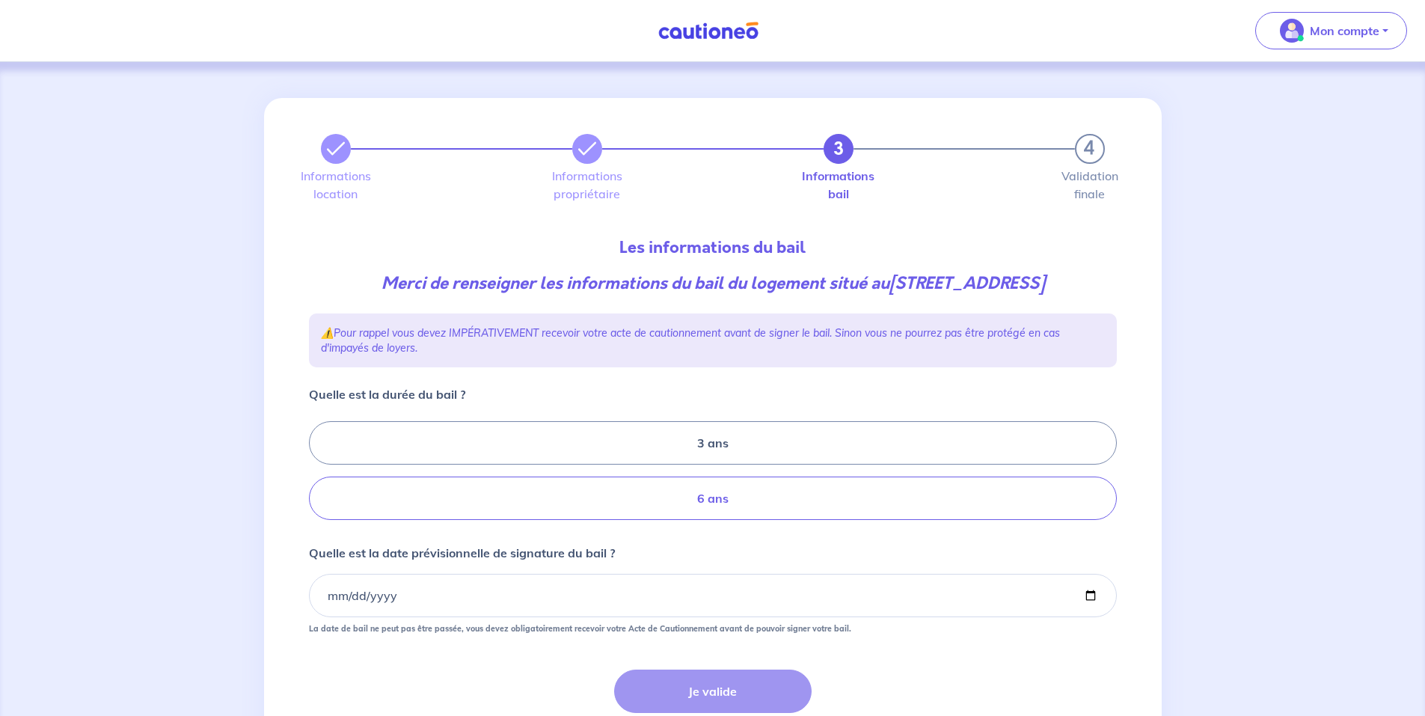
click at [664, 495] on label "6 ans" at bounding box center [713, 498] width 808 height 43
click at [319, 476] on input "6 ans" at bounding box center [314, 471] width 10 height 10
radio input "true"
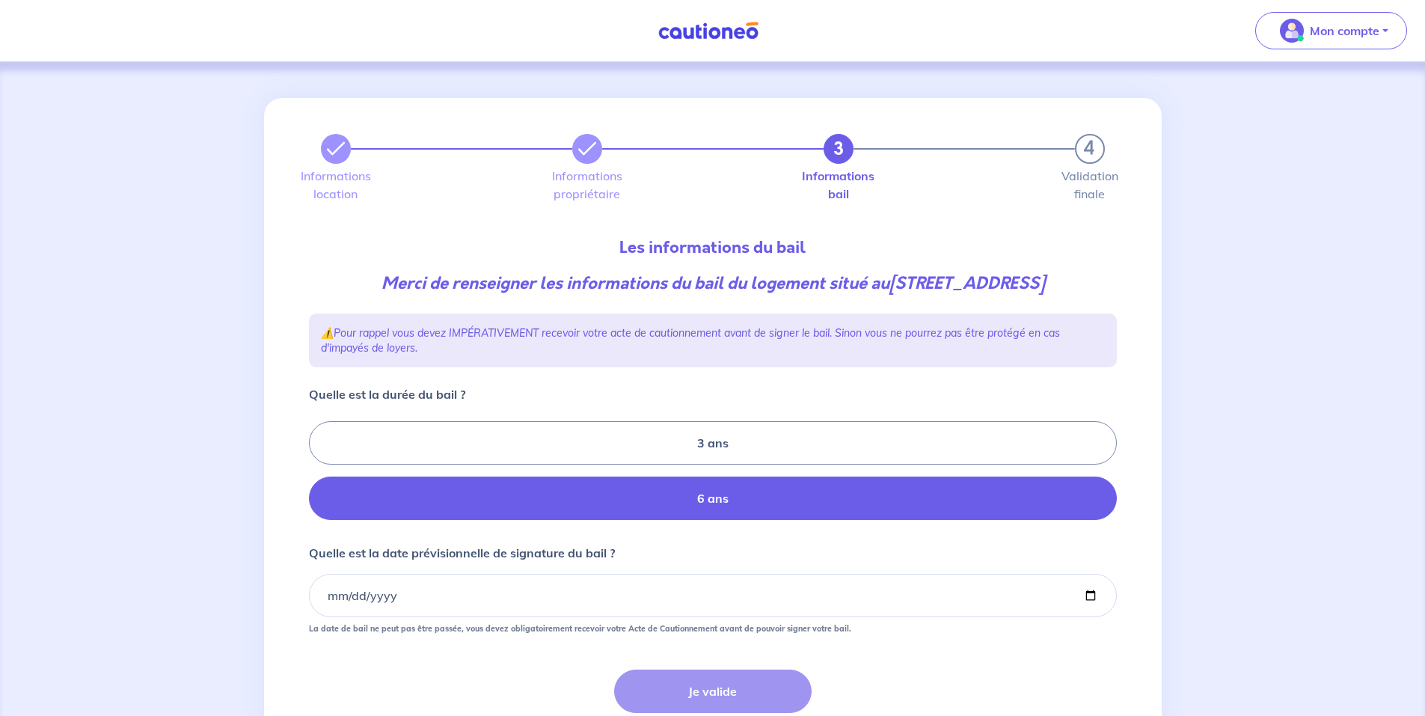
scroll to position [118, 0]
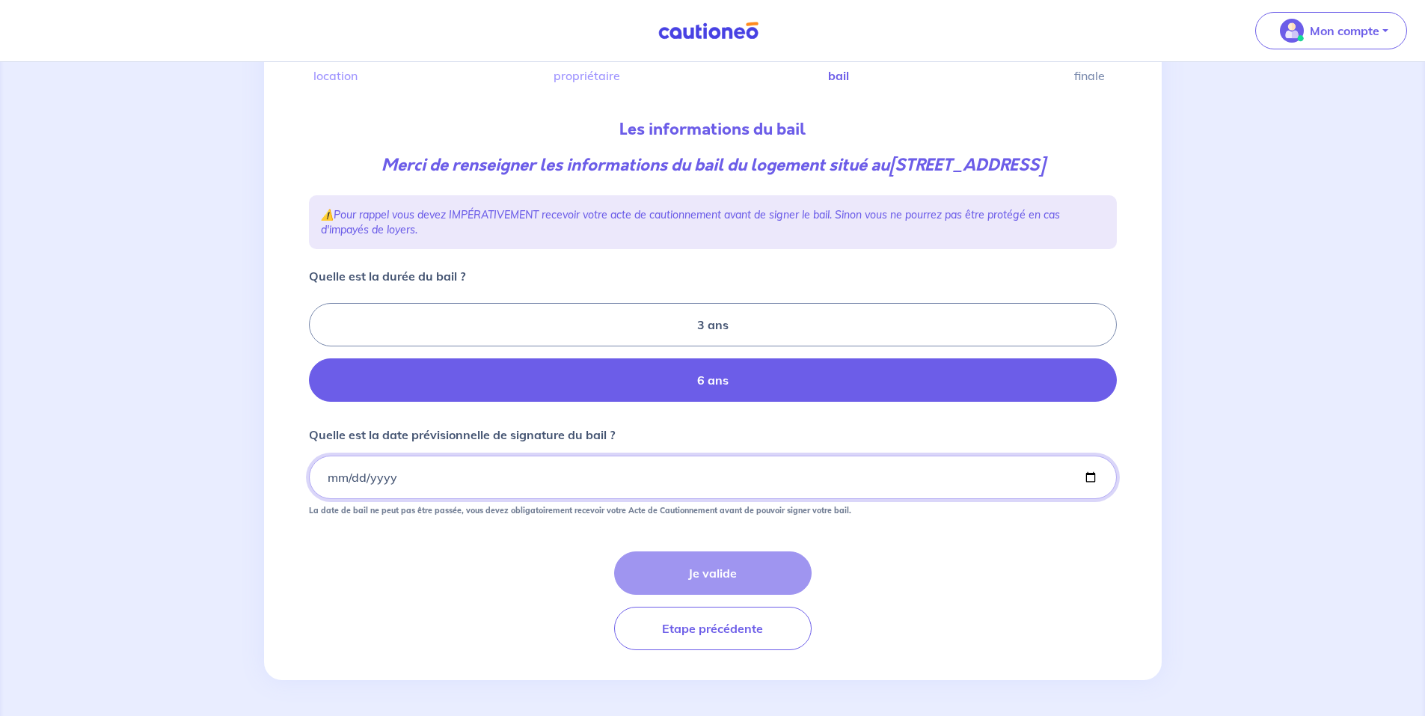
click at [1093, 480] on input "Quelle est la date prévisionnelle de signature du bail ?" at bounding box center [713, 477] width 808 height 43
type input "2025-09-19"
click at [739, 568] on button "Je valide" at bounding box center [713, 572] width 198 height 43
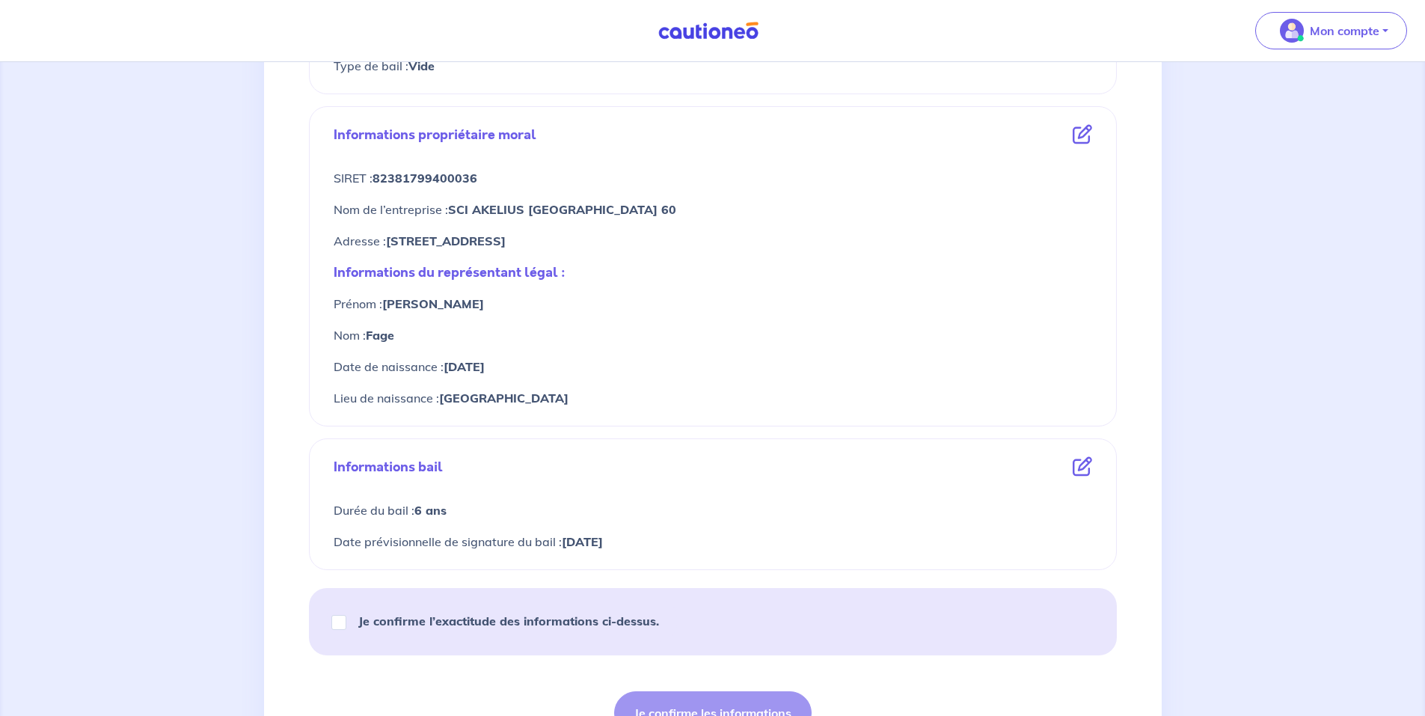
scroll to position [525, 0]
click at [337, 621] on input "Je confirme l’exactitude des informations ci-dessus." at bounding box center [338, 621] width 15 height 15
checkbox input "true"
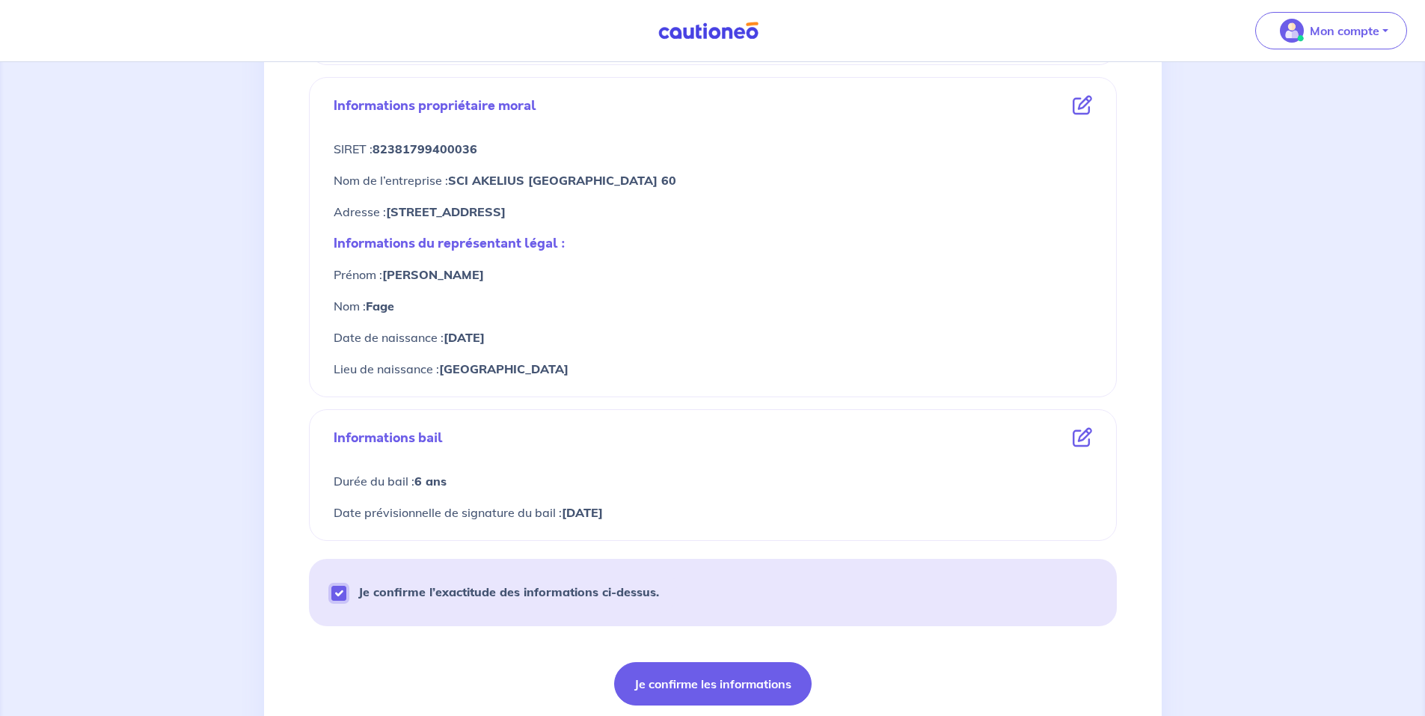
scroll to position [664, 0]
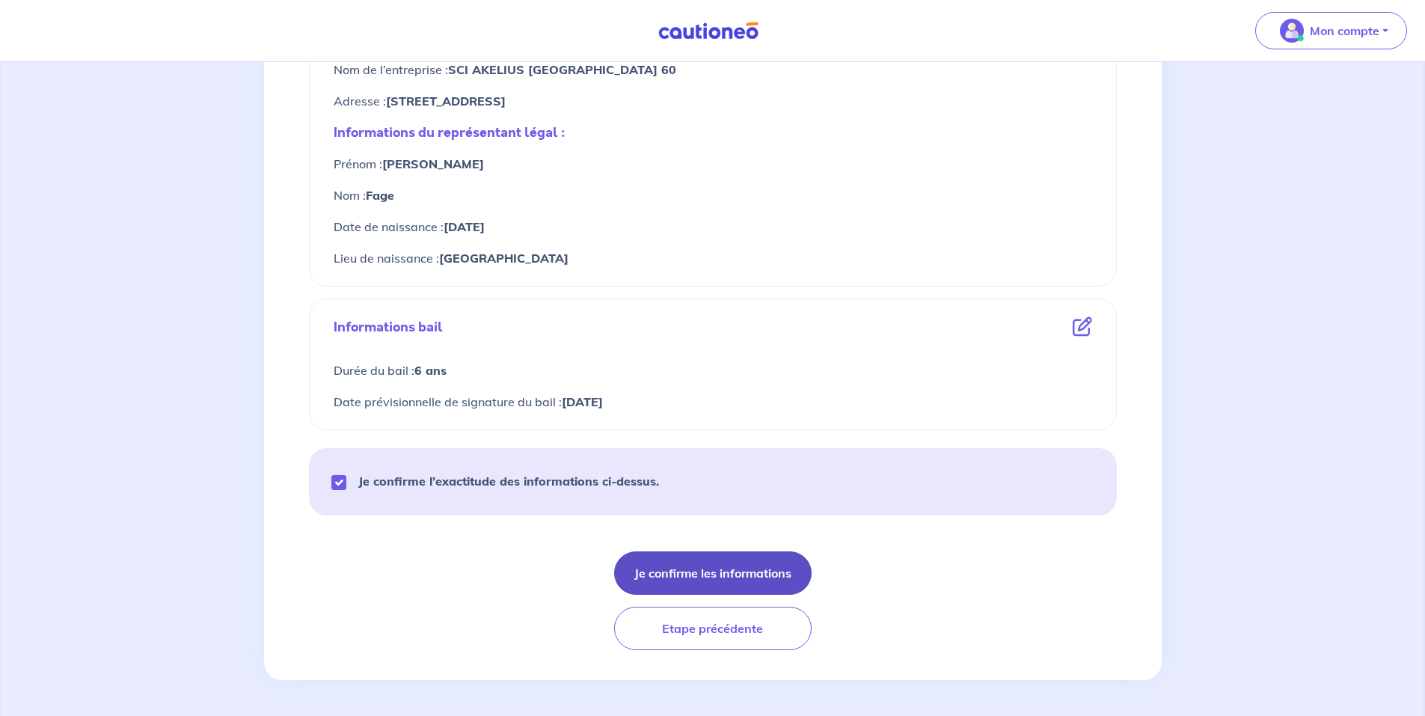
click at [712, 571] on button "Je confirme les informations" at bounding box center [713, 572] width 198 height 43
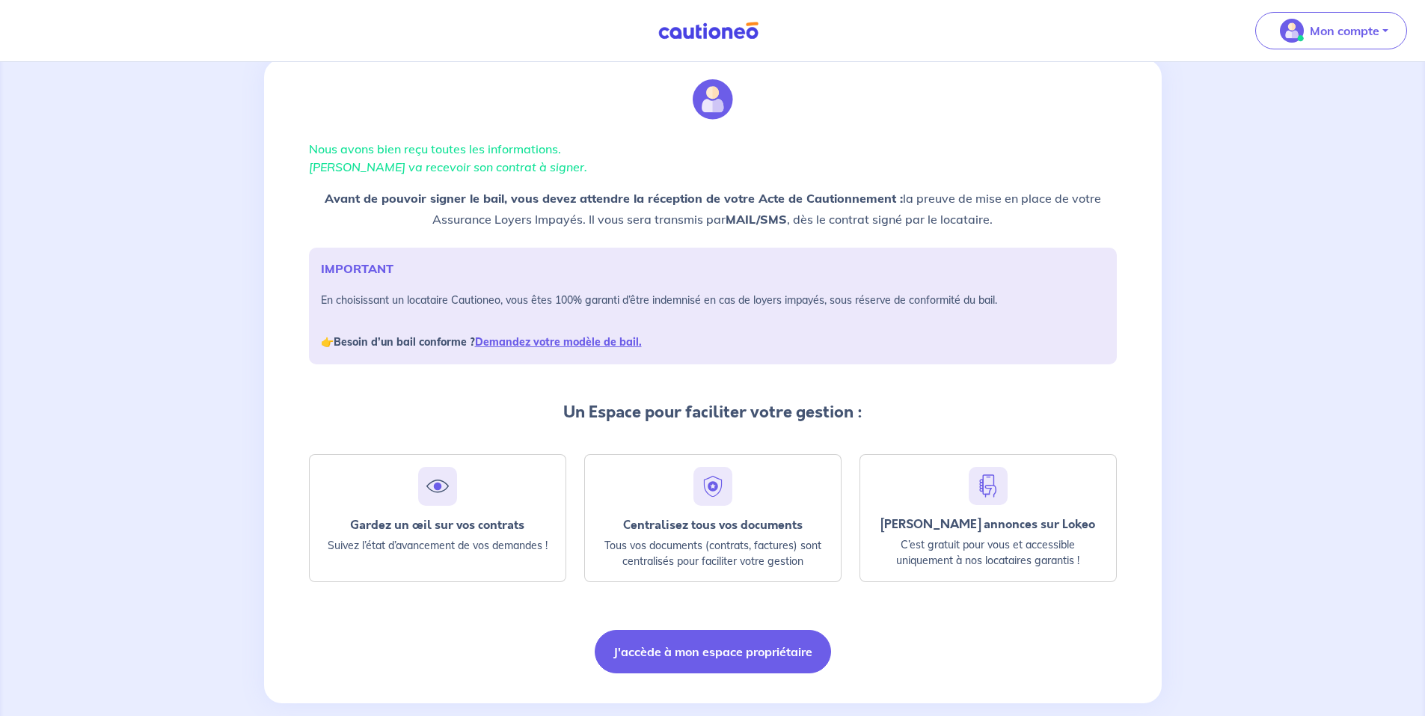
scroll to position [62, 0]
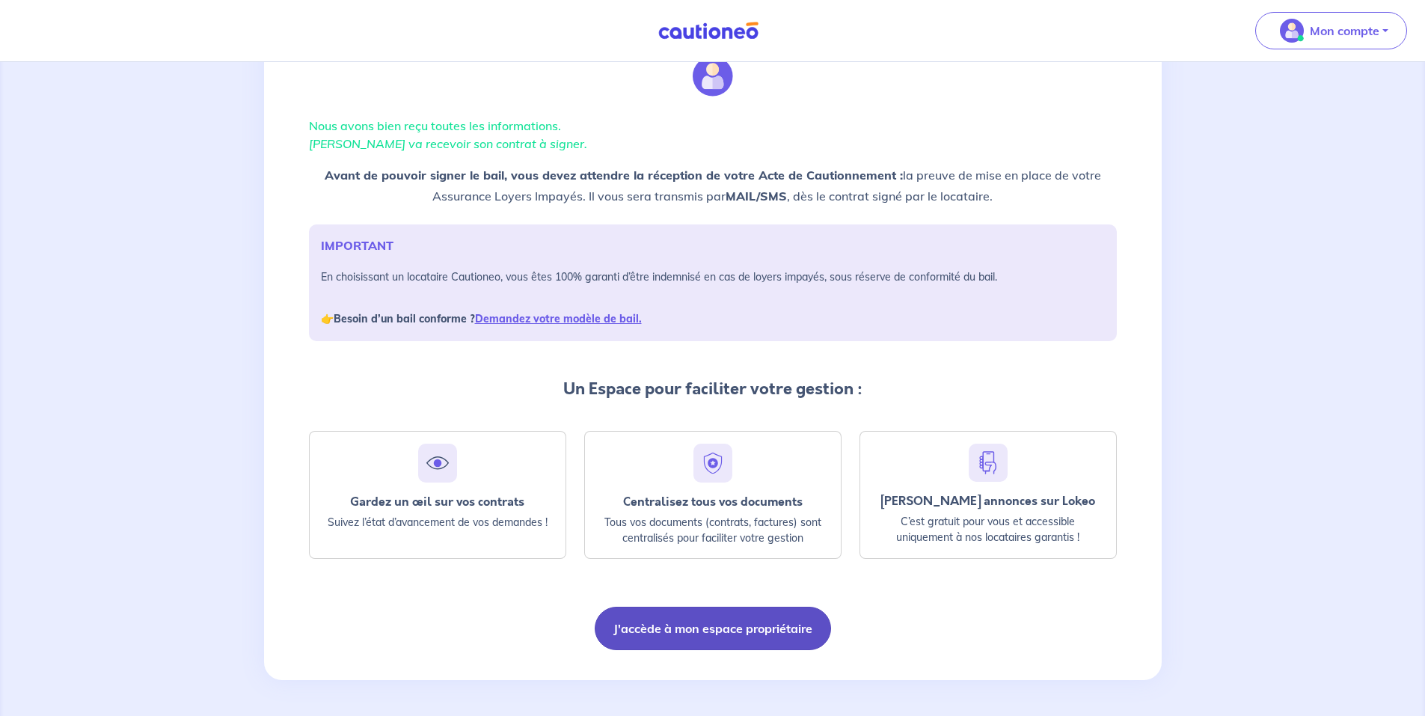
click at [673, 614] on button "J'accède à mon espace propriétaire" at bounding box center [713, 628] width 236 height 43
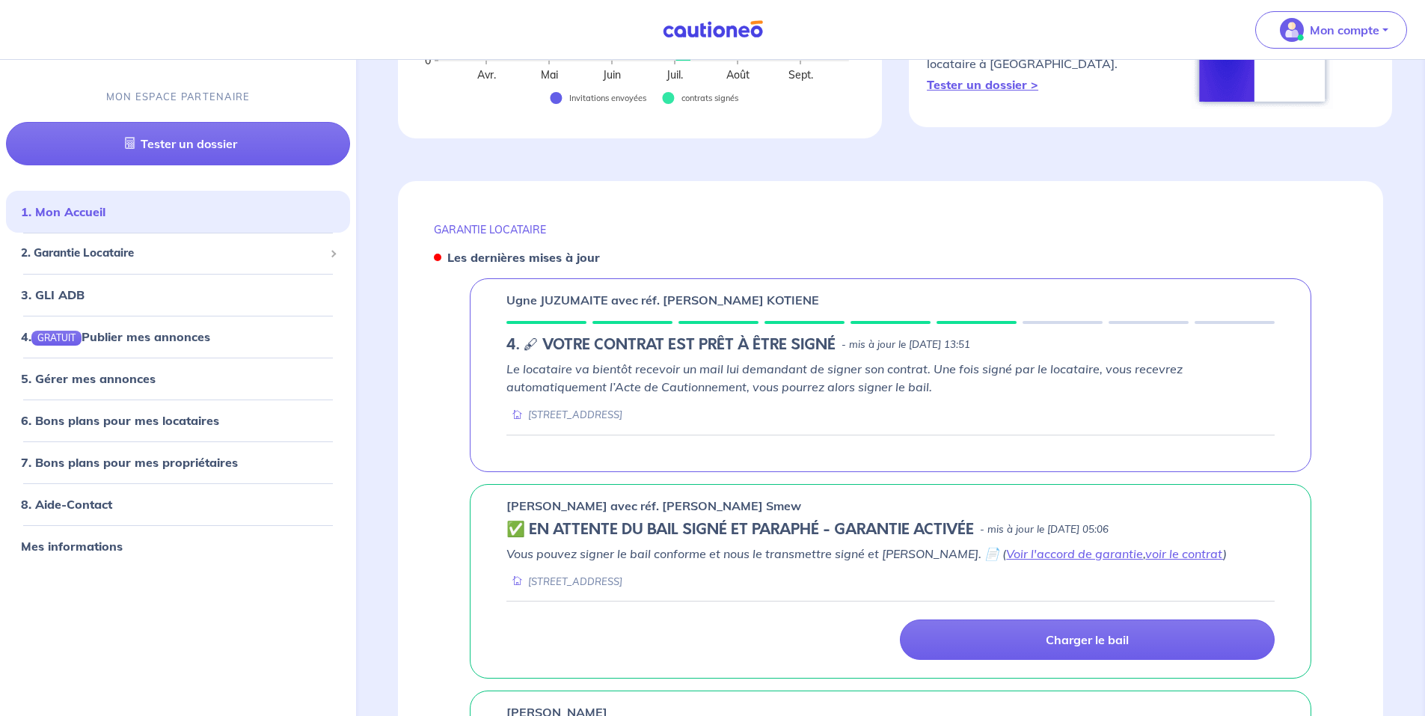
scroll to position [438, 0]
click at [1042, 552] on link "Voir l'accord de garantie" at bounding box center [1074, 553] width 137 height 15
click at [1146, 555] on link "voir le contrat" at bounding box center [1185, 553] width 78 height 15
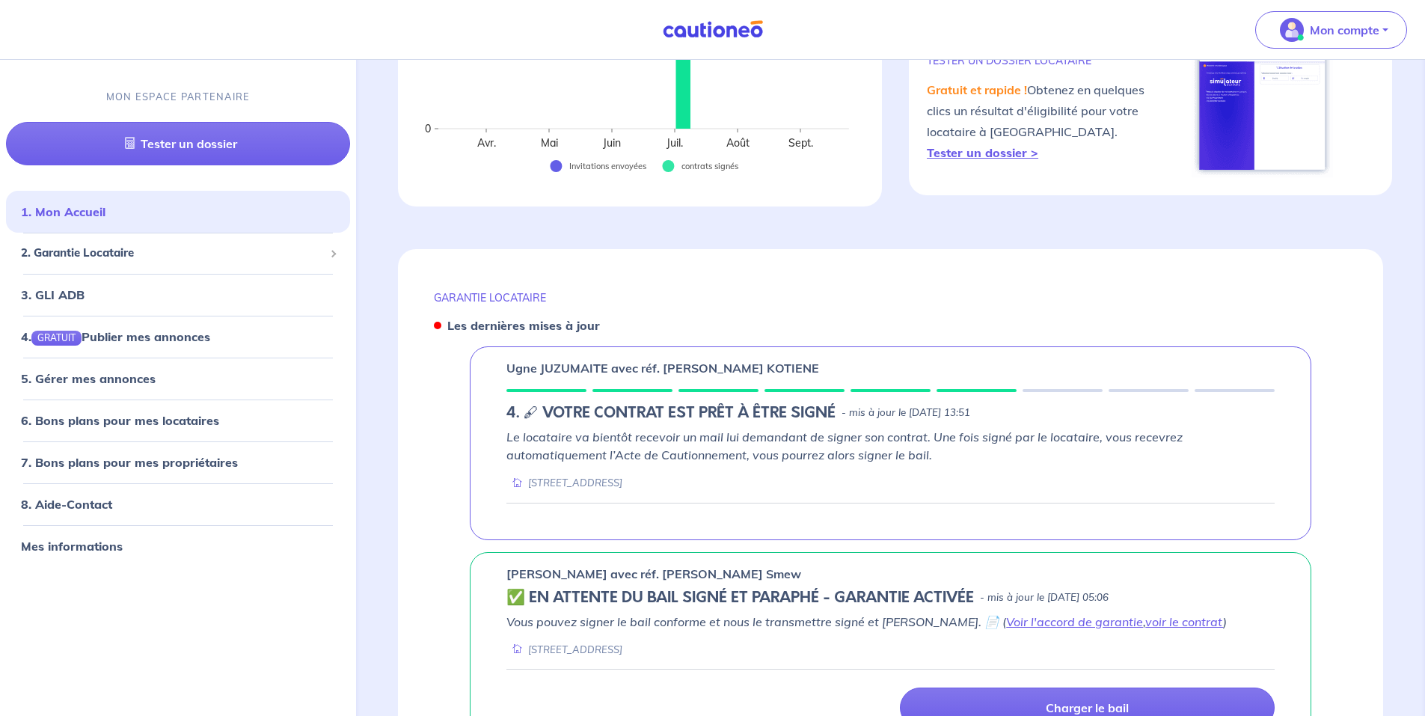
scroll to position [368, 0]
